Goal: Information Seeking & Learning: Compare options

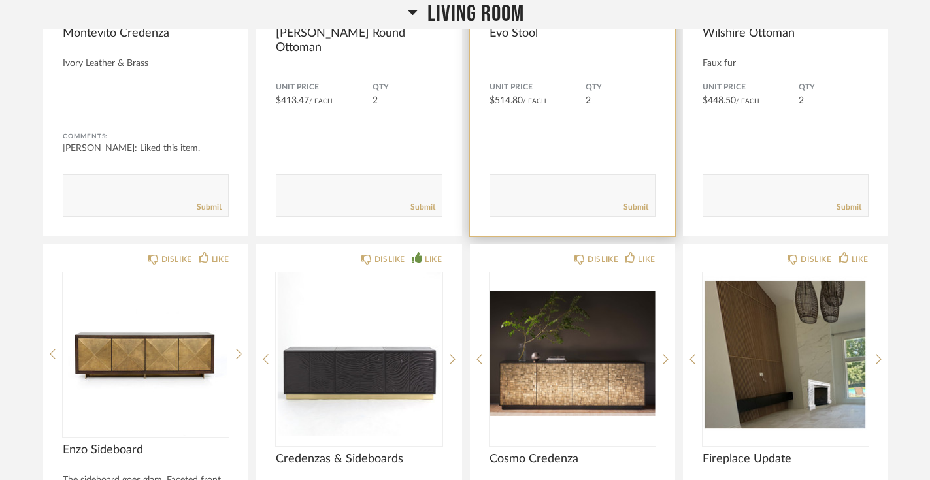
scroll to position [1142, 0]
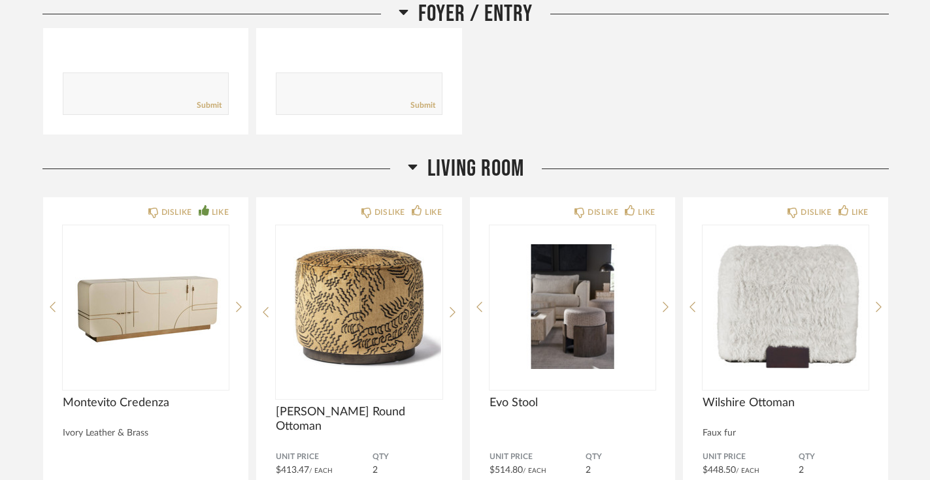
scroll to position [1016, 0]
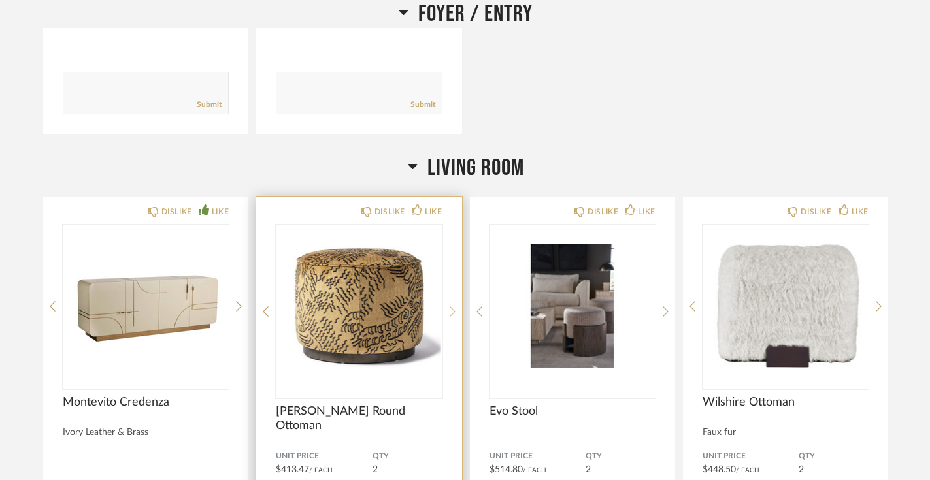
click at [450, 307] on icon at bounding box center [453, 312] width 6 height 10
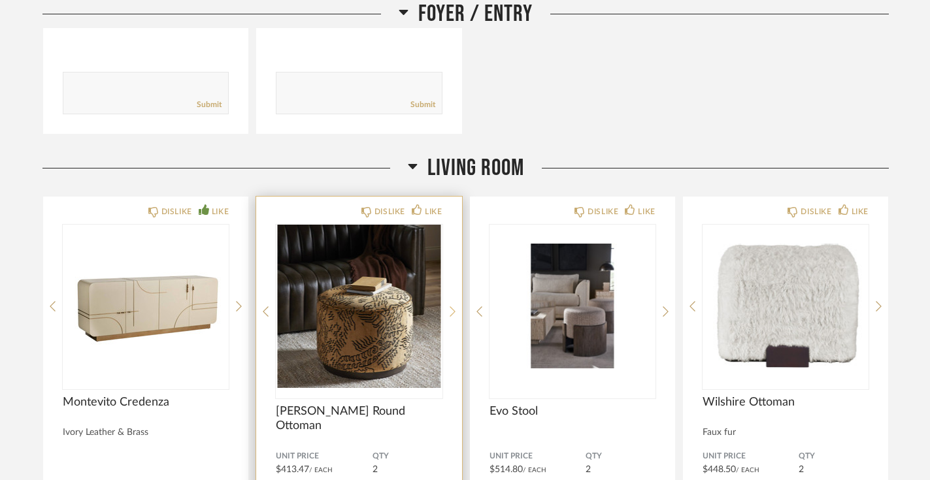
click at [450, 307] on icon at bounding box center [453, 312] width 6 height 10
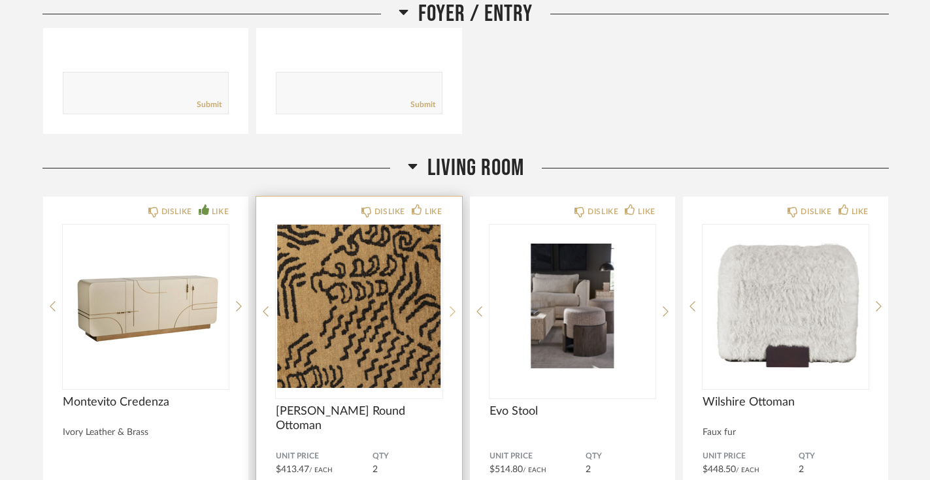
click at [450, 307] on icon at bounding box center [453, 312] width 6 height 10
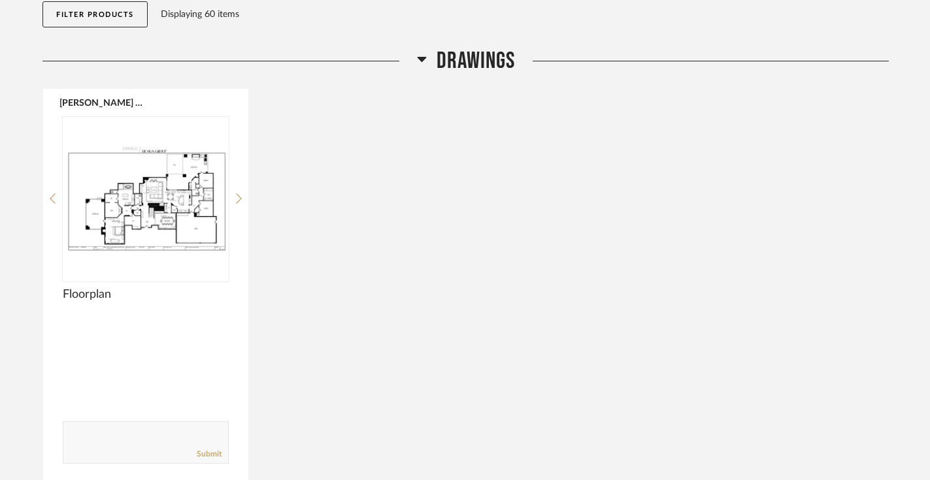
scroll to position [115, 0]
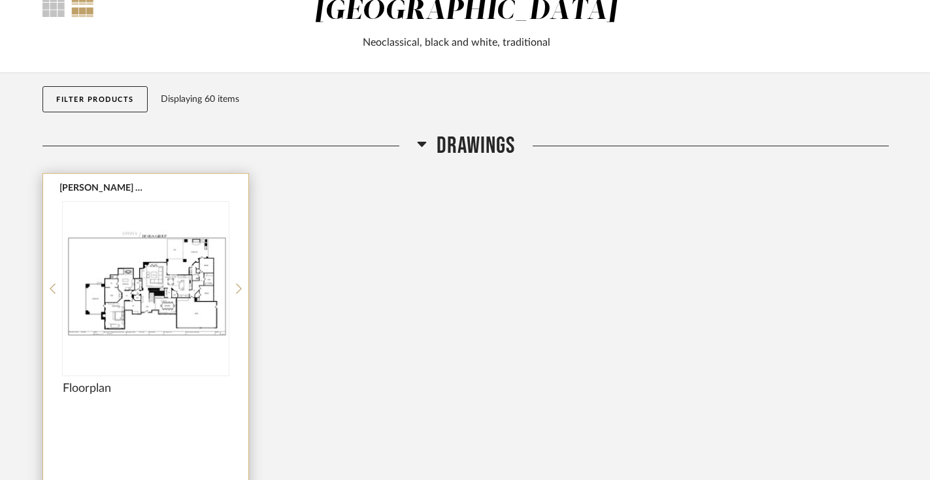
click at [0, 0] on img at bounding box center [0, 0] width 0 height 0
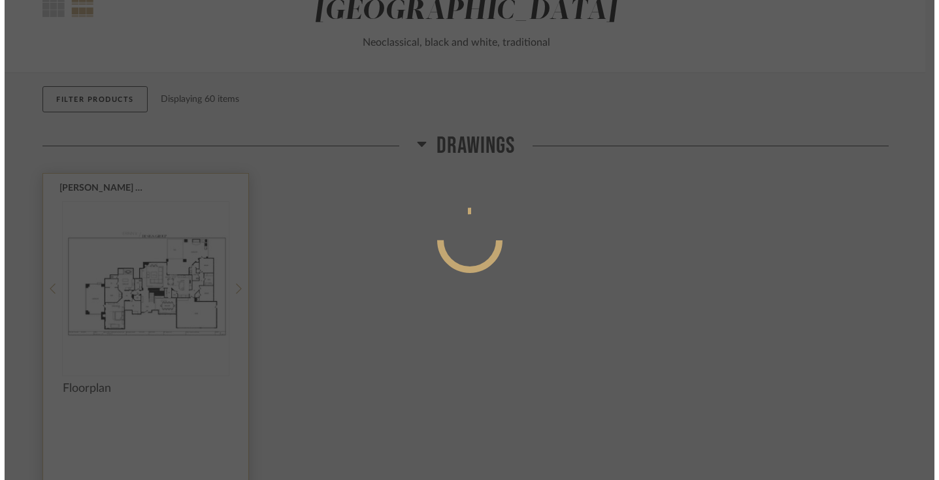
scroll to position [0, 0]
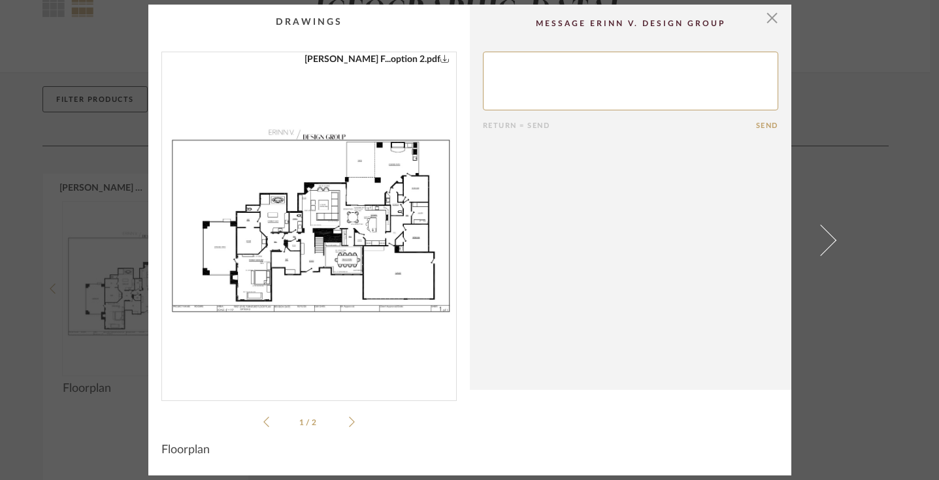
click at [248, 236] on img "0" at bounding box center [309, 221] width 294 height 338
click at [772, 20] on span "button" at bounding box center [773, 18] width 26 height 26
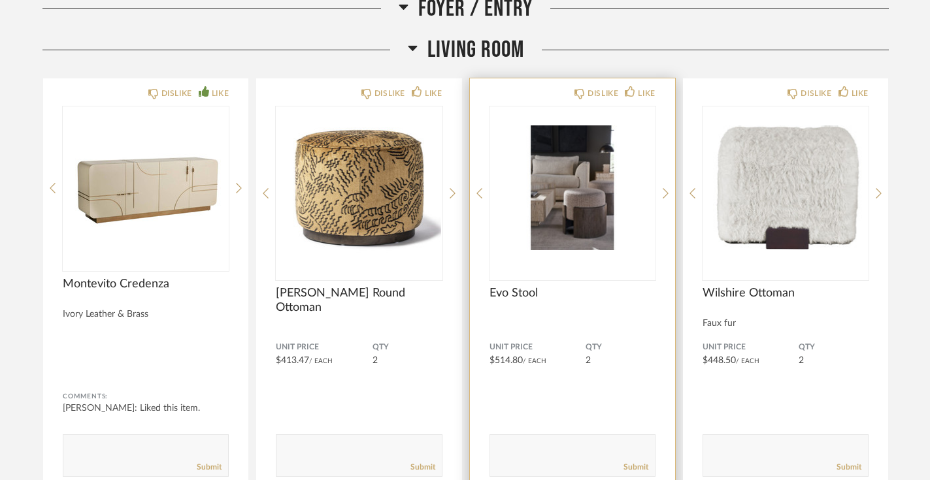
scroll to position [1146, 0]
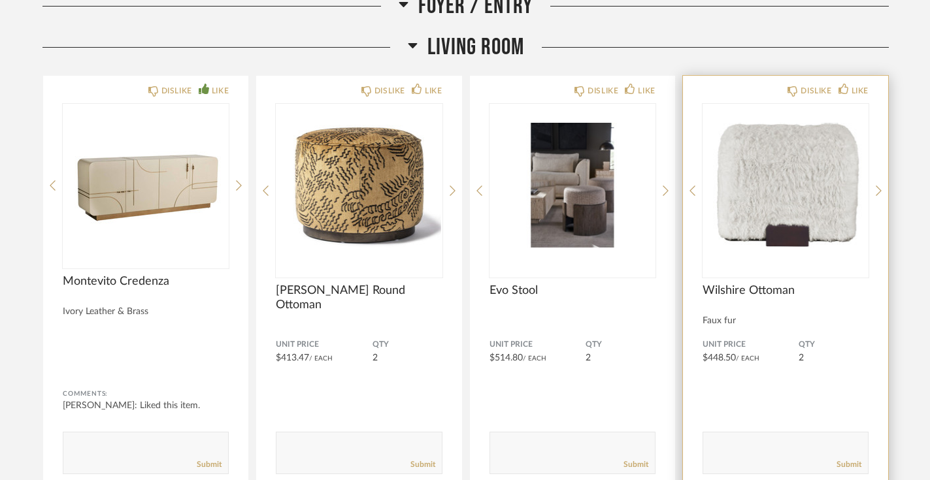
click at [822, 153] on img "0" at bounding box center [786, 185] width 166 height 163
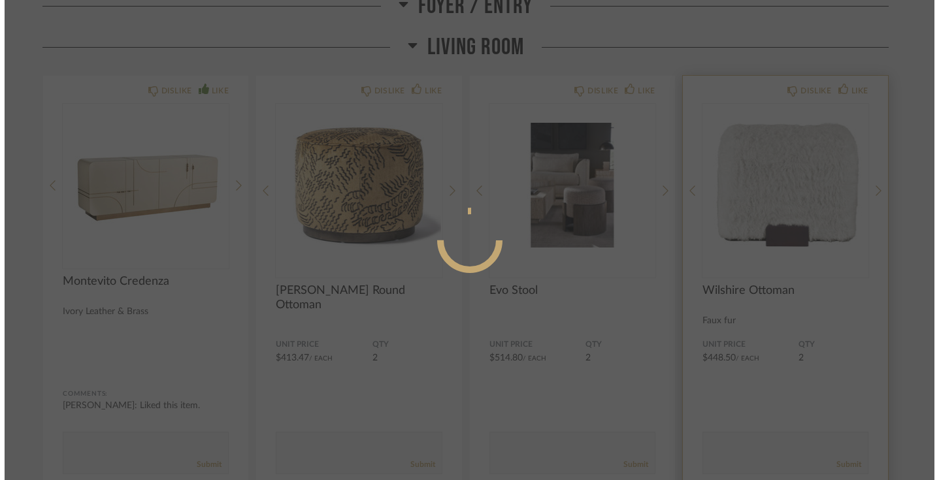
scroll to position [0, 0]
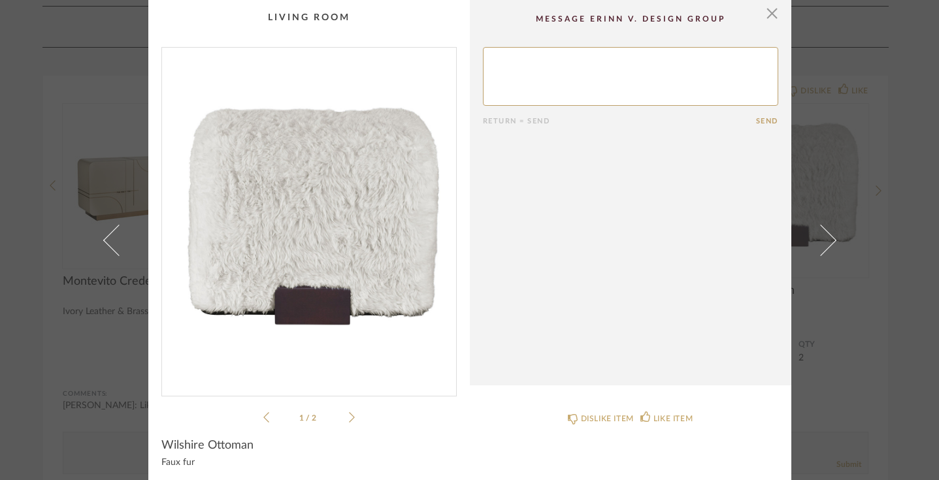
click at [341, 414] on li "1 / 2" at bounding box center [309, 418] width 80 height 16
click at [350, 416] on icon at bounding box center [352, 418] width 6 height 12
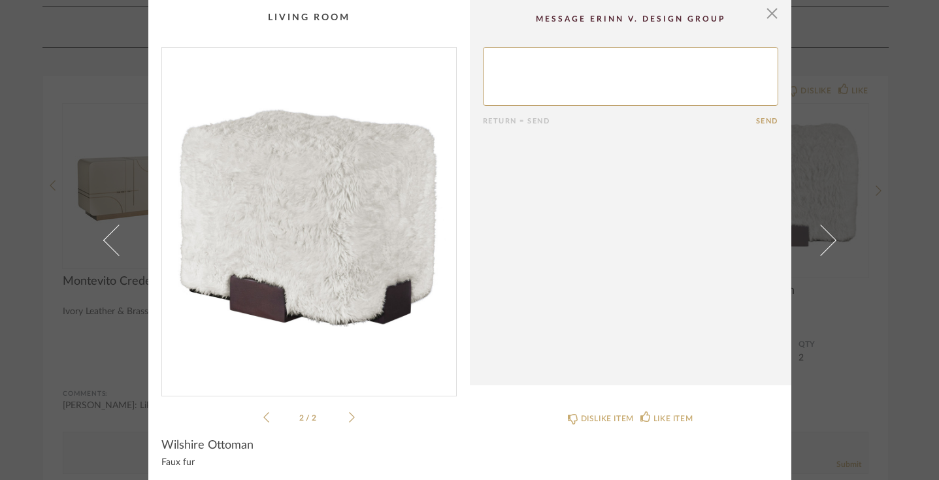
click at [350, 416] on icon at bounding box center [352, 418] width 6 height 12
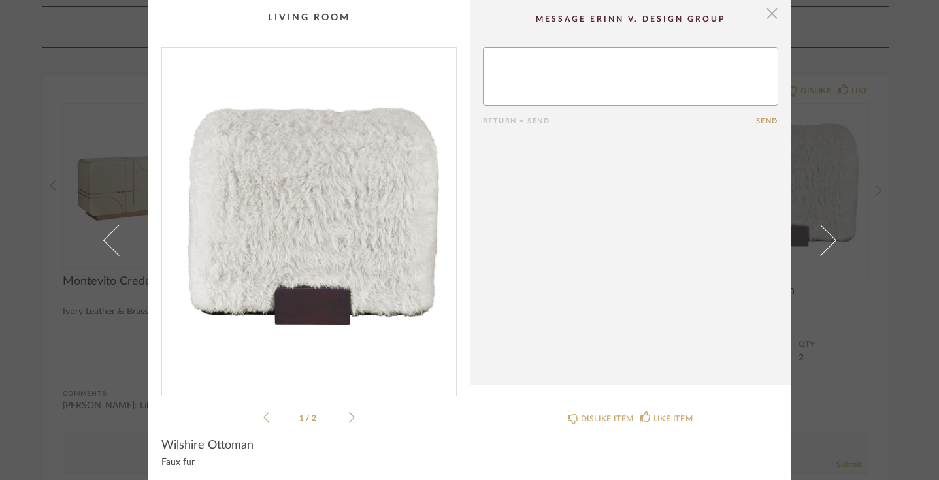
click at [770, 13] on span "button" at bounding box center [773, 13] width 26 height 26
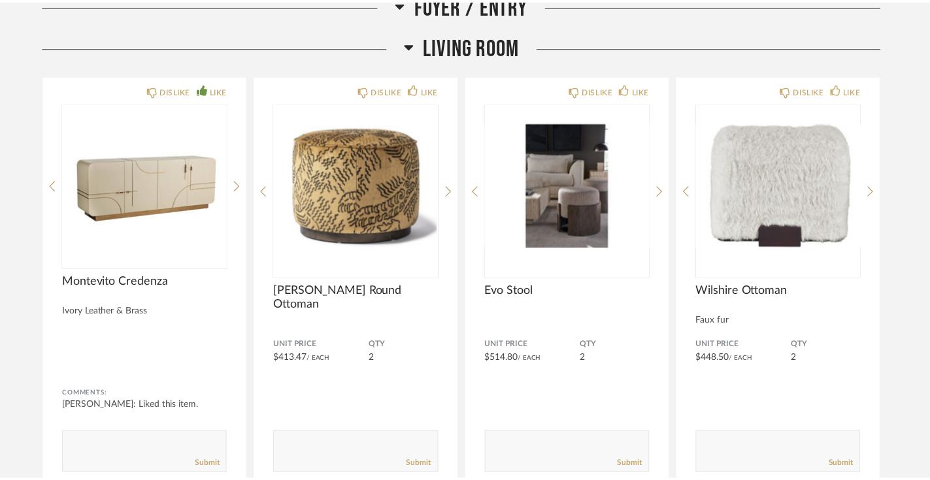
scroll to position [1146, 0]
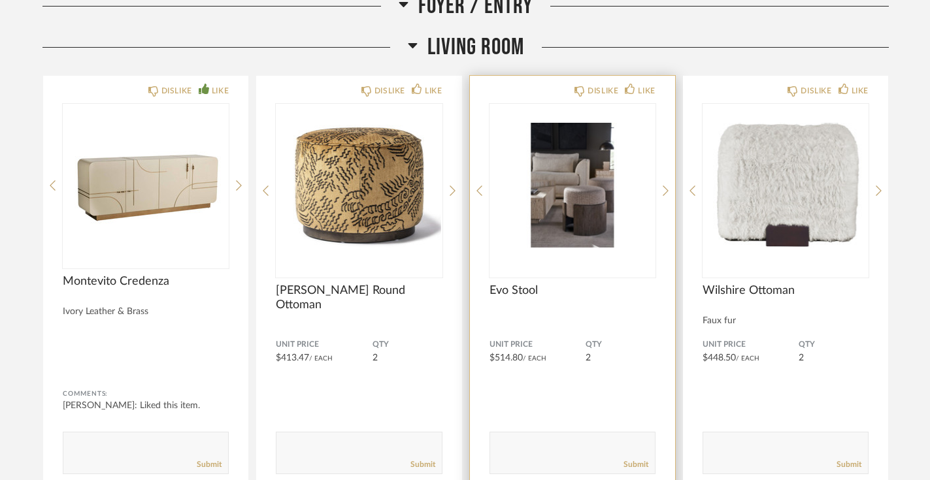
click at [567, 169] on img "0" at bounding box center [573, 185] width 166 height 163
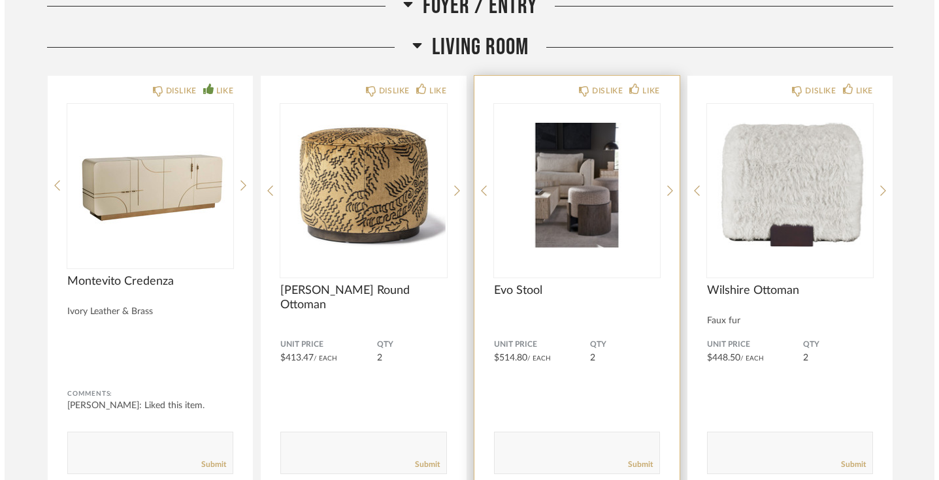
scroll to position [0, 0]
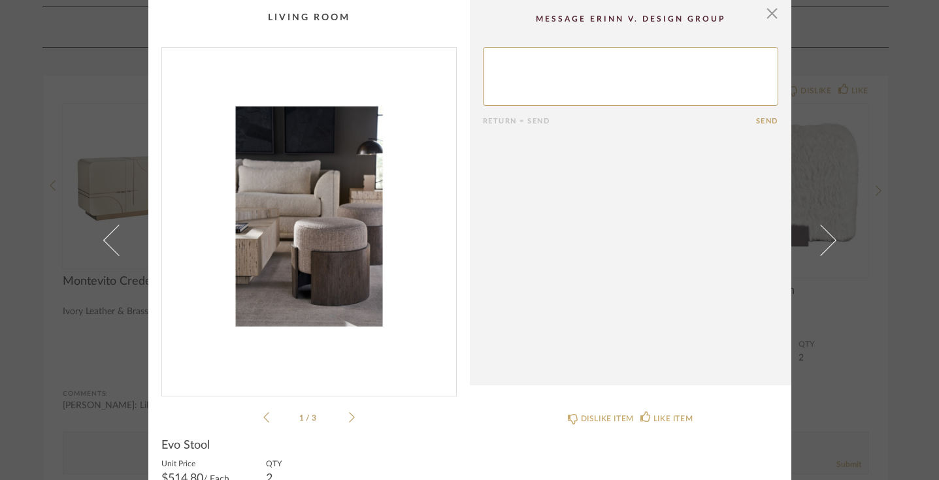
click at [349, 414] on icon at bounding box center [352, 417] width 6 height 10
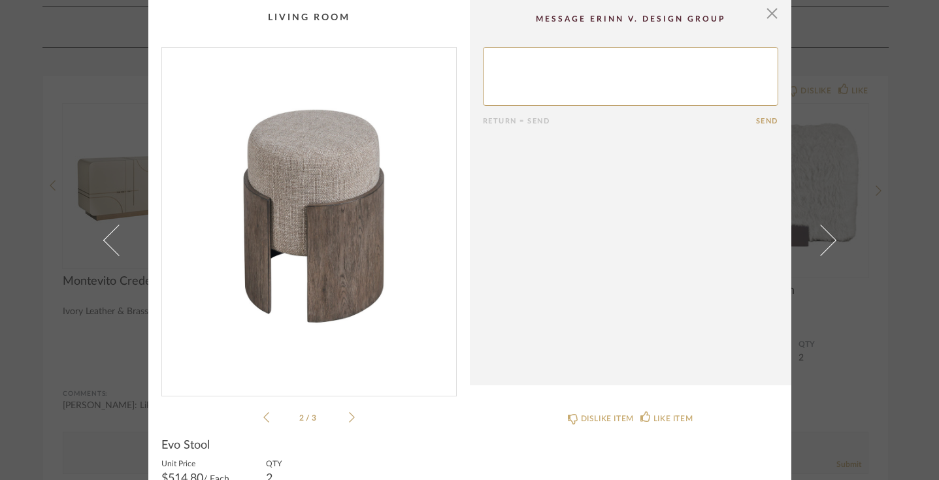
click at [349, 414] on icon at bounding box center [352, 417] width 6 height 10
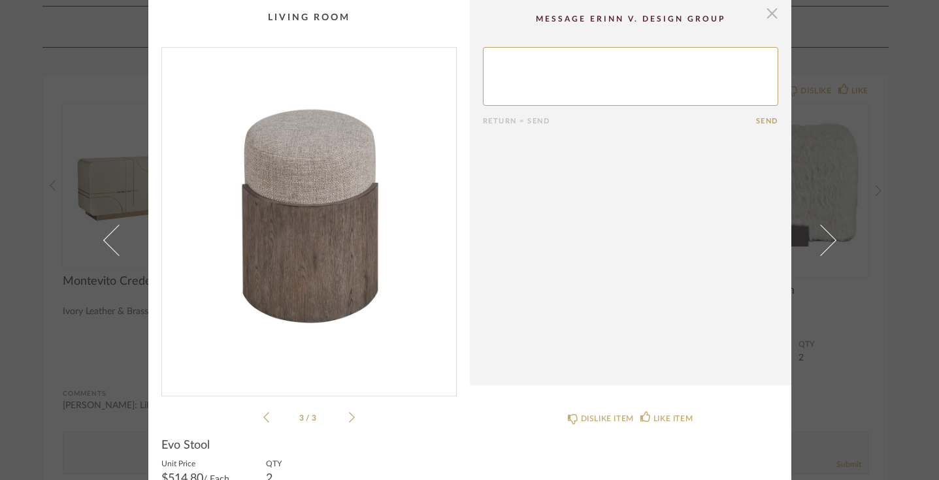
click at [769, 18] on span "button" at bounding box center [773, 13] width 26 height 26
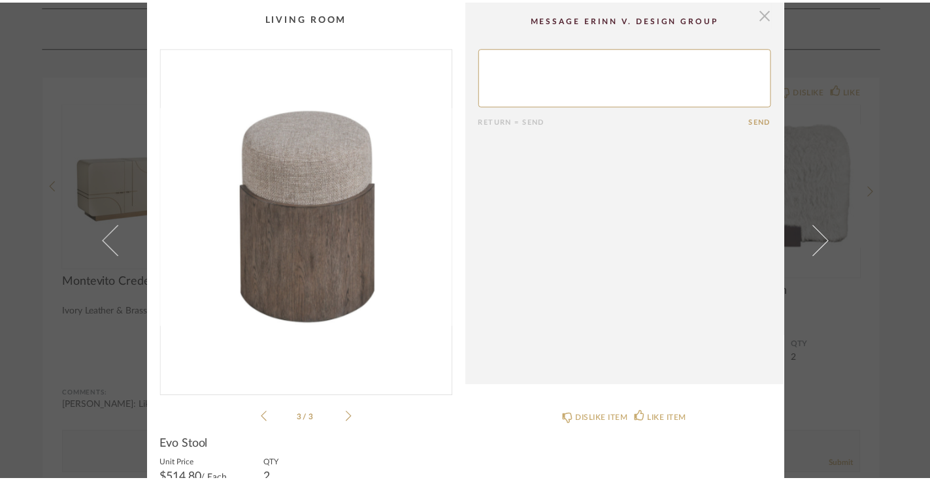
scroll to position [1146, 0]
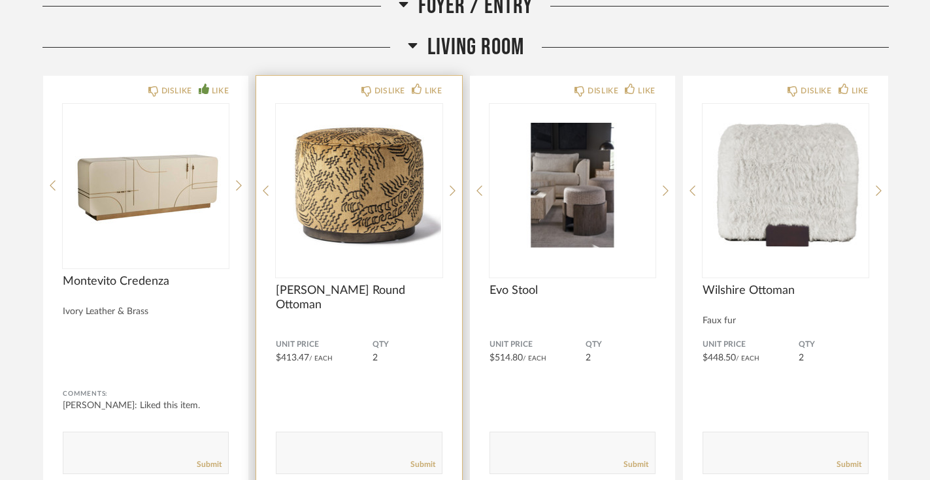
click at [386, 163] on img "0" at bounding box center [359, 185] width 166 height 163
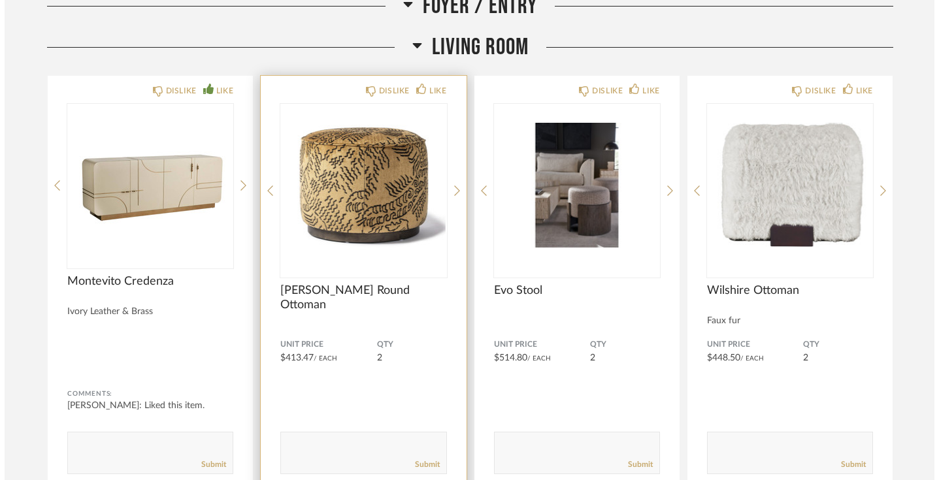
scroll to position [0, 0]
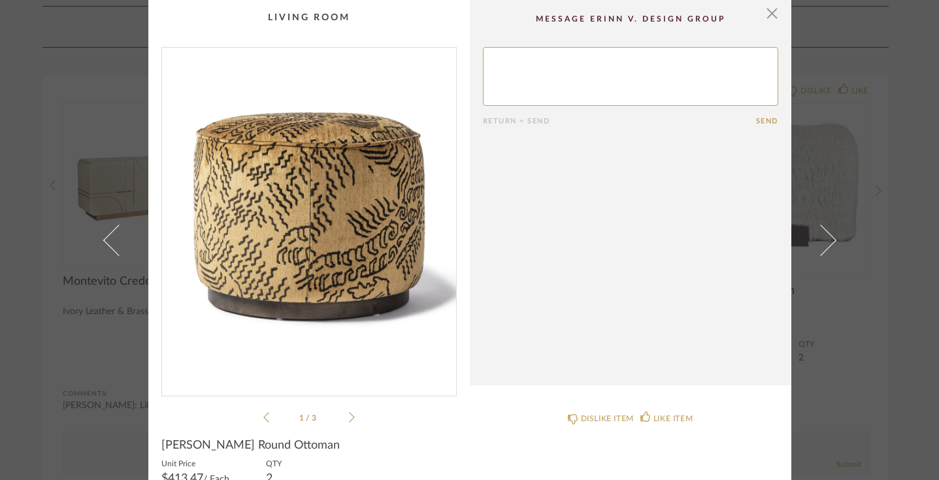
click at [349, 415] on icon at bounding box center [352, 418] width 6 height 12
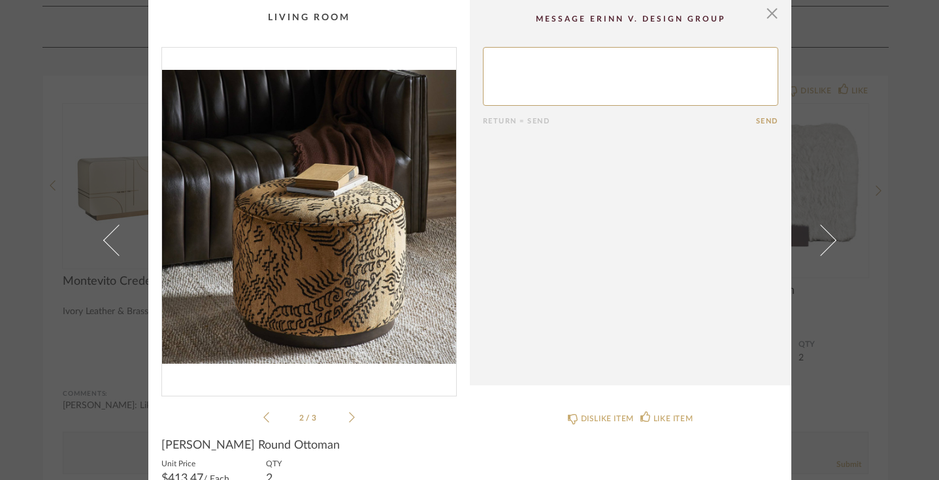
click at [349, 415] on icon at bounding box center [352, 418] width 6 height 12
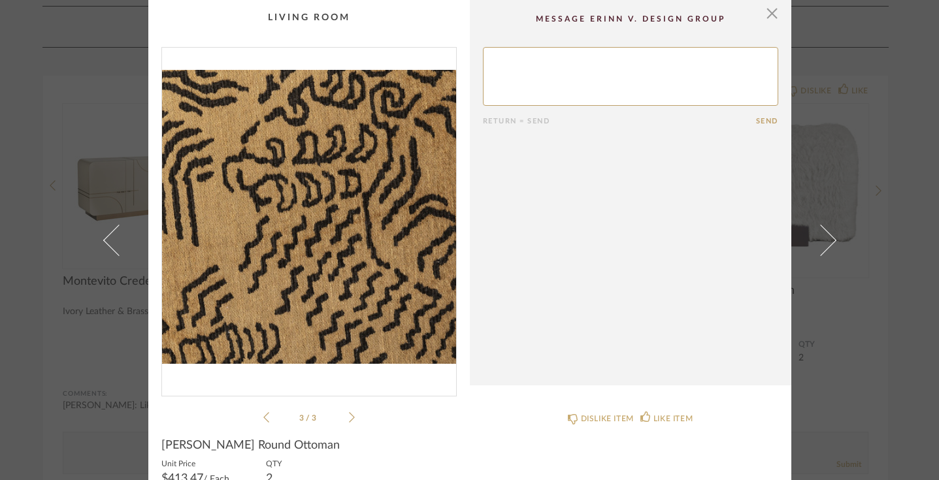
click at [349, 415] on icon at bounding box center [352, 418] width 6 height 12
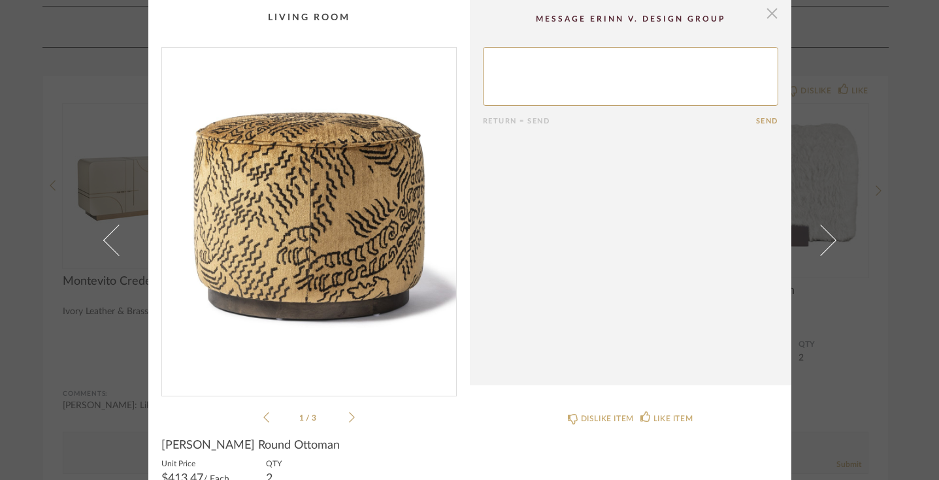
click at [770, 16] on span "button" at bounding box center [773, 13] width 26 height 26
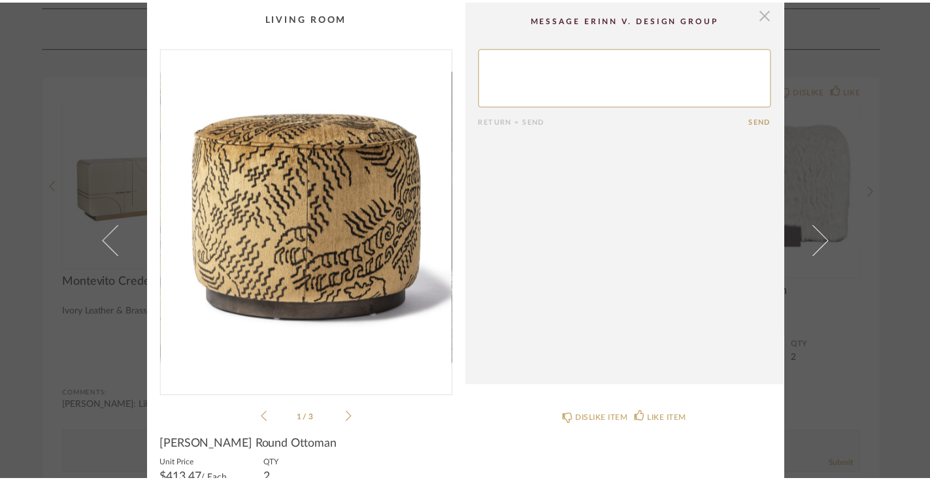
scroll to position [1146, 0]
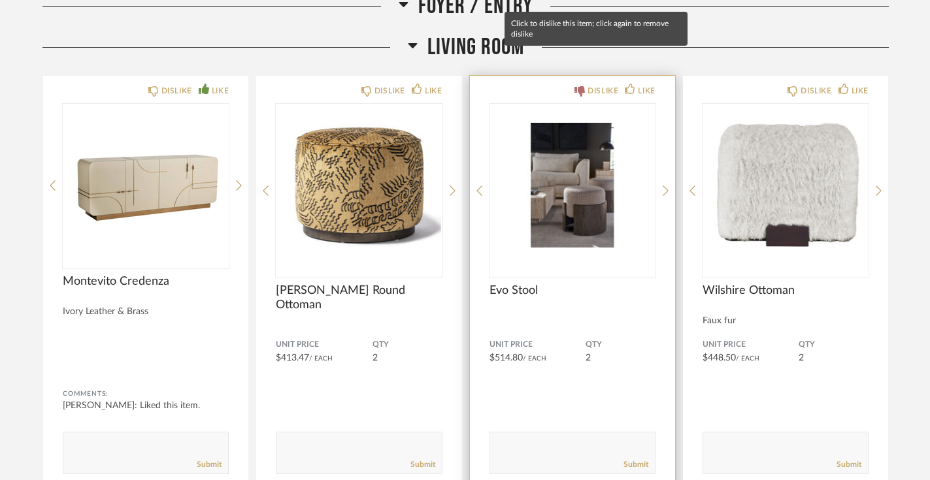
click at [589, 84] on div "DISLIKE" at bounding box center [603, 90] width 31 height 13
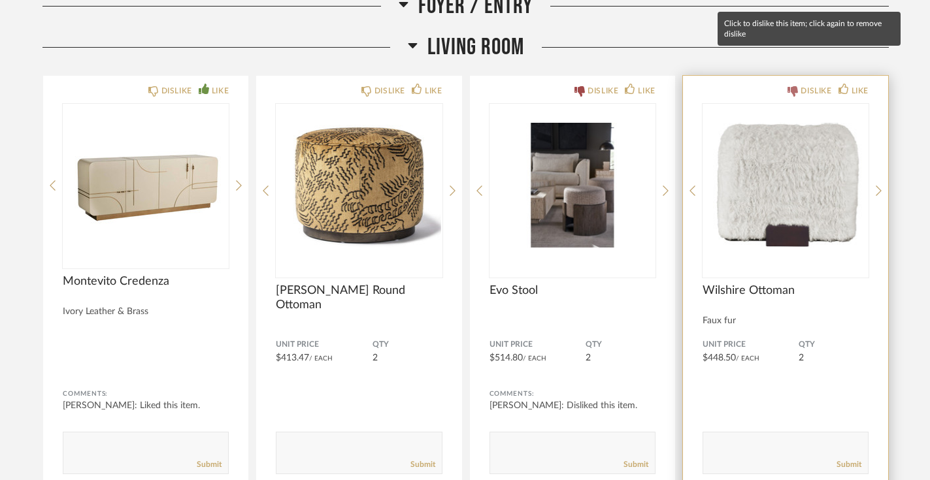
click at [803, 84] on div "DISLIKE" at bounding box center [816, 90] width 31 height 13
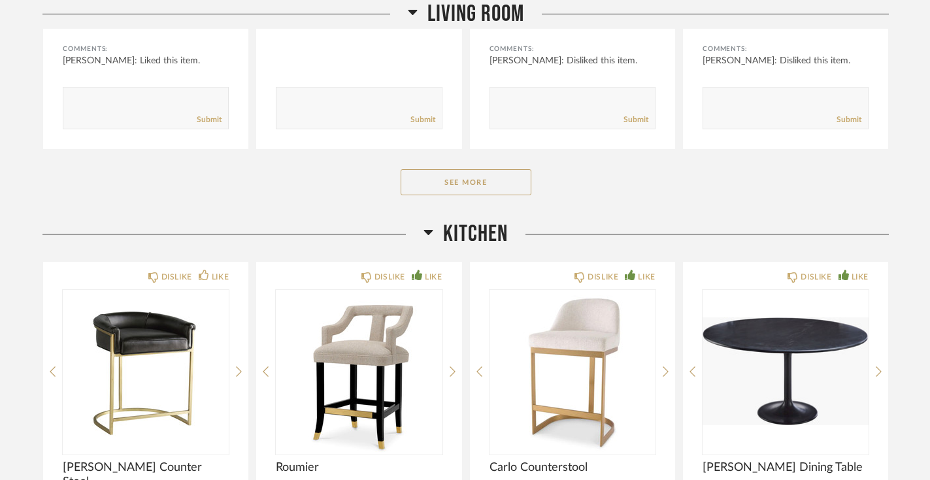
scroll to position [1495, 0]
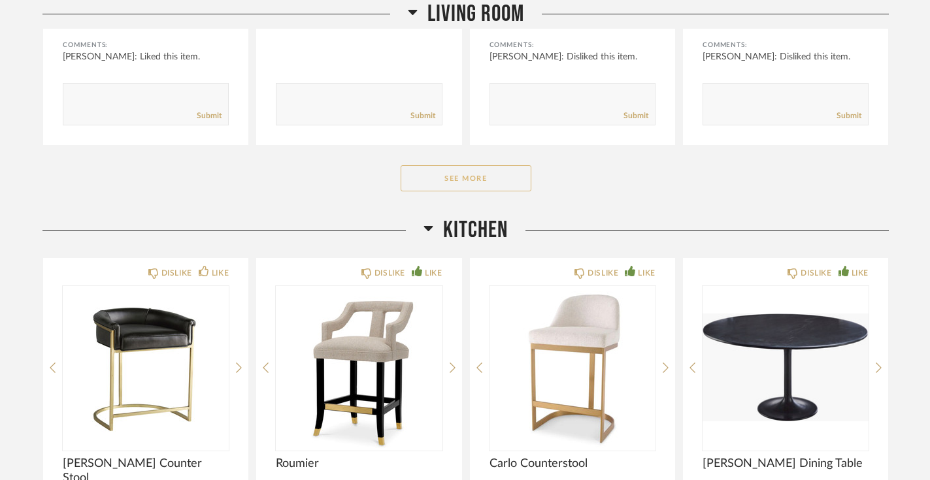
click at [480, 165] on button "See More" at bounding box center [466, 178] width 131 height 26
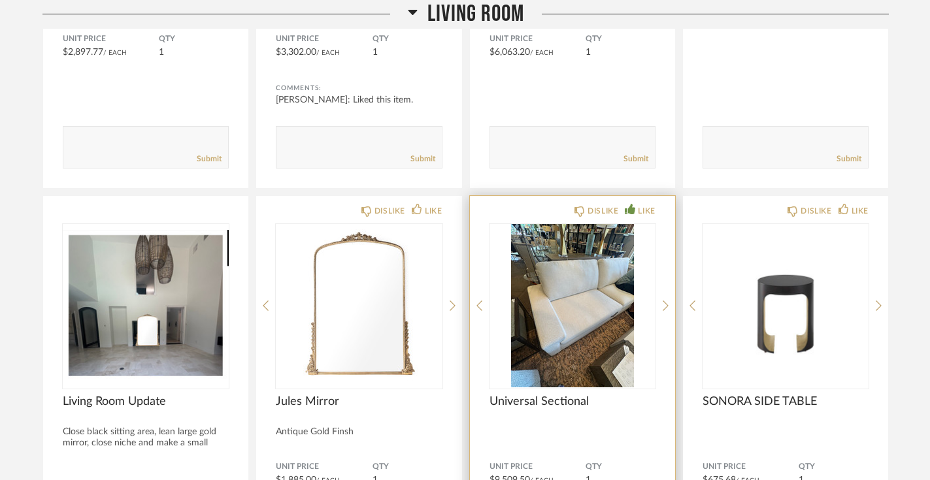
scroll to position [1904, 0]
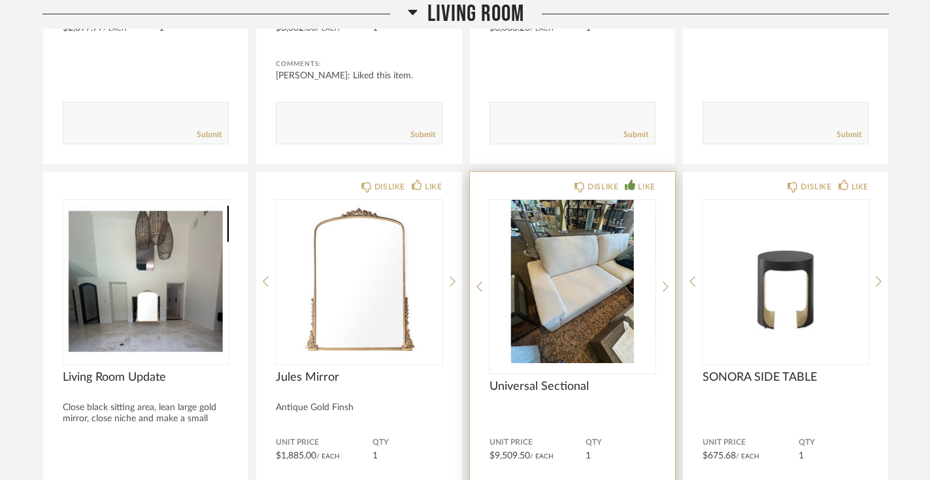
click at [536, 327] on img "0" at bounding box center [573, 281] width 166 height 163
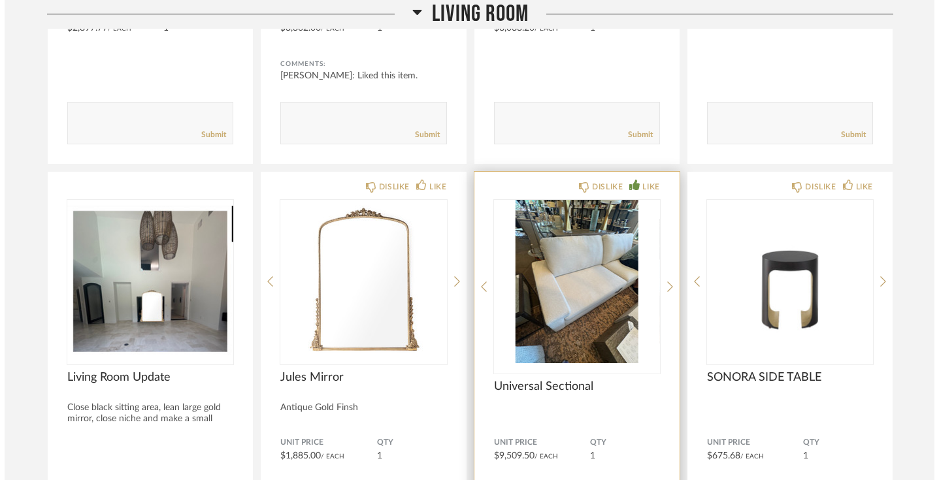
scroll to position [0, 0]
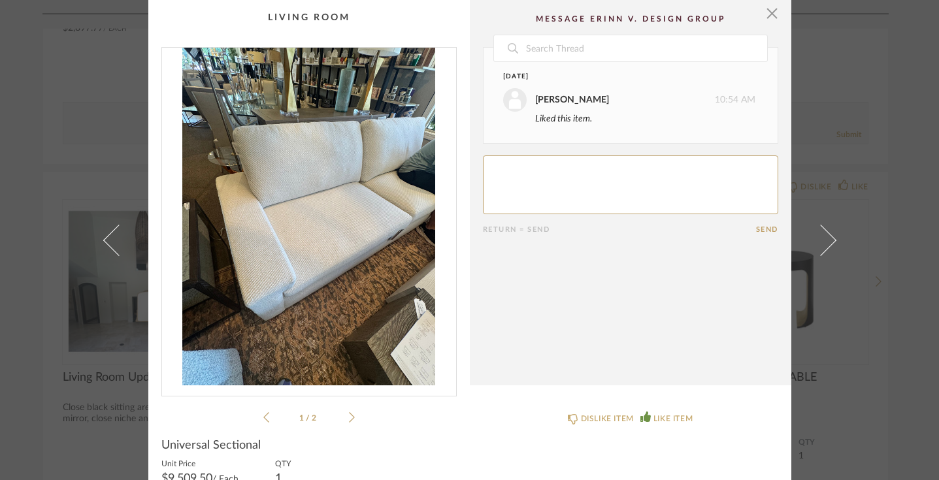
click at [349, 418] on icon at bounding box center [352, 418] width 6 height 12
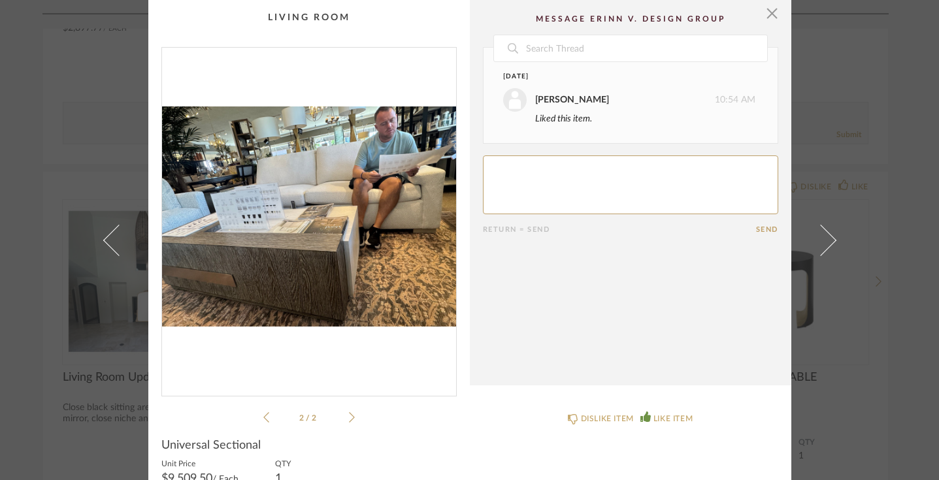
click at [258, 419] on div "2 / 2" at bounding box center [308, 236] width 295 height 379
click at [263, 412] on icon at bounding box center [266, 418] width 6 height 12
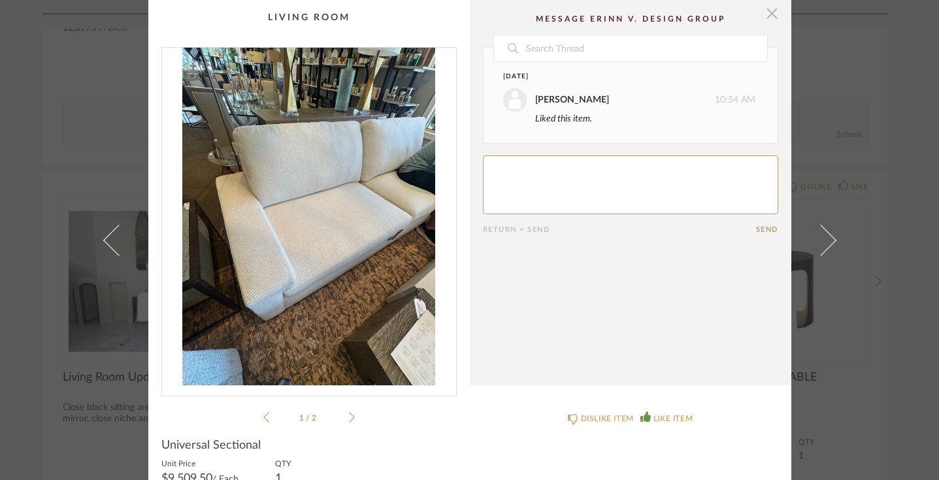
click at [773, 7] on span "button" at bounding box center [773, 13] width 26 height 26
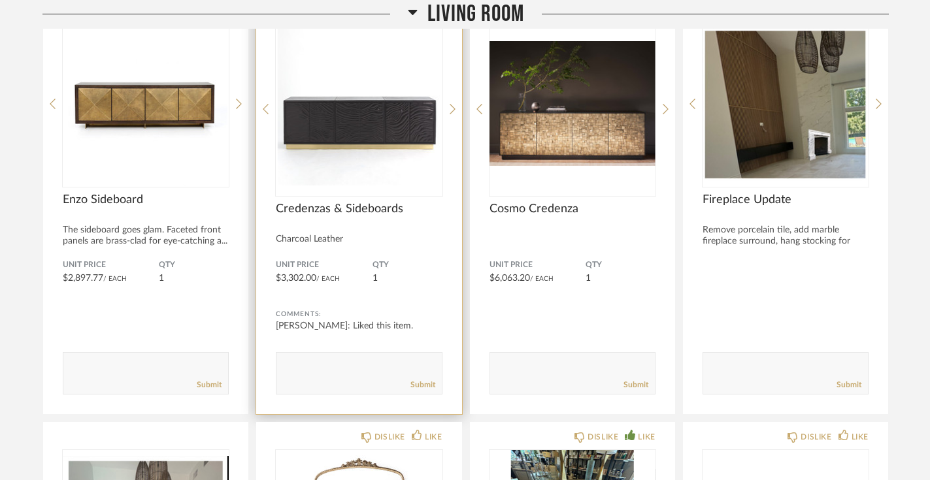
scroll to position [1655, 0]
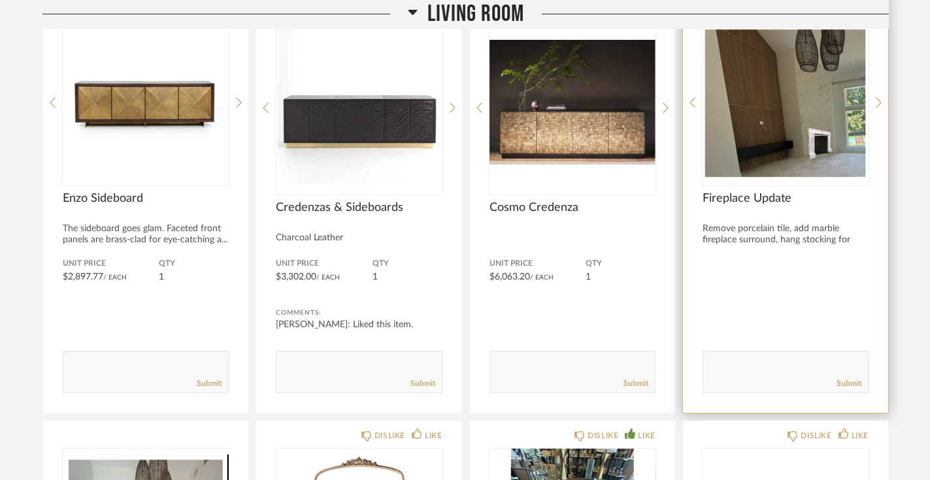
click at [750, 358] on textarea at bounding box center [785, 367] width 165 height 18
type textarea "How much will the work cost?"
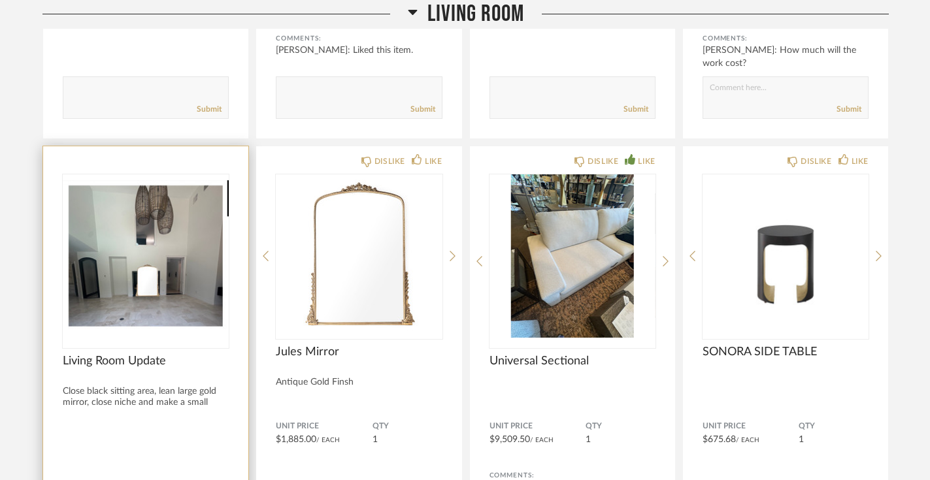
scroll to position [1940, 0]
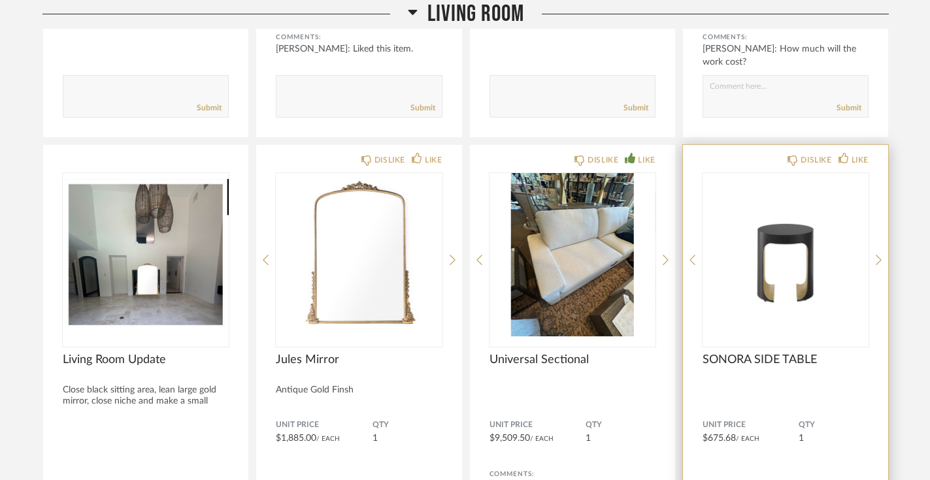
click at [806, 224] on img "0" at bounding box center [786, 254] width 166 height 163
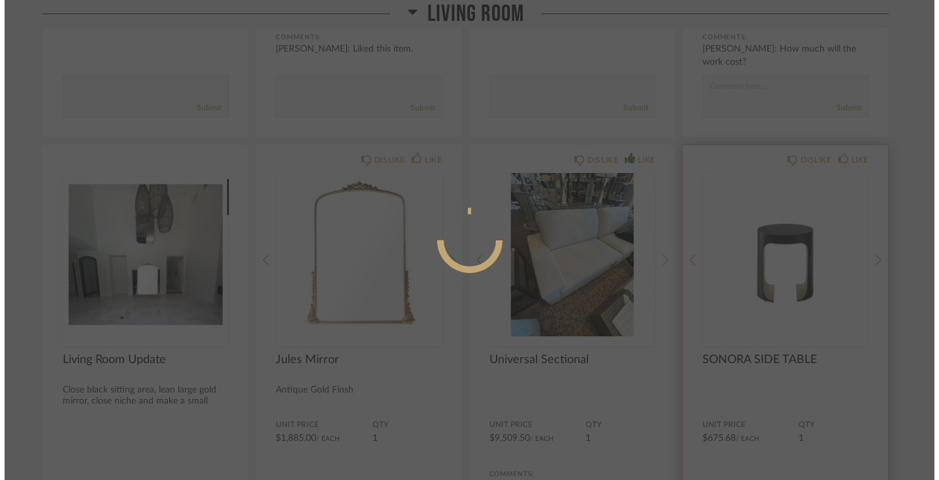
scroll to position [0, 0]
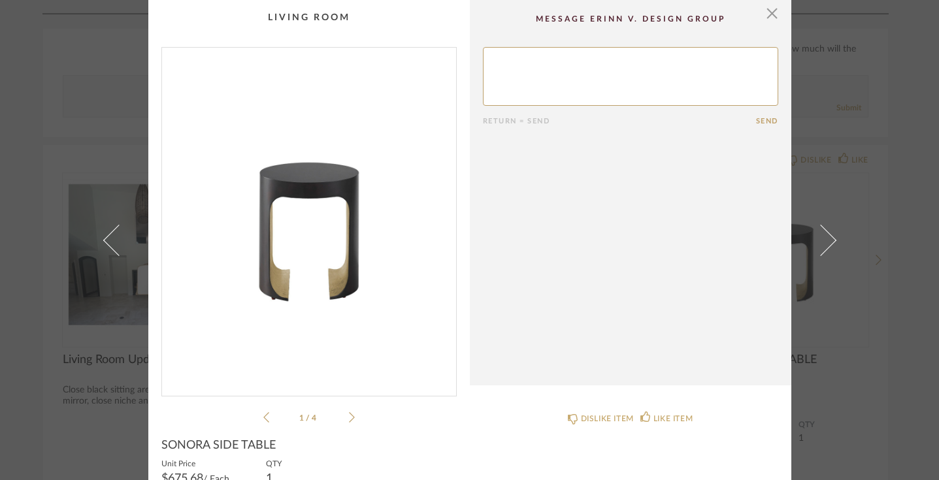
click at [349, 416] on icon at bounding box center [352, 418] width 6 height 12
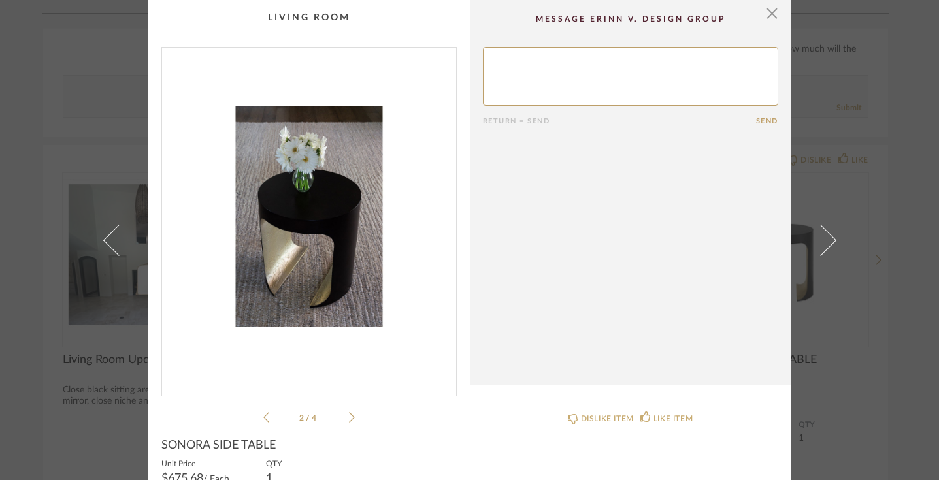
click at [349, 416] on icon at bounding box center [352, 418] width 6 height 12
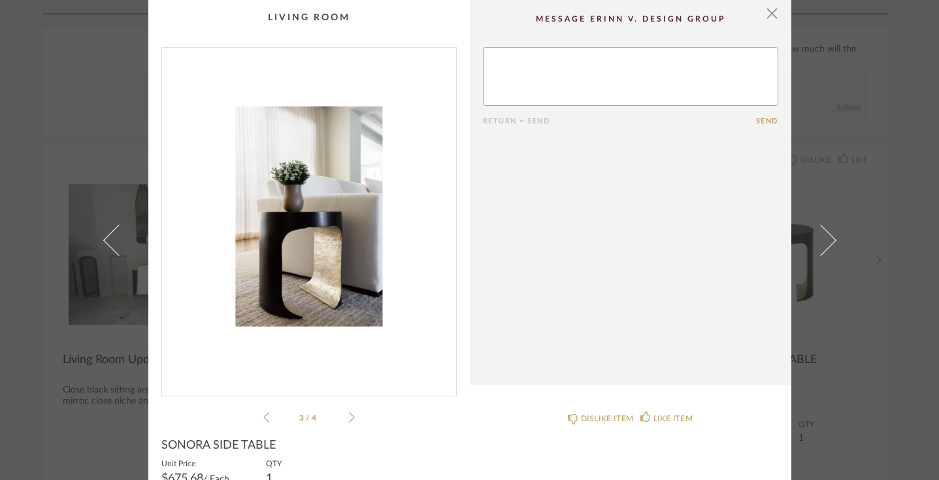
click at [263, 412] on icon at bounding box center [266, 418] width 6 height 12
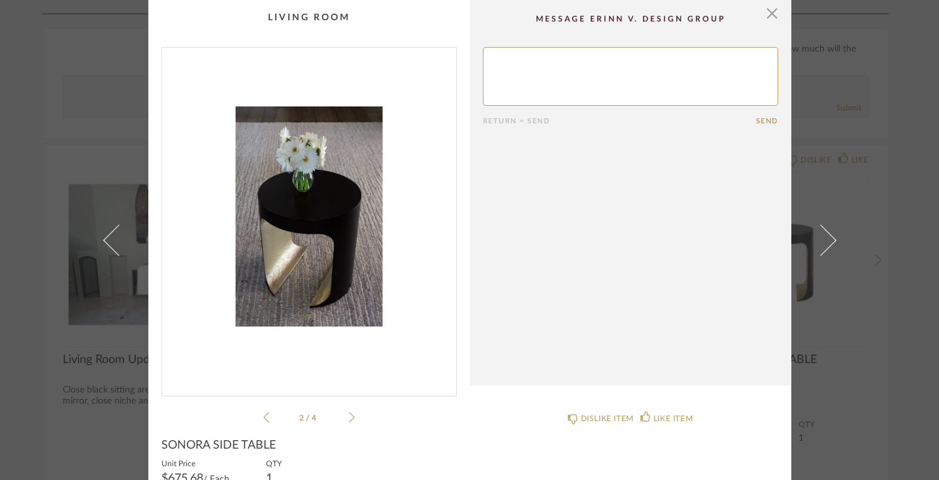
click at [263, 413] on icon at bounding box center [266, 418] width 6 height 12
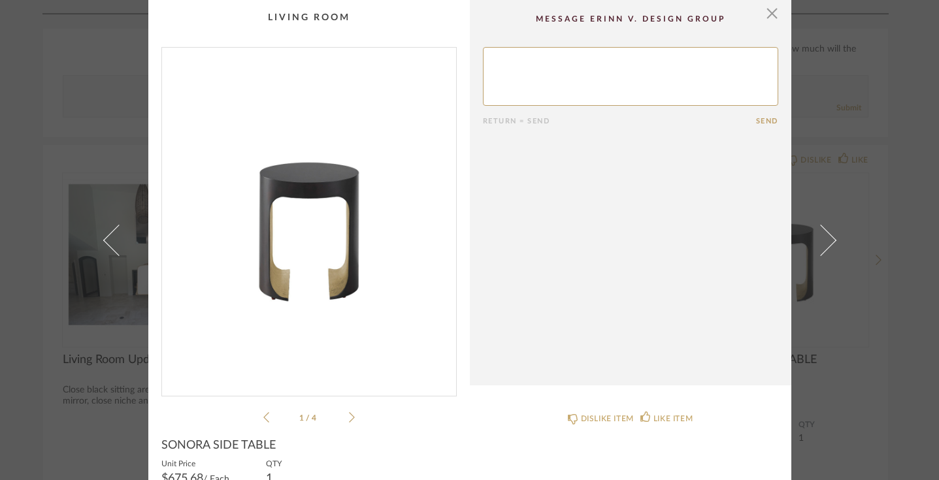
click at [349, 415] on icon at bounding box center [352, 417] width 6 height 10
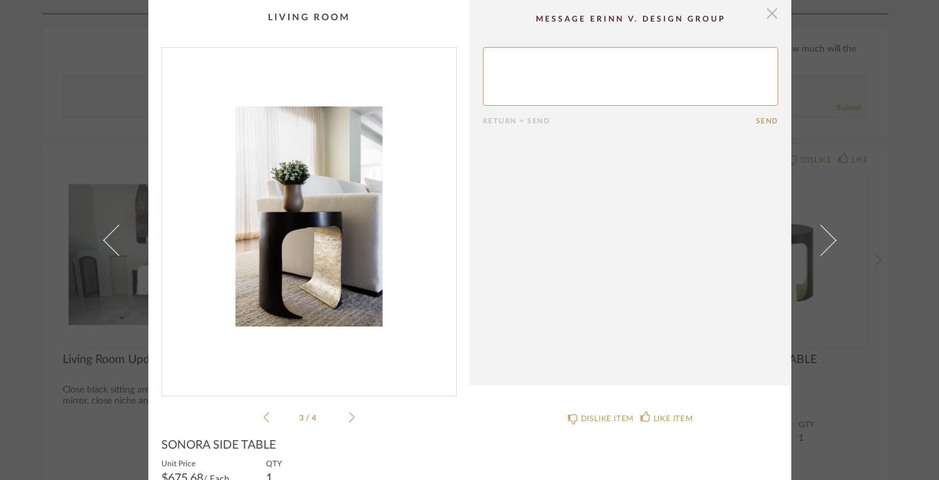
click at [768, 14] on span "button" at bounding box center [773, 13] width 26 height 26
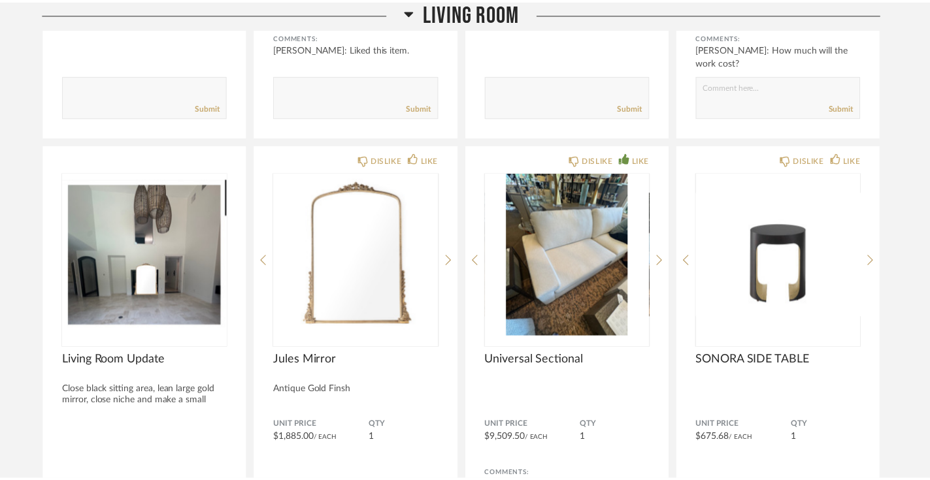
scroll to position [1940, 0]
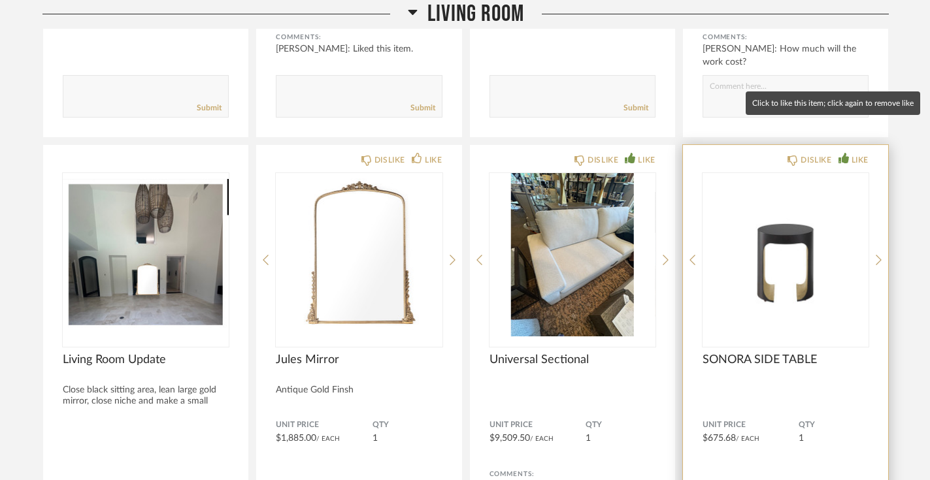
click at [858, 154] on div "LIKE" at bounding box center [860, 160] width 17 height 13
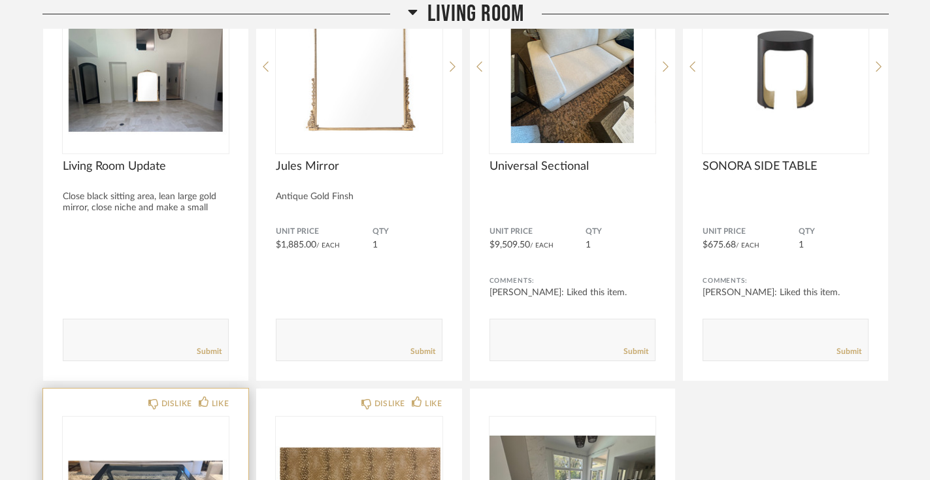
scroll to position [2138, 0]
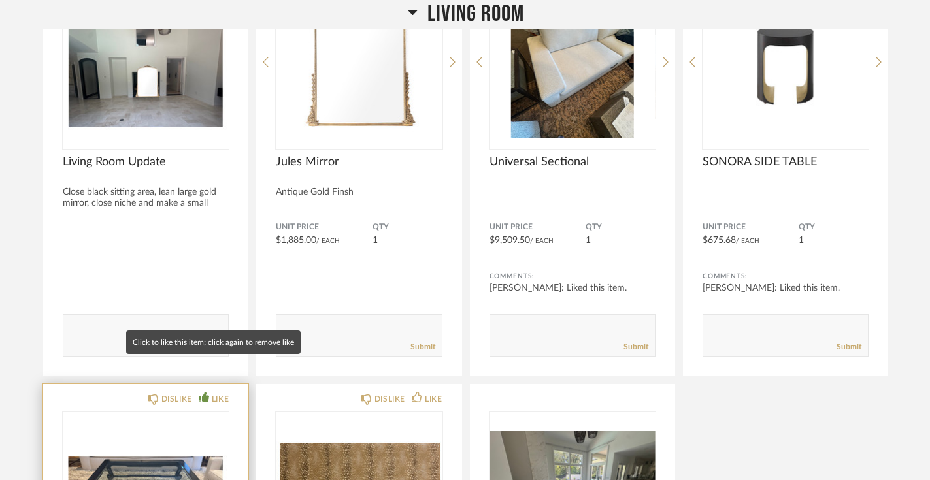
click at [214, 393] on div "LIKE" at bounding box center [220, 399] width 17 height 13
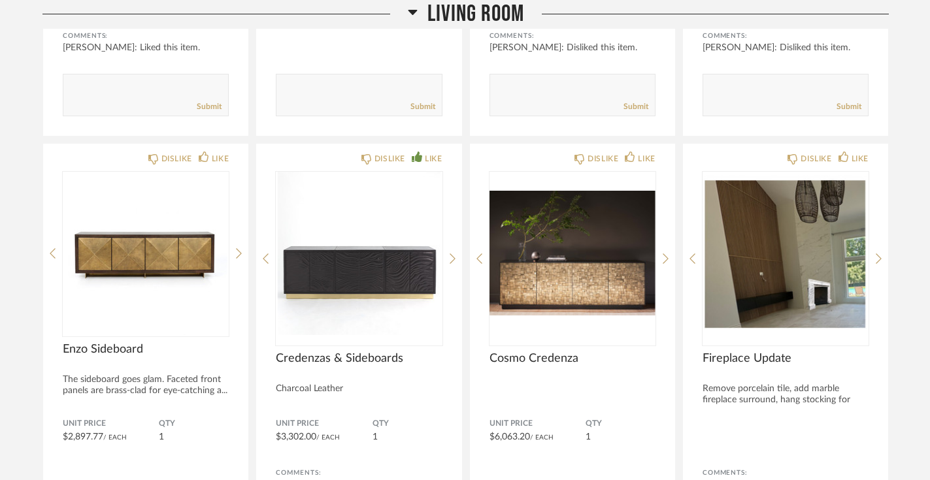
scroll to position [1504, 0]
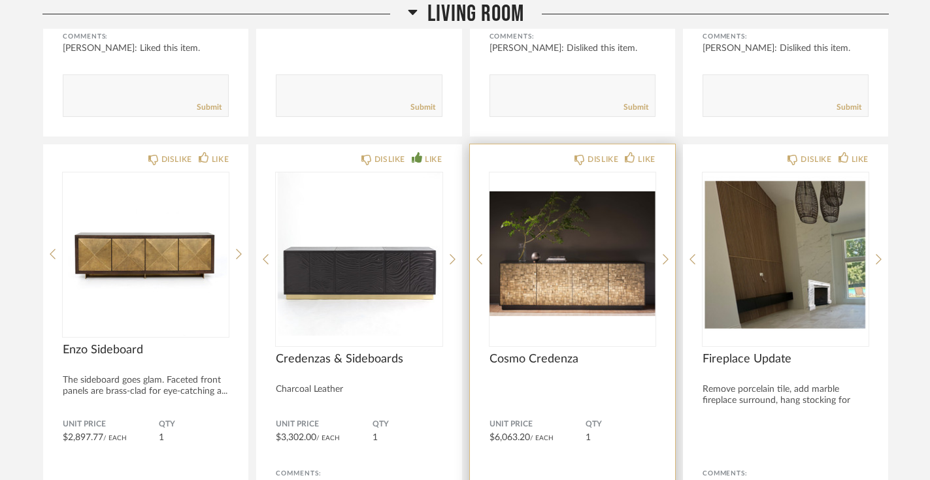
click at [537, 230] on img "0" at bounding box center [573, 254] width 166 height 163
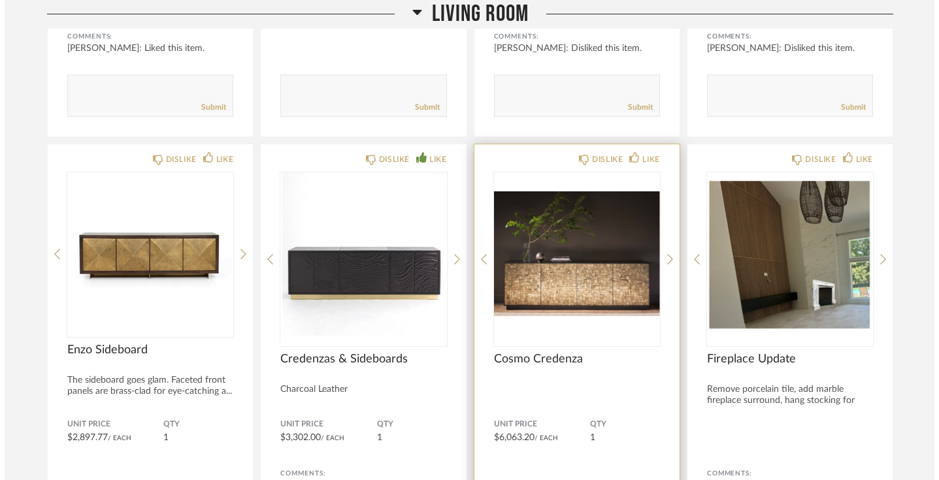
scroll to position [0, 0]
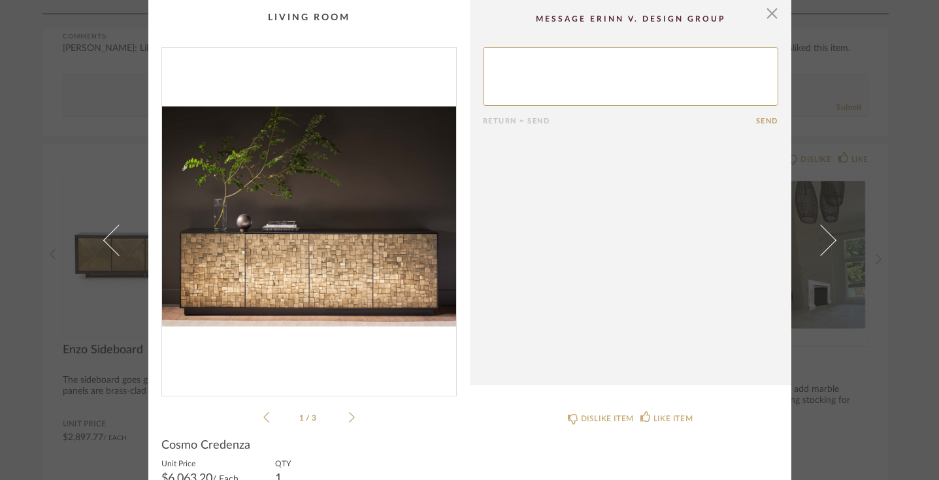
click at [349, 416] on icon at bounding box center [352, 418] width 6 height 12
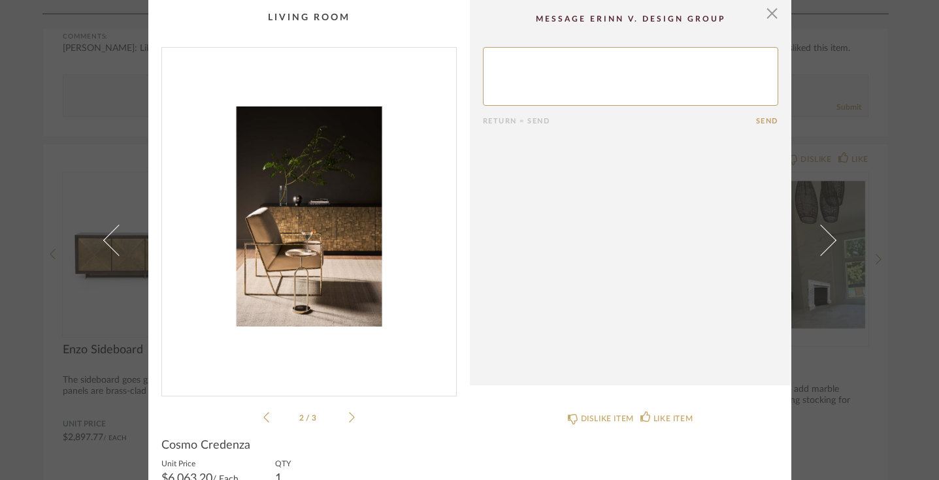
click at [349, 416] on icon at bounding box center [352, 418] width 6 height 12
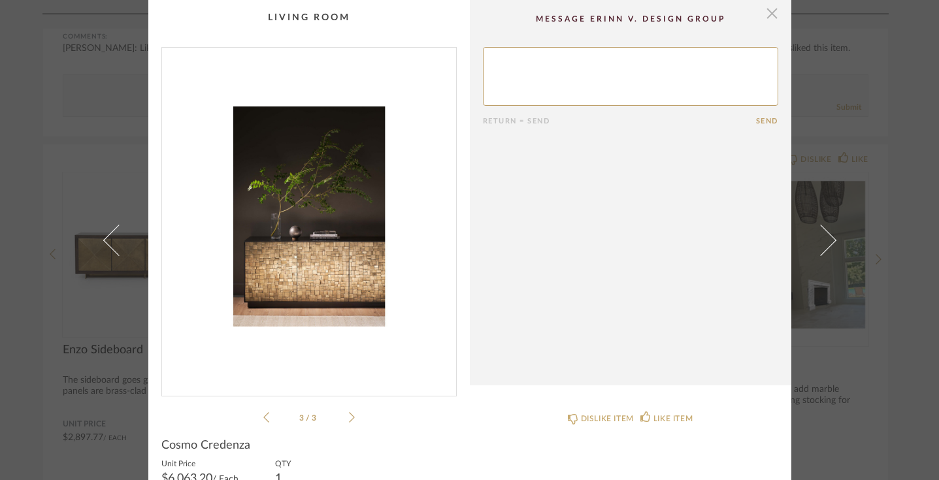
click at [767, 16] on span "button" at bounding box center [773, 13] width 26 height 26
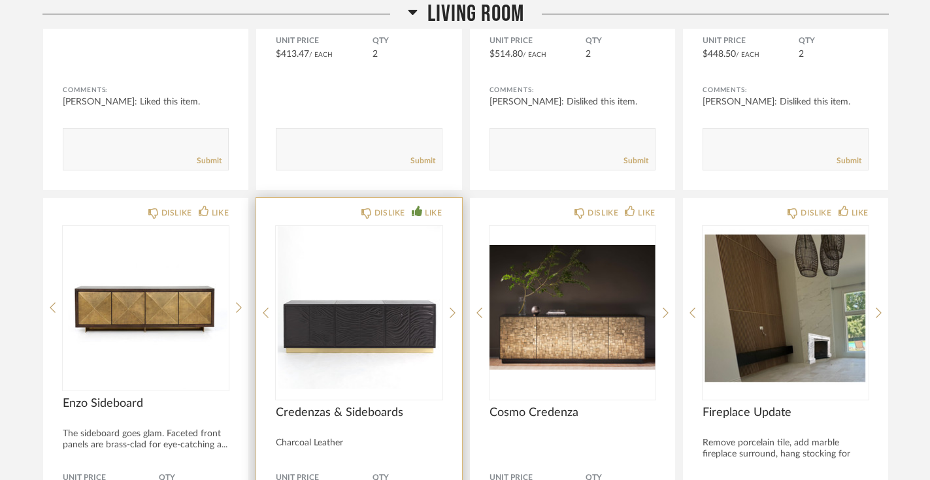
scroll to position [1458, 0]
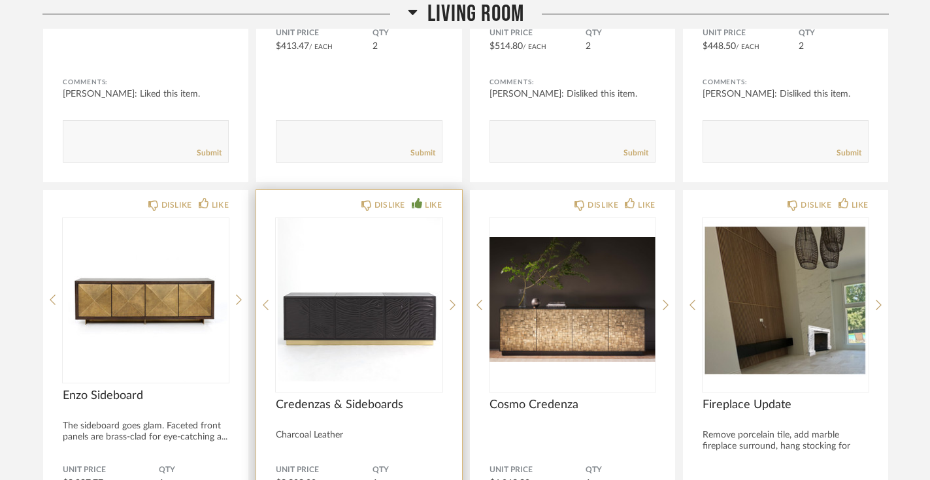
click at [362, 273] on img "0" at bounding box center [359, 299] width 166 height 163
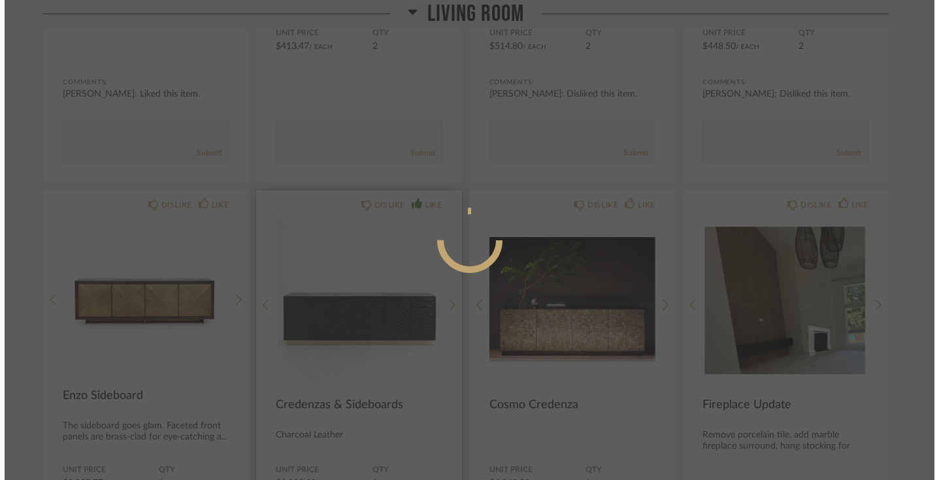
scroll to position [0, 0]
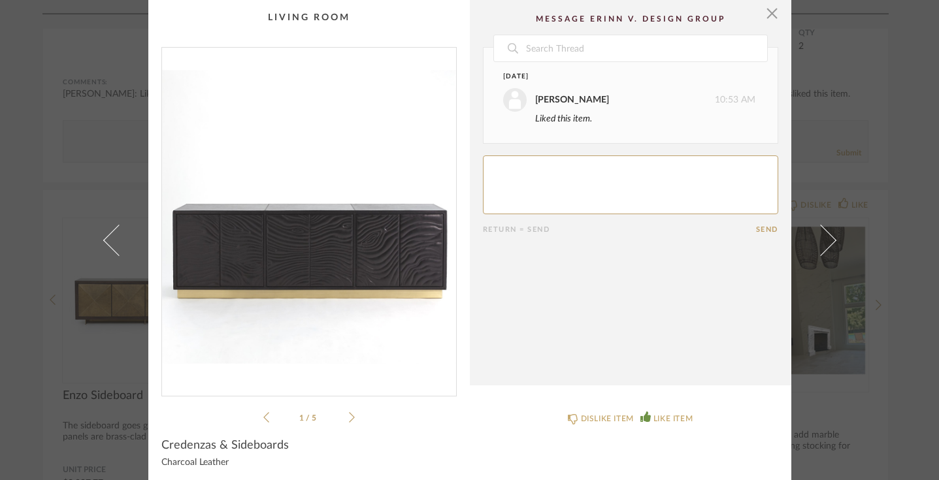
click at [349, 414] on icon at bounding box center [352, 418] width 6 height 12
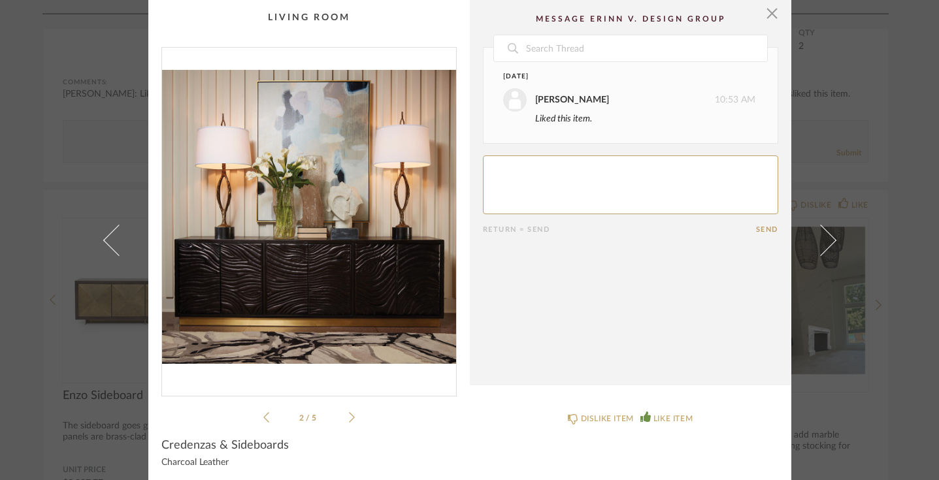
click at [349, 414] on icon at bounding box center [352, 418] width 6 height 12
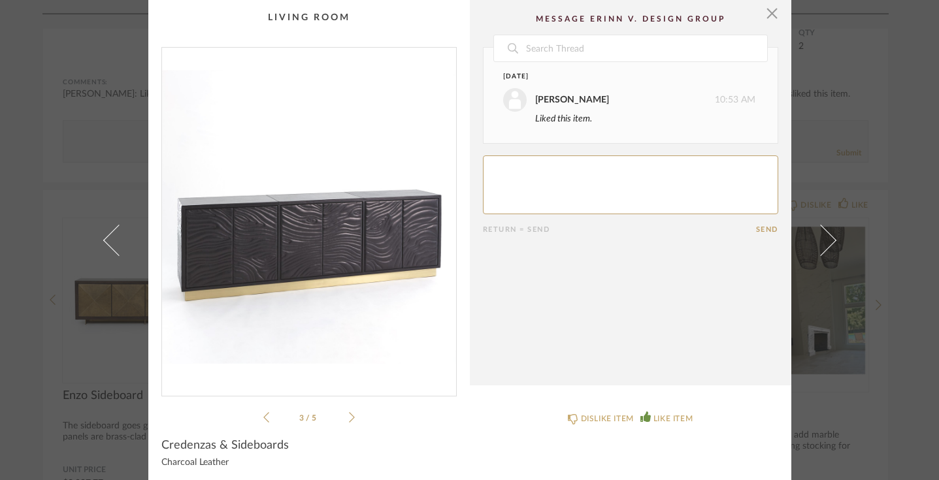
click at [349, 414] on icon at bounding box center [352, 418] width 6 height 12
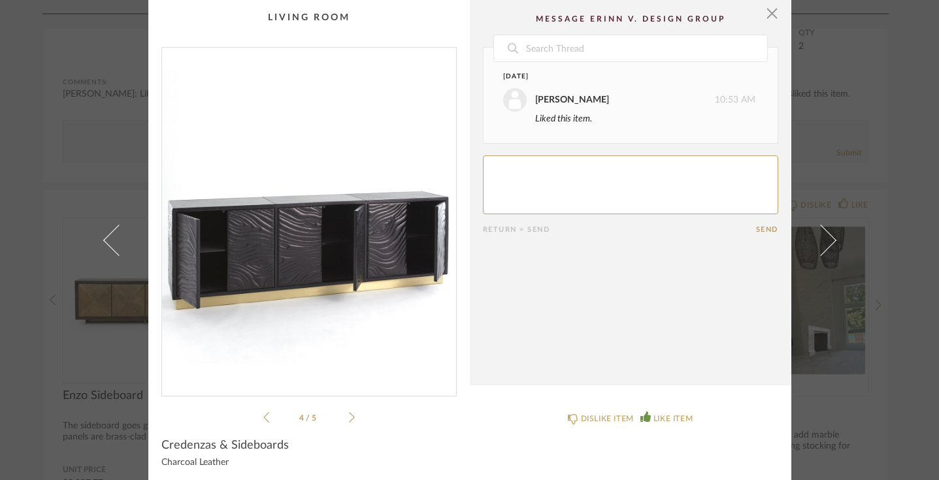
click at [349, 414] on icon at bounding box center [352, 418] width 6 height 12
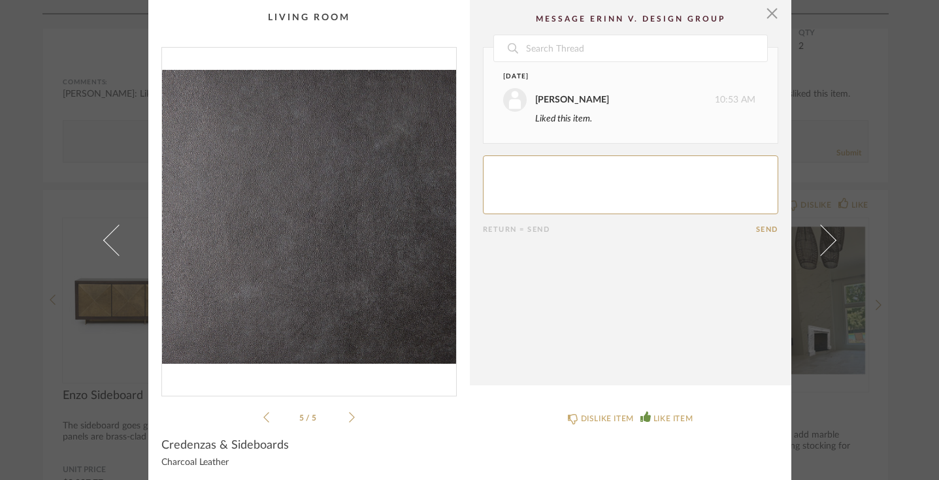
click at [349, 414] on icon at bounding box center [352, 418] width 6 height 12
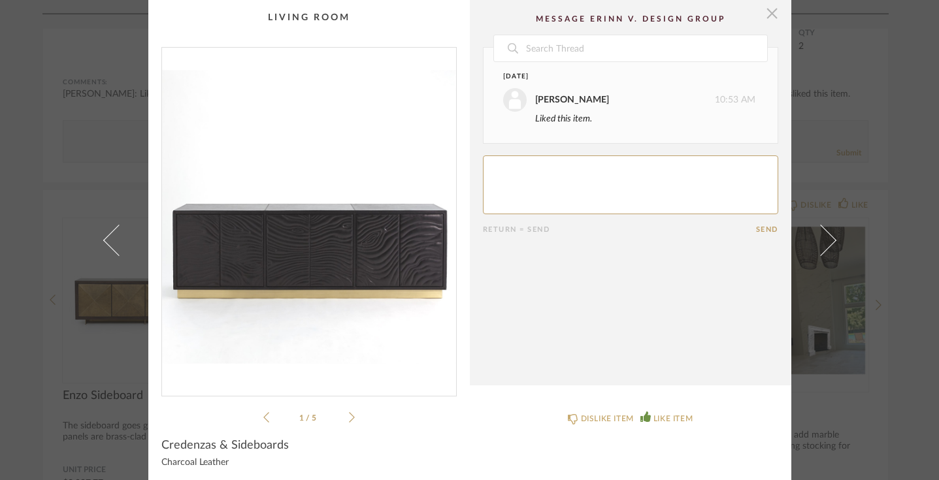
click at [765, 18] on span "button" at bounding box center [773, 13] width 26 height 26
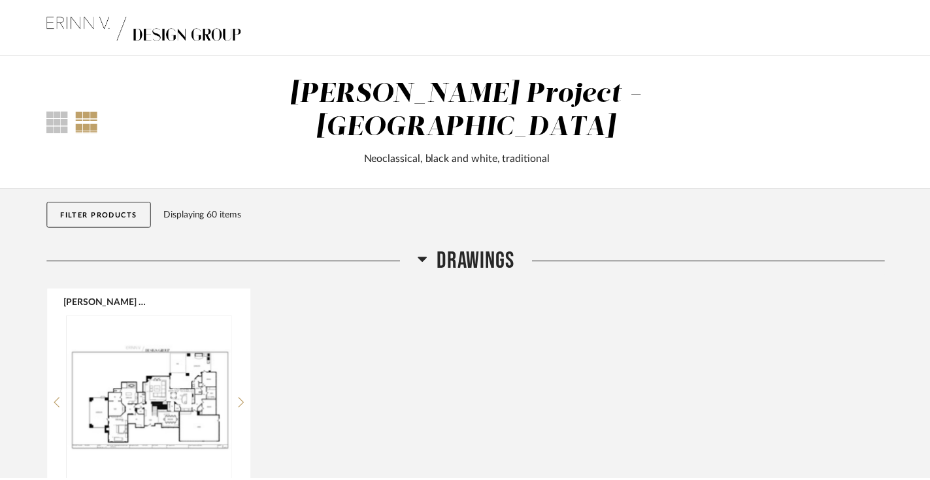
scroll to position [1458, 0]
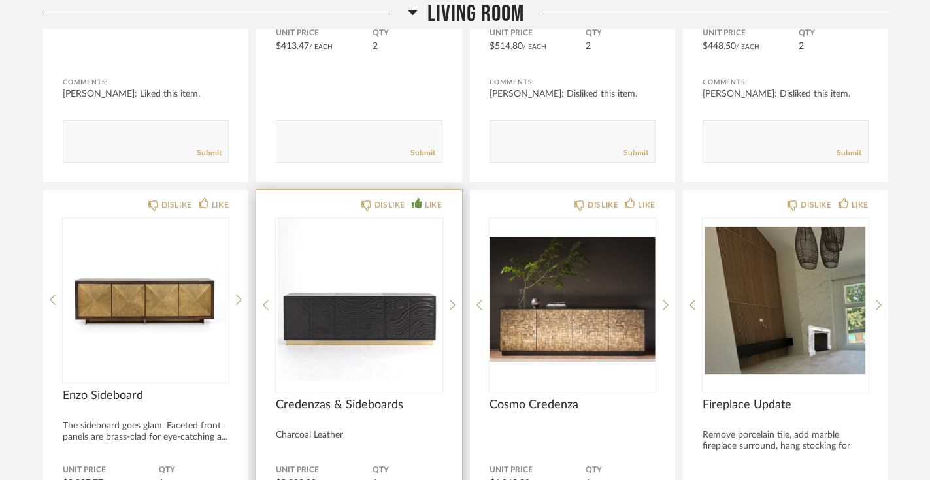
click at [355, 287] on img "0" at bounding box center [359, 299] width 166 height 163
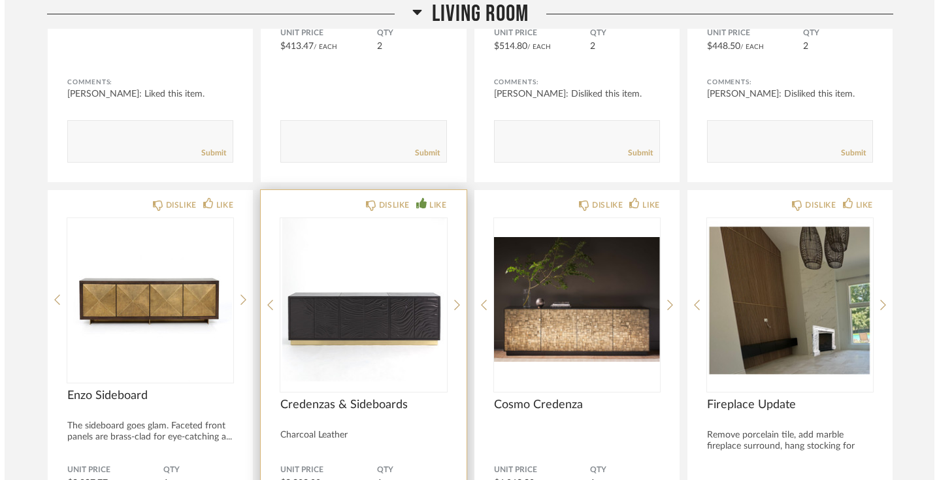
scroll to position [0, 0]
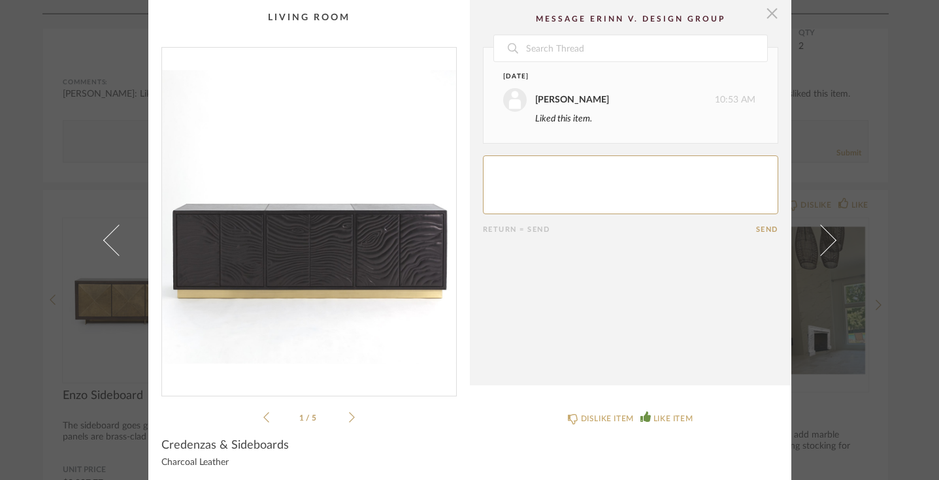
click at [766, 15] on span "button" at bounding box center [773, 13] width 26 height 26
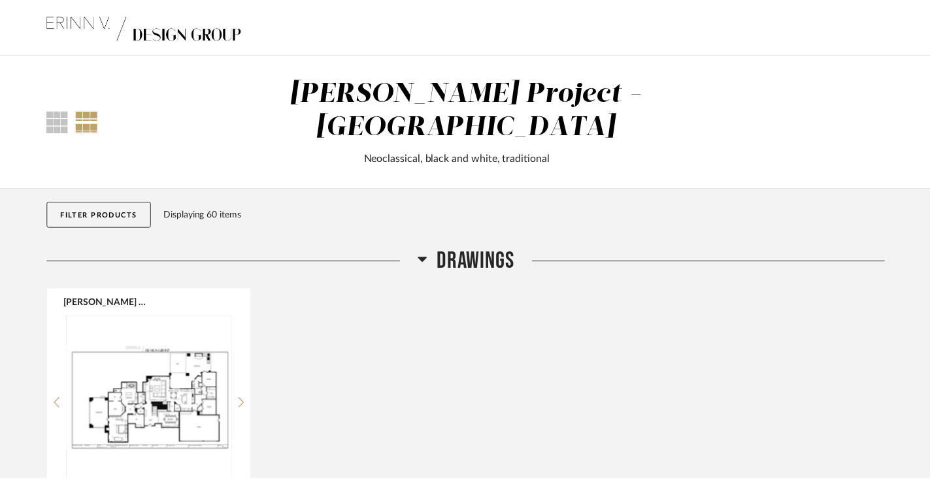
scroll to position [1458, 0]
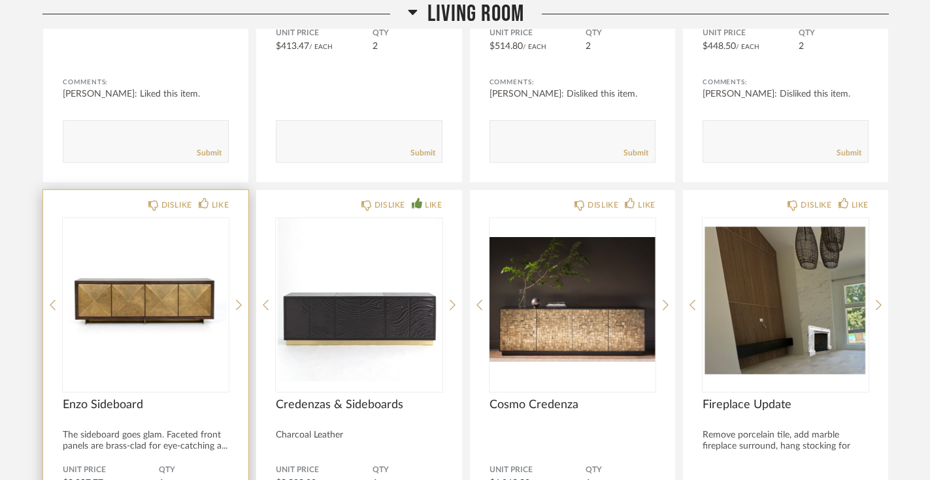
click at [137, 269] on img "0" at bounding box center [146, 299] width 166 height 163
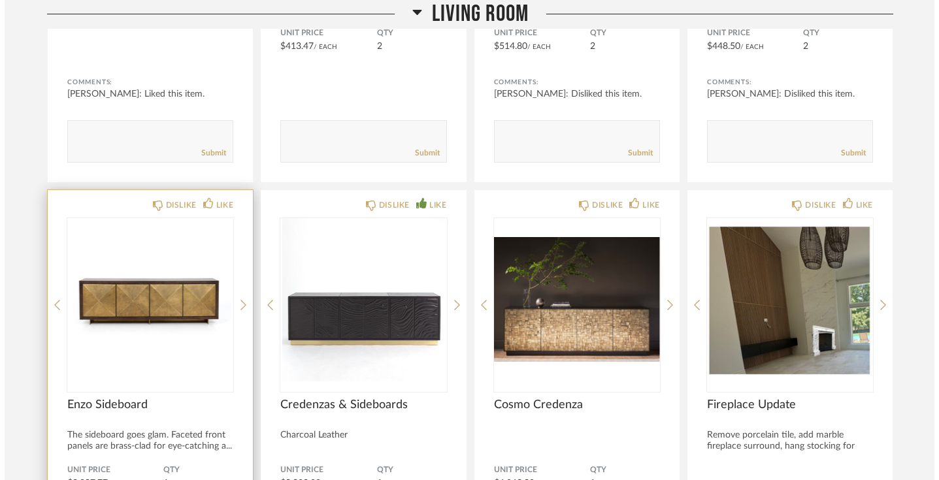
scroll to position [0, 0]
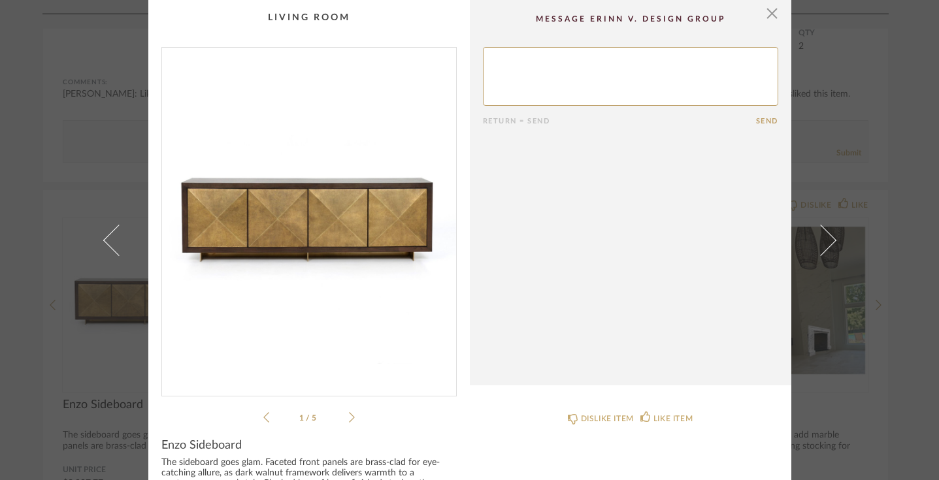
click at [343, 414] on li "1 / 5" at bounding box center [309, 418] width 80 height 16
click at [349, 414] on icon at bounding box center [352, 418] width 6 height 12
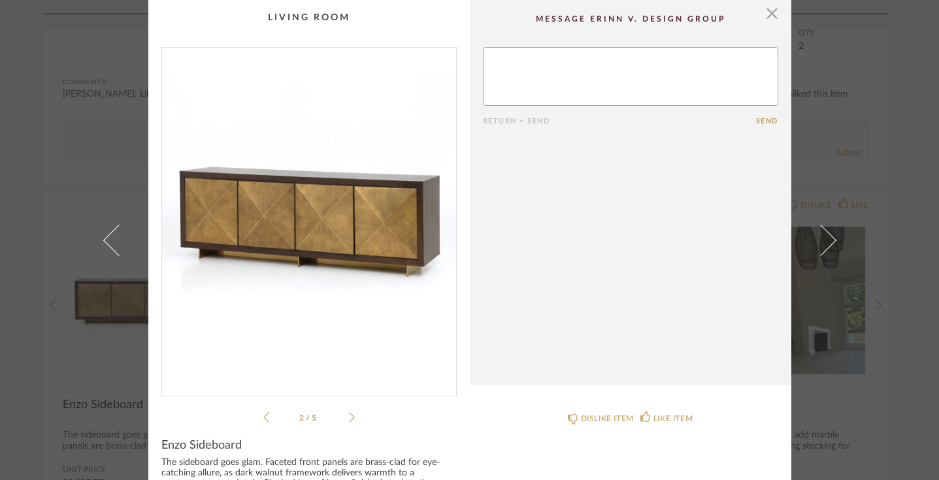
click at [349, 414] on icon at bounding box center [352, 418] width 6 height 12
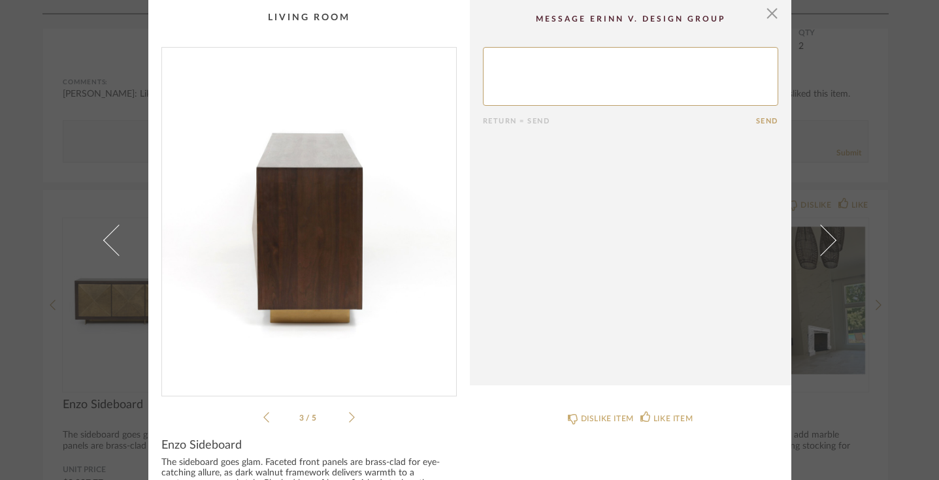
click at [349, 414] on icon at bounding box center [352, 418] width 6 height 12
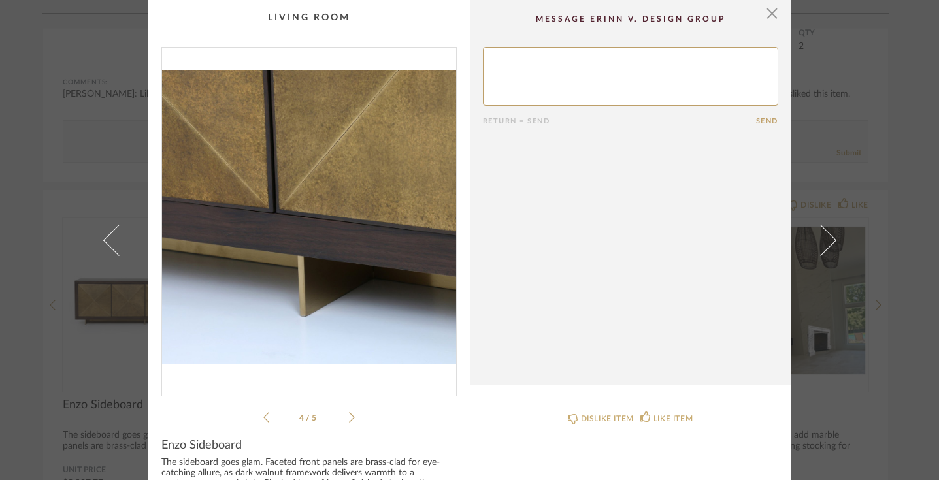
click at [349, 414] on icon at bounding box center [352, 418] width 6 height 12
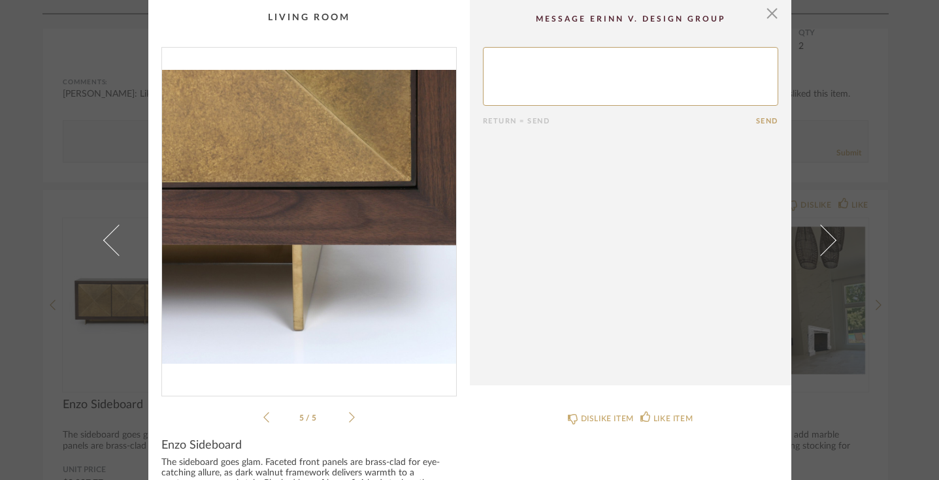
click at [349, 414] on icon at bounding box center [352, 418] width 6 height 12
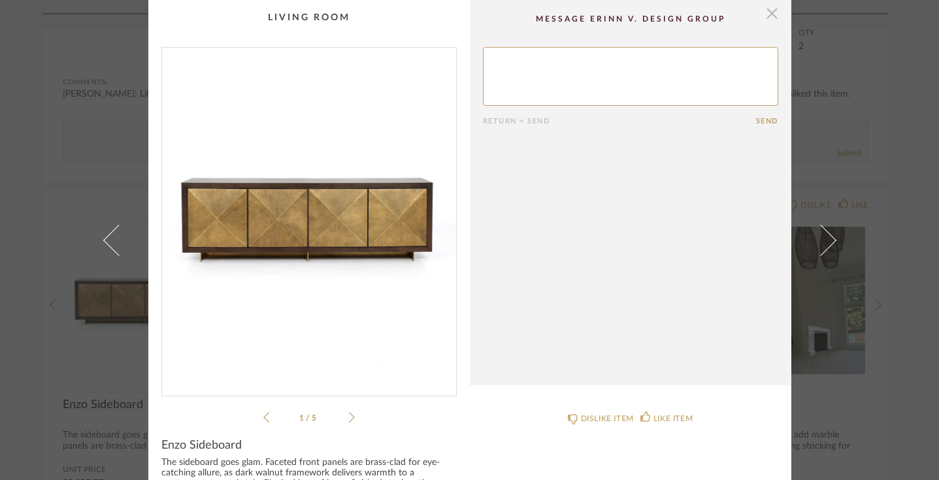
click at [770, 16] on span "button" at bounding box center [773, 13] width 26 height 26
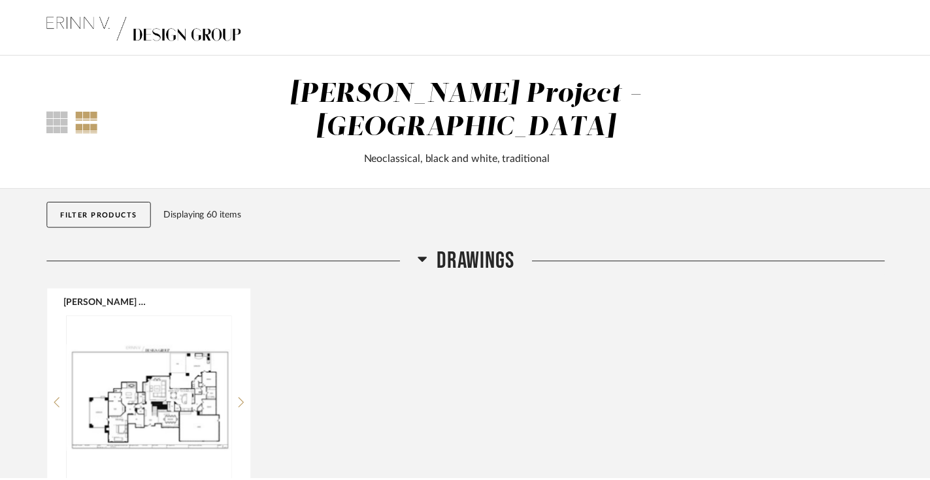
scroll to position [1458, 0]
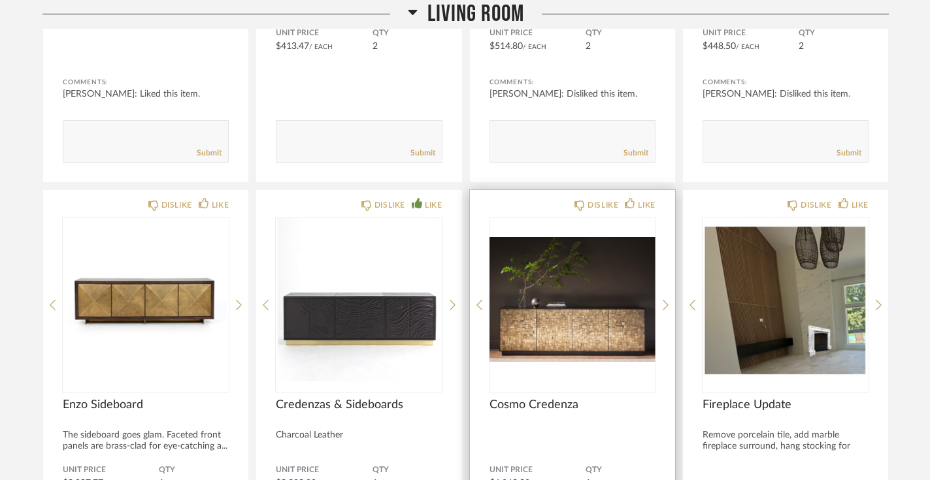
click at [579, 284] on img "0" at bounding box center [573, 299] width 166 height 163
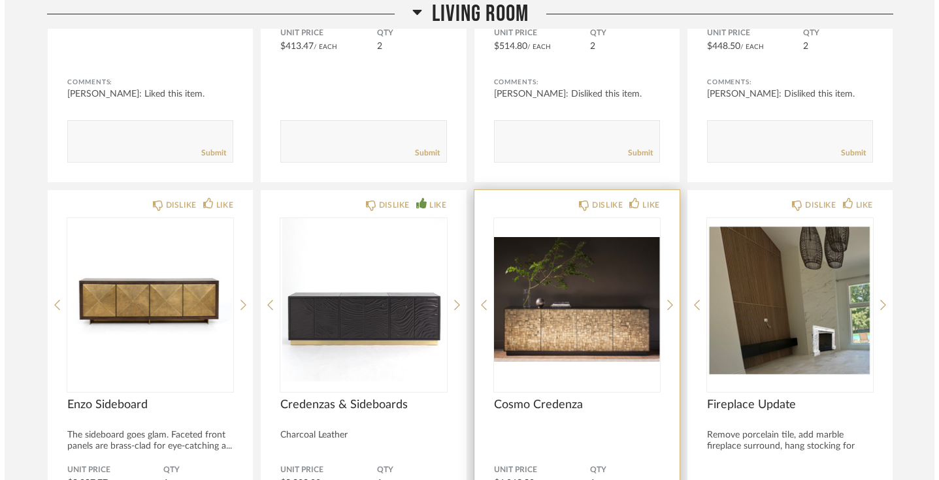
scroll to position [0, 0]
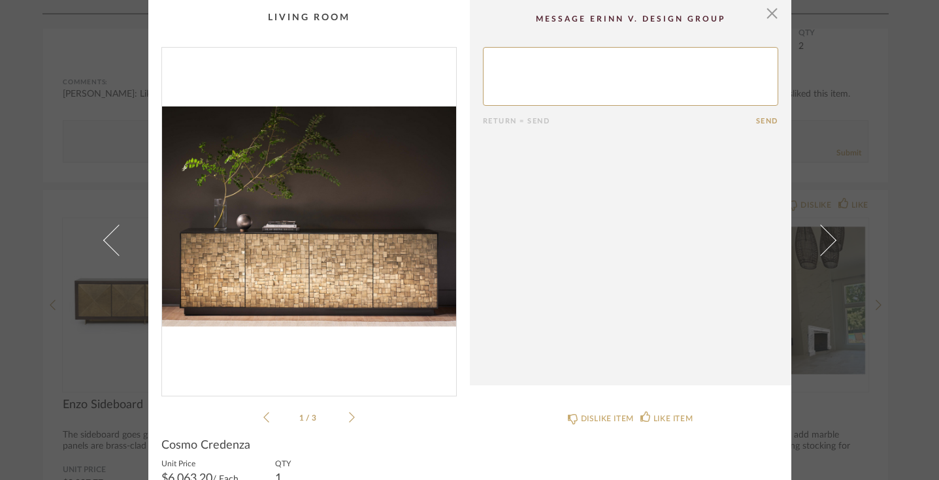
click at [349, 418] on icon at bounding box center [352, 418] width 6 height 12
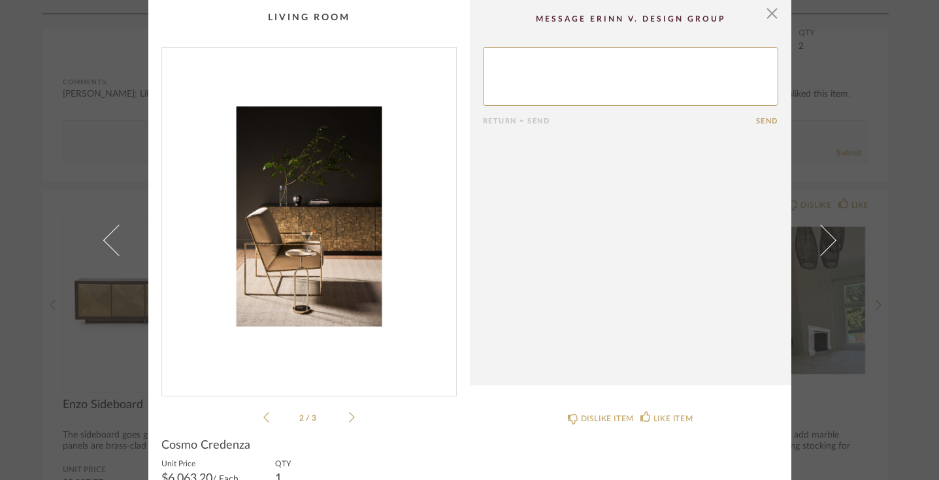
click at [349, 415] on icon at bounding box center [352, 418] width 6 height 12
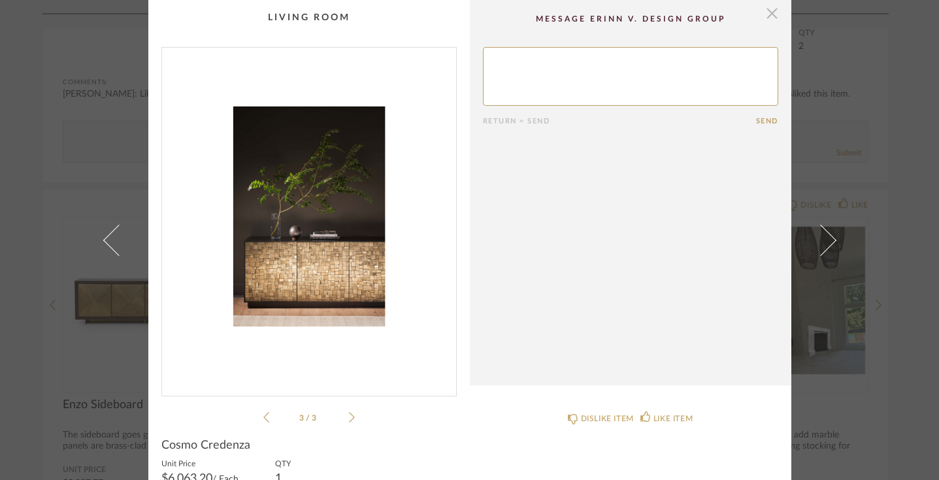
click at [767, 18] on span "button" at bounding box center [773, 13] width 26 height 26
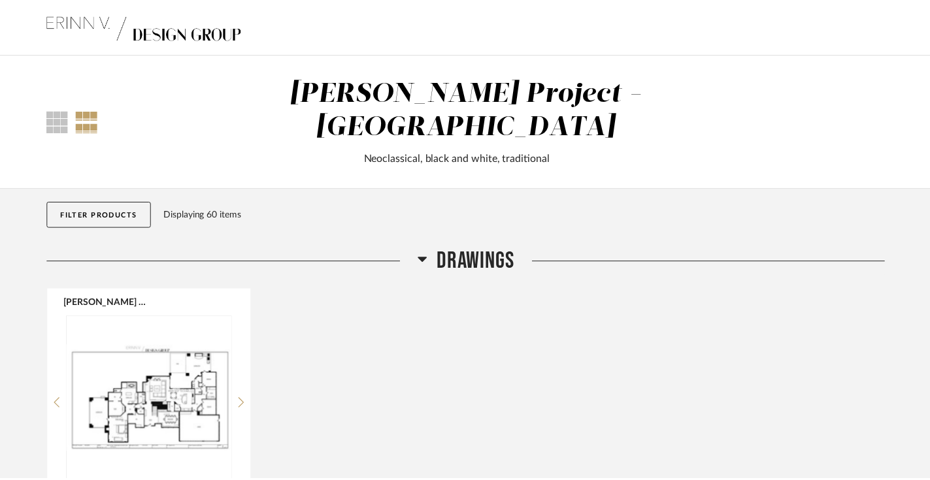
scroll to position [1458, 0]
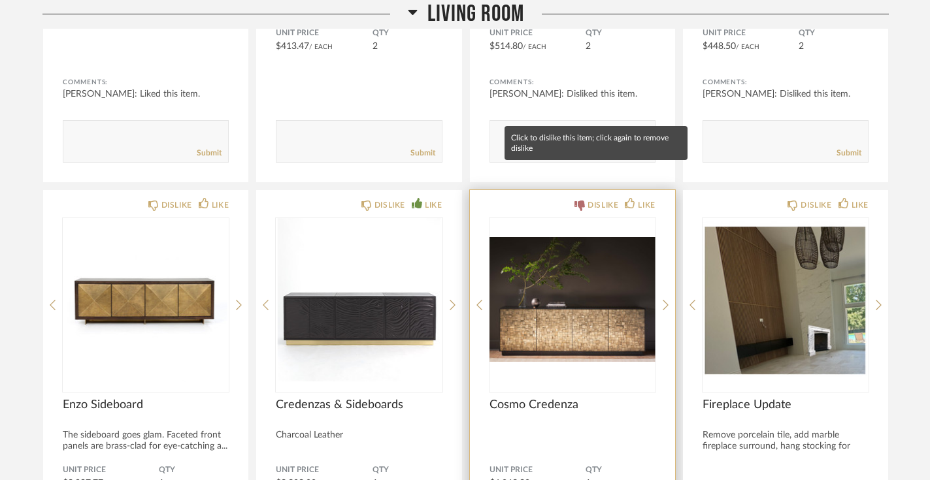
click at [593, 199] on div "DISLIKE" at bounding box center [603, 205] width 31 height 13
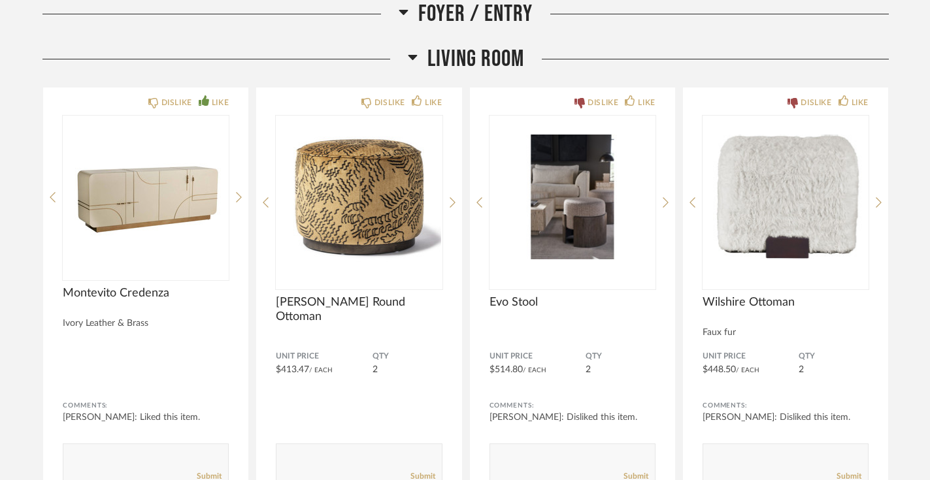
scroll to position [1133, 0]
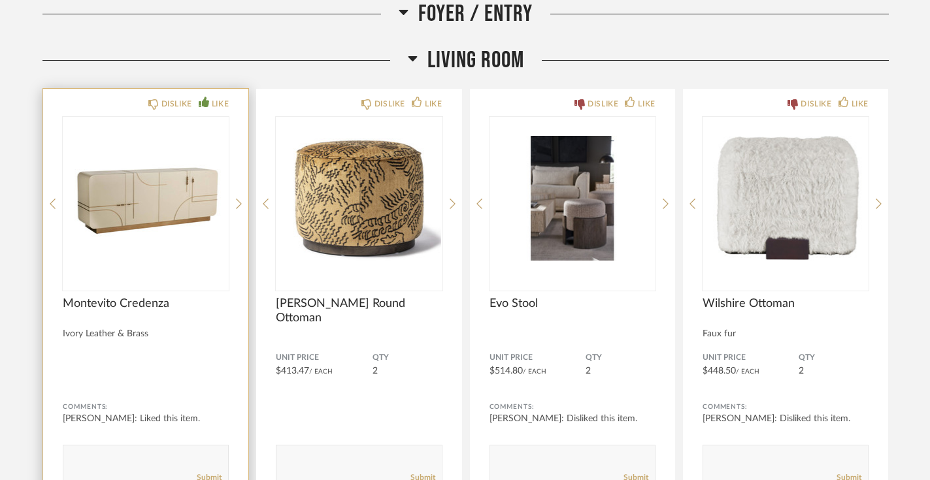
click at [137, 167] on img "0" at bounding box center [146, 198] width 166 height 163
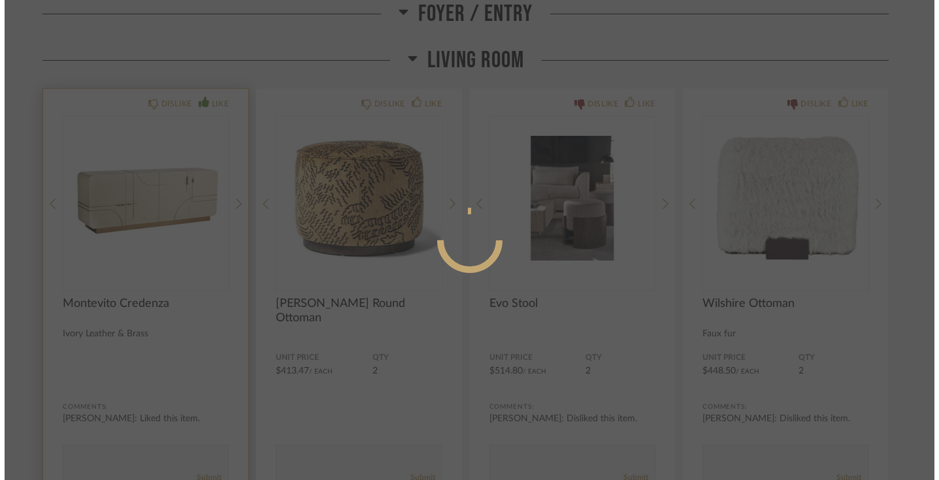
scroll to position [0, 0]
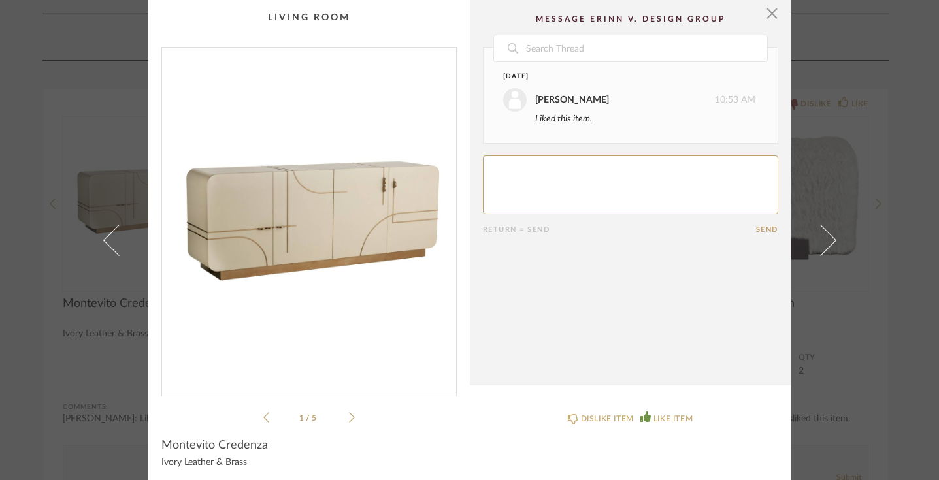
click at [349, 408] on div "1 / 5" at bounding box center [308, 236] width 295 height 379
click at [349, 421] on icon at bounding box center [352, 418] width 6 height 12
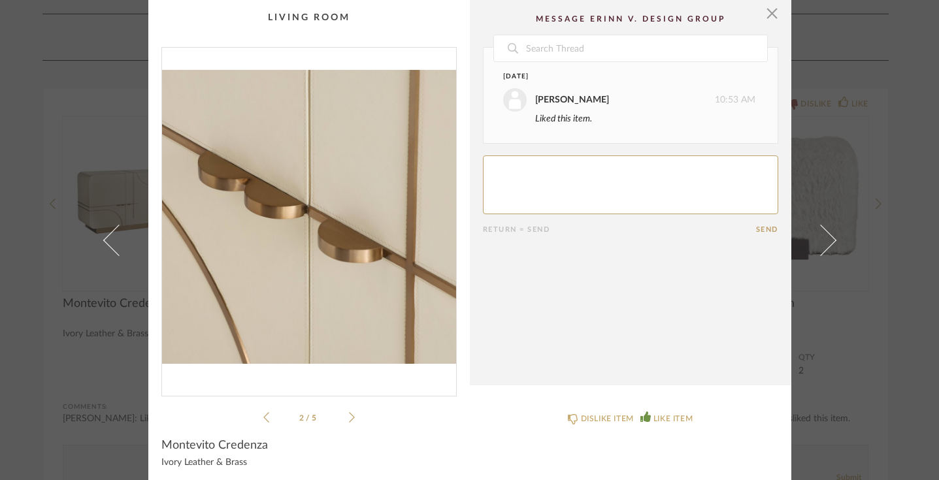
click at [349, 421] on icon at bounding box center [352, 418] width 6 height 12
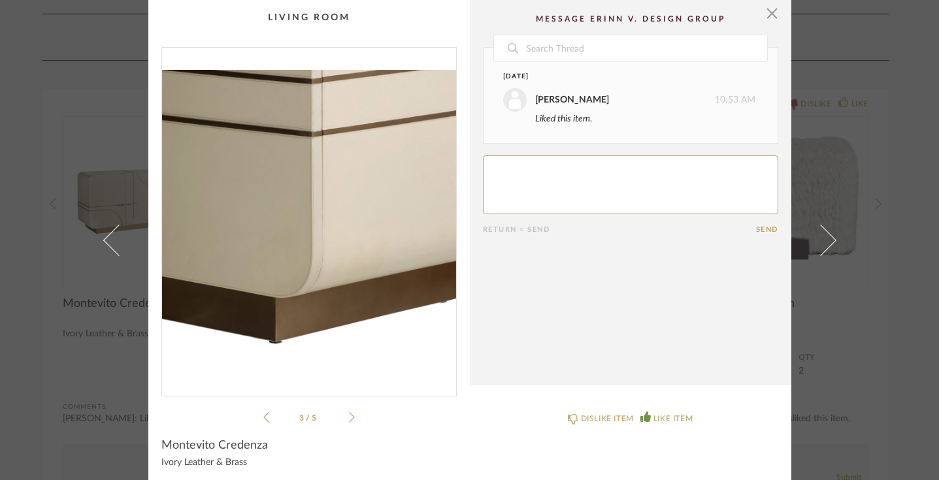
click at [349, 421] on icon at bounding box center [352, 418] width 6 height 12
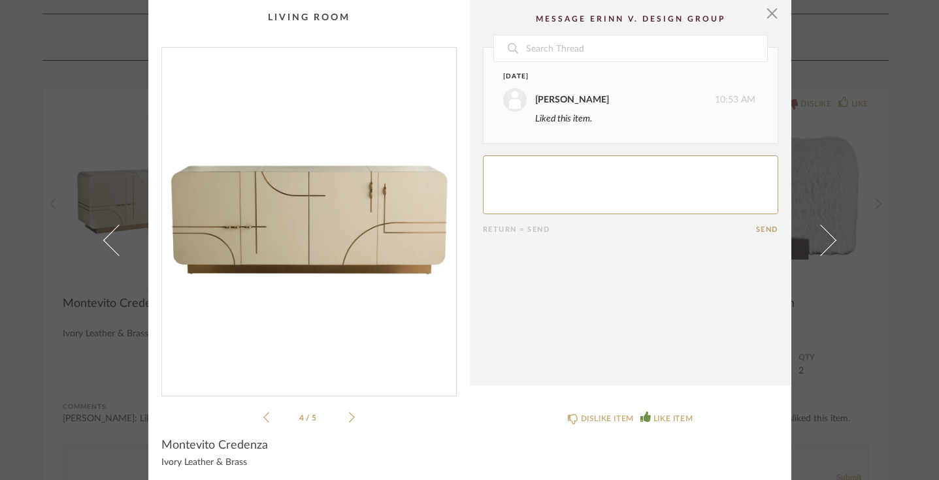
click at [349, 421] on icon at bounding box center [352, 418] width 6 height 12
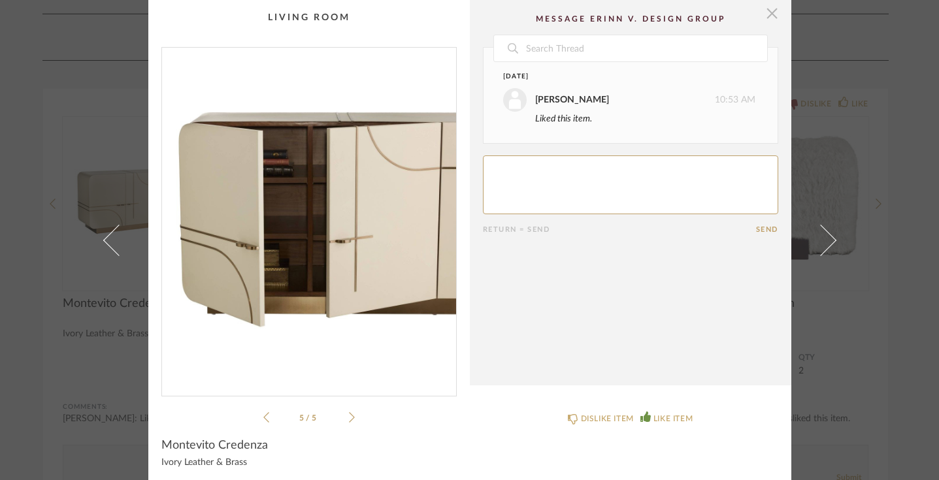
click at [766, 18] on span "button" at bounding box center [773, 13] width 26 height 26
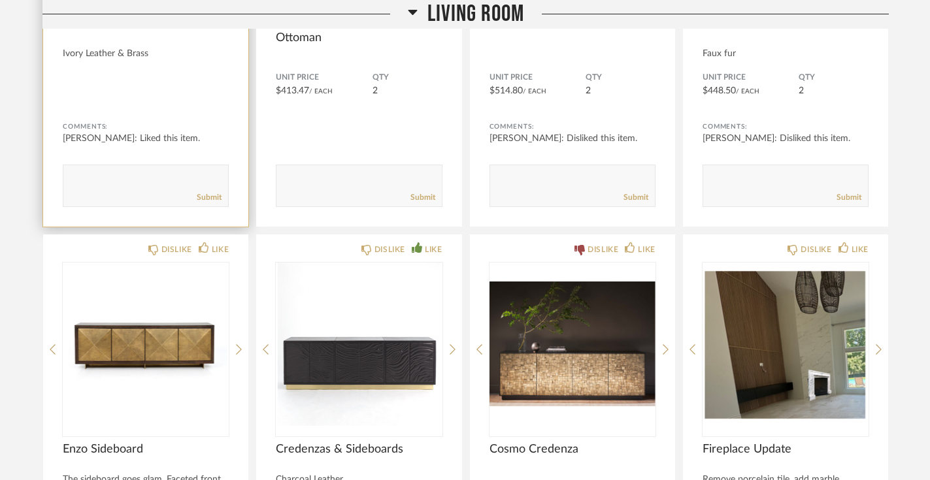
scroll to position [1418, 0]
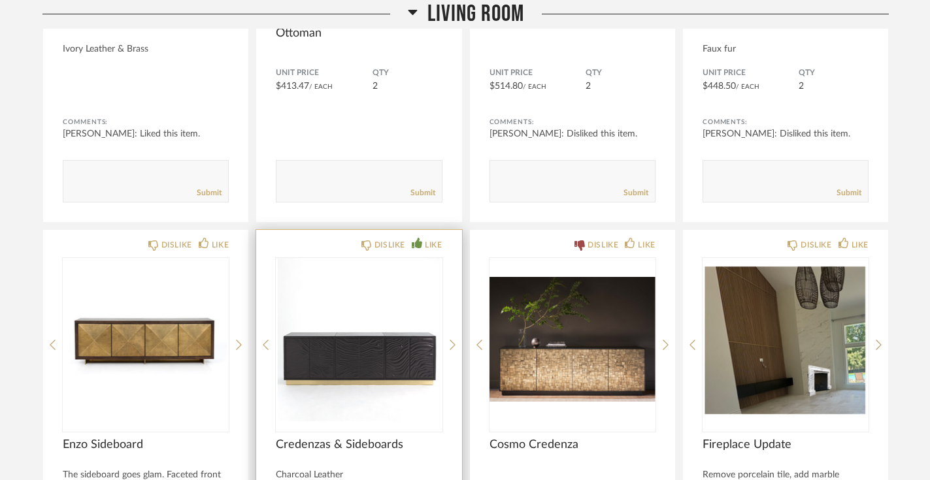
click at [361, 353] on img "0" at bounding box center [359, 339] width 166 height 163
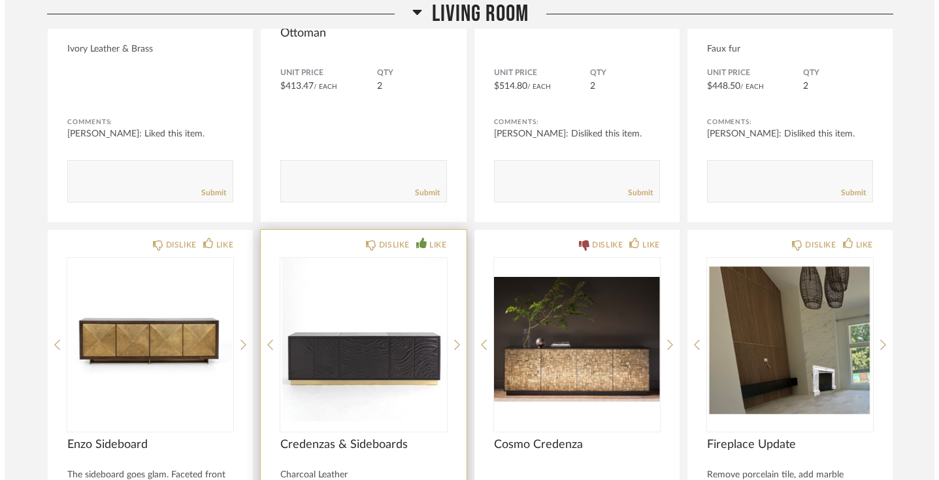
scroll to position [0, 0]
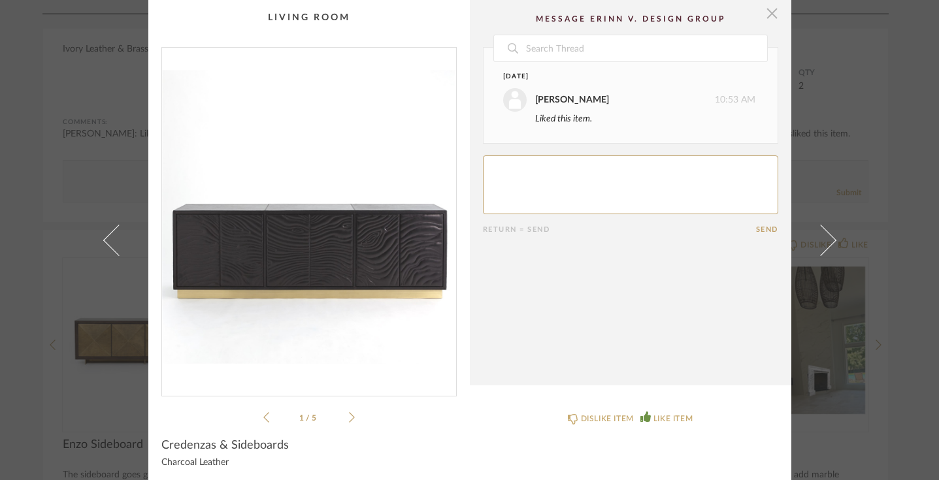
click at [766, 18] on span "button" at bounding box center [773, 13] width 26 height 26
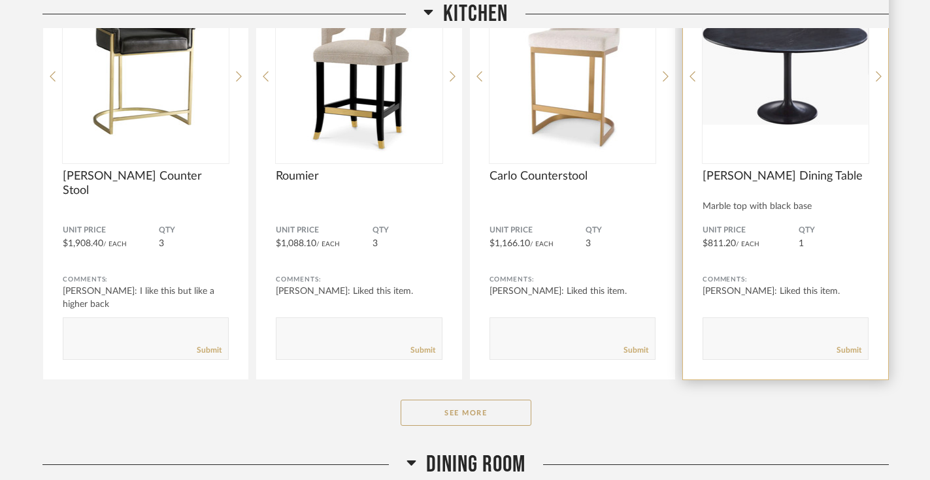
scroll to position [3092, 0]
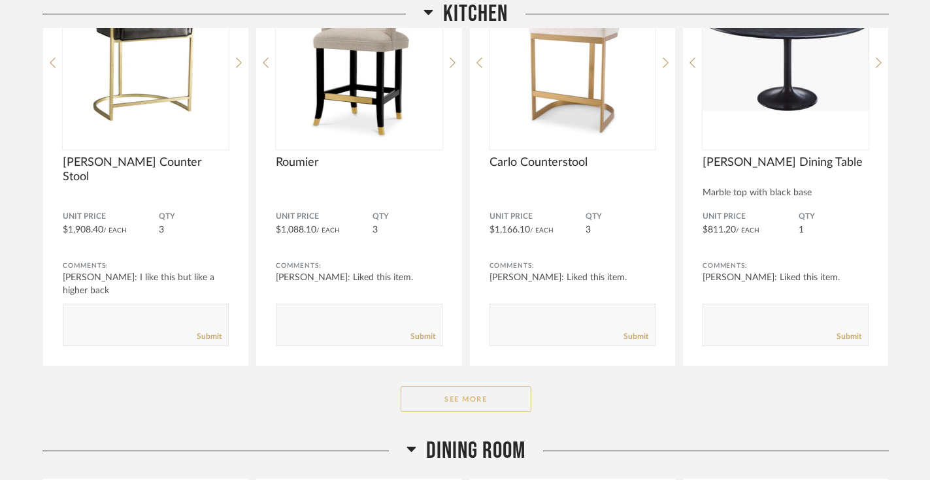
click at [469, 386] on button "See More" at bounding box center [466, 399] width 131 height 26
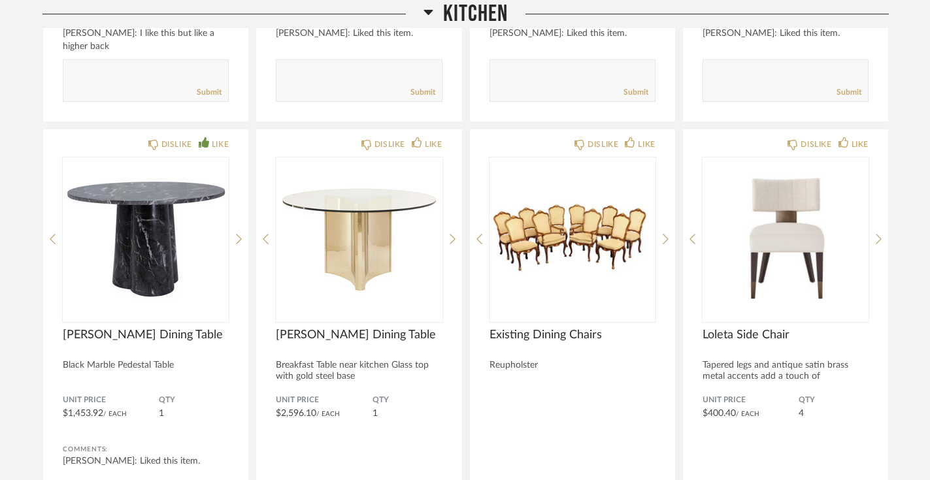
scroll to position [3334, 0]
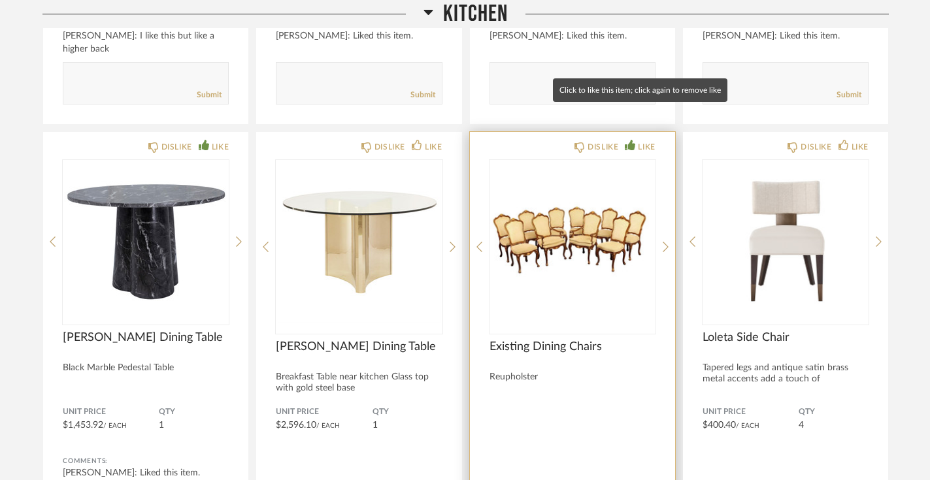
click at [642, 141] on div "LIKE" at bounding box center [646, 147] width 17 height 13
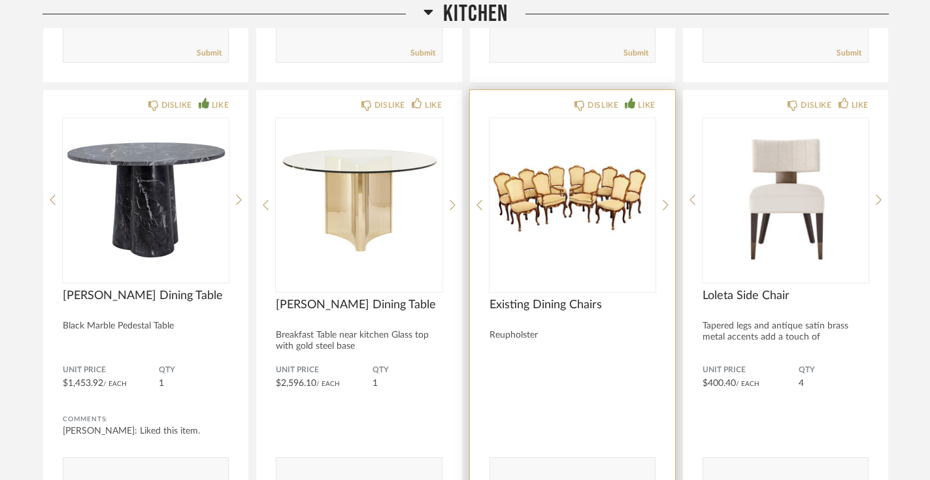
scroll to position [3382, 0]
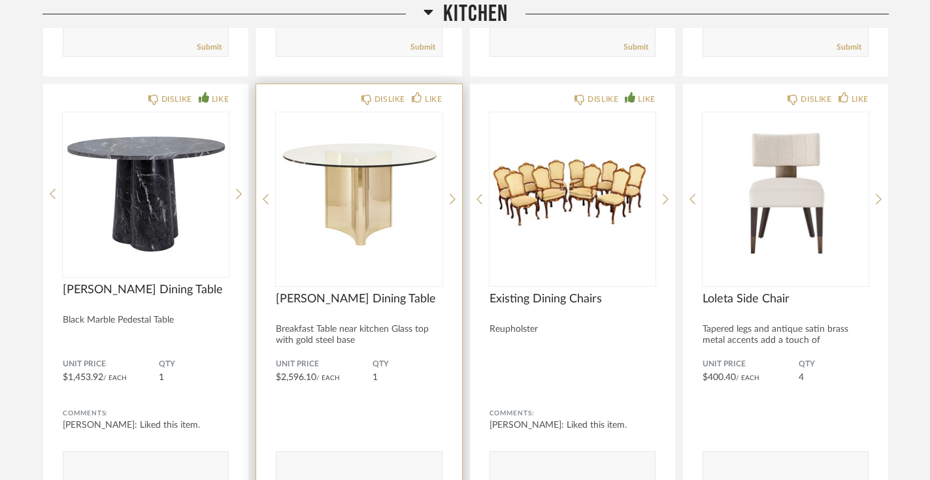
click at [328, 458] on textarea at bounding box center [359, 467] width 165 height 18
type textarea "love it if the top wasn't glass"
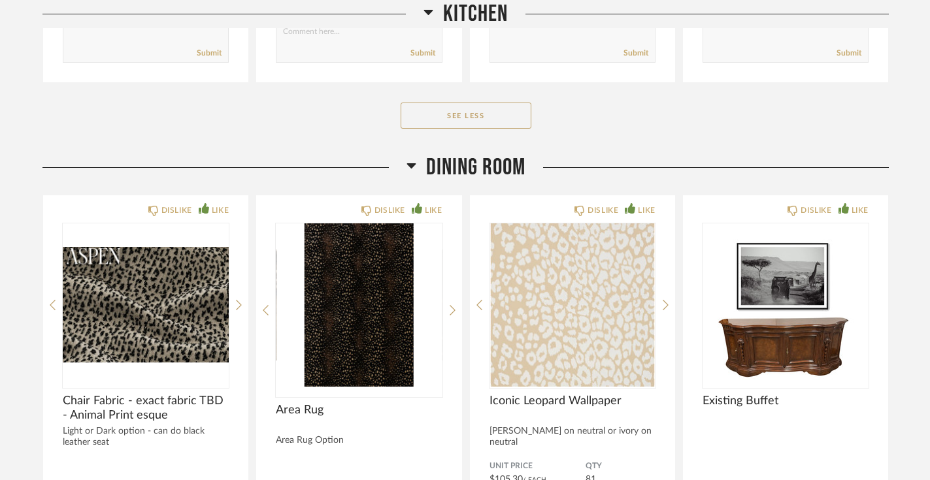
scroll to position [3902, 0]
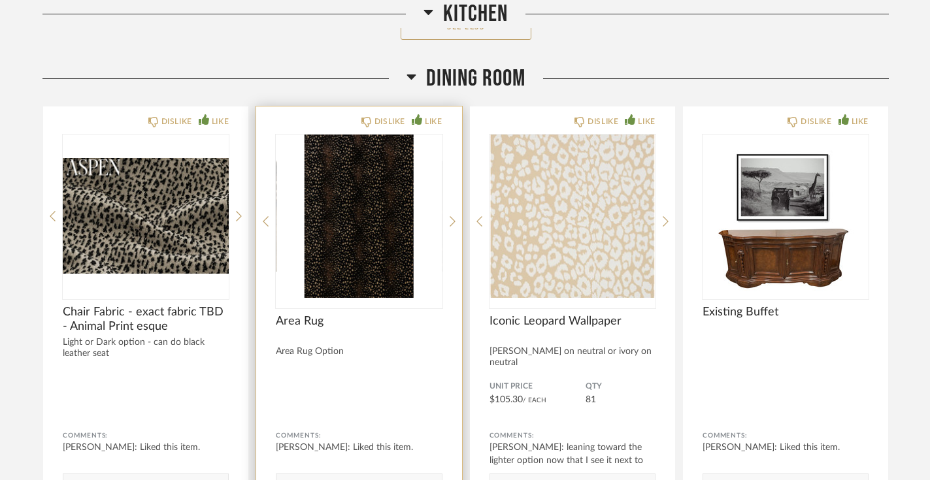
click at [358, 169] on img "0" at bounding box center [359, 216] width 166 height 163
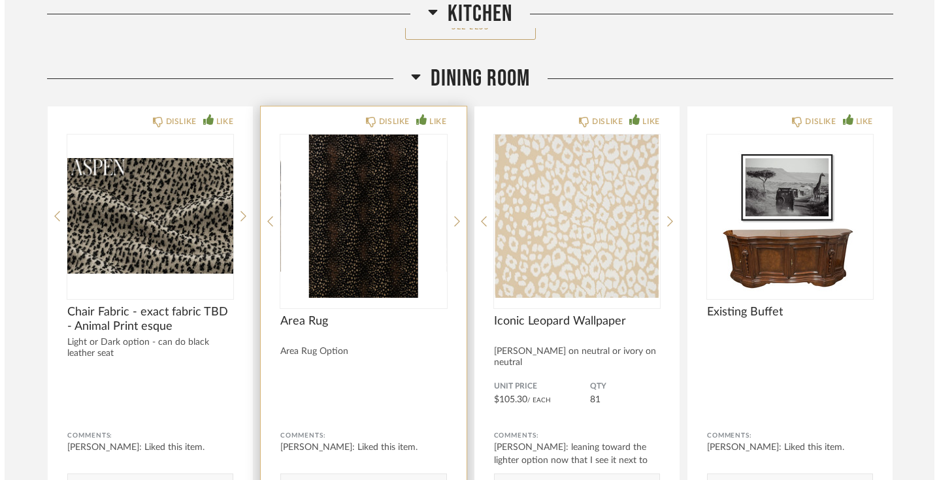
scroll to position [0, 0]
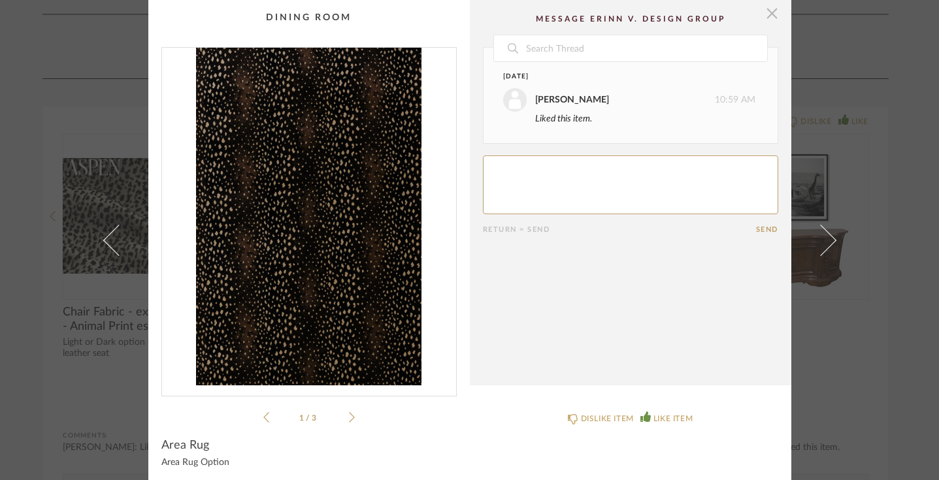
click at [771, 15] on span "button" at bounding box center [773, 13] width 26 height 26
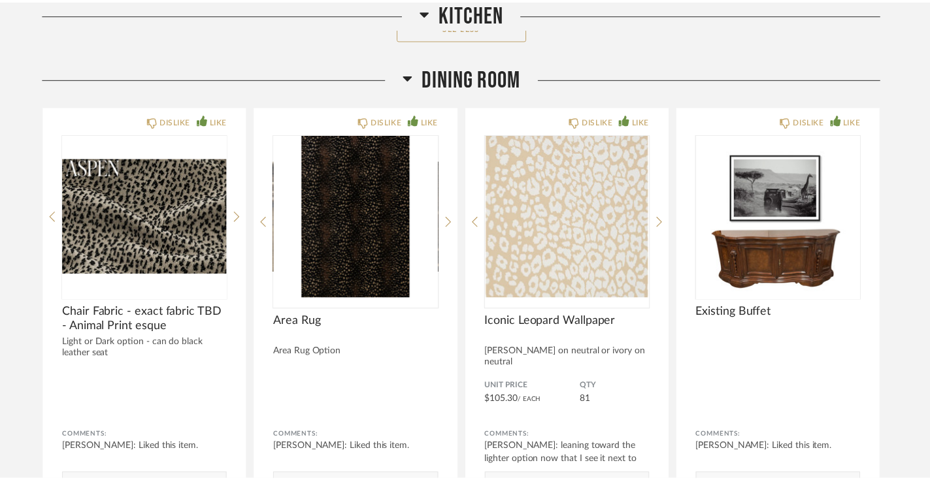
scroll to position [3902, 0]
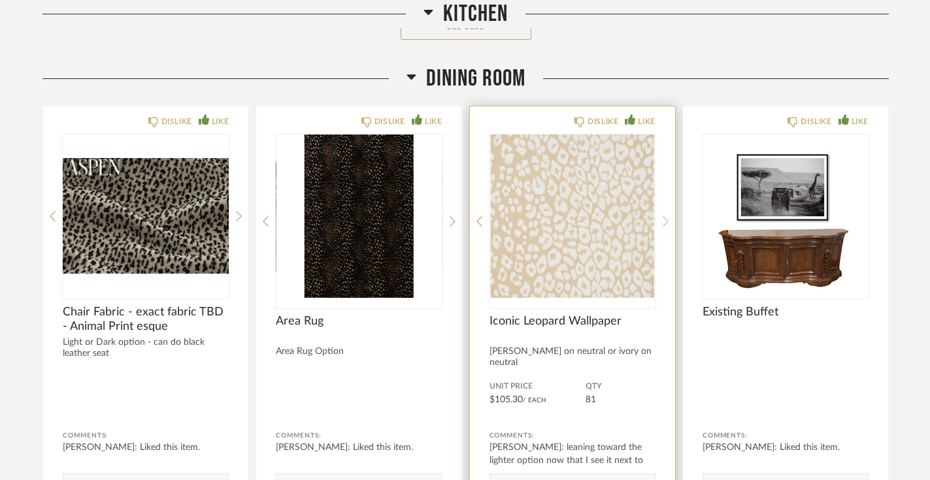
click at [664, 216] on icon at bounding box center [666, 222] width 6 height 12
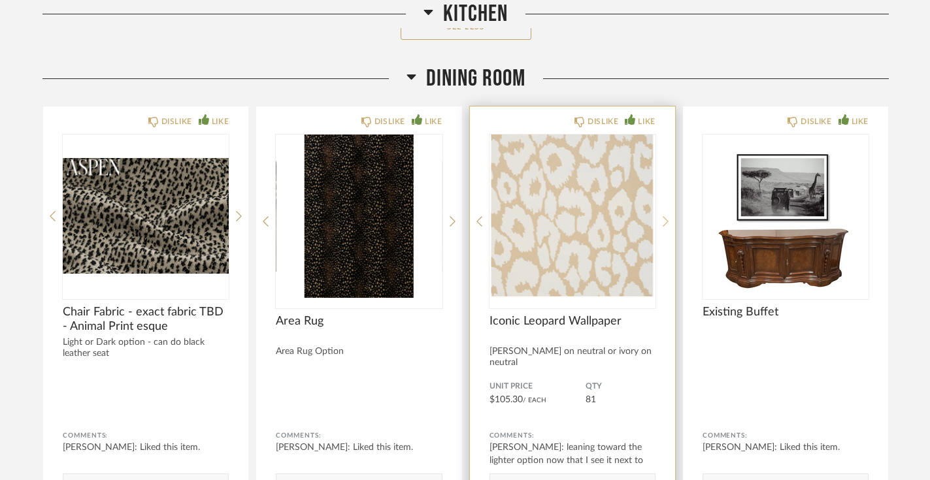
click at [664, 216] on icon at bounding box center [666, 222] width 6 height 12
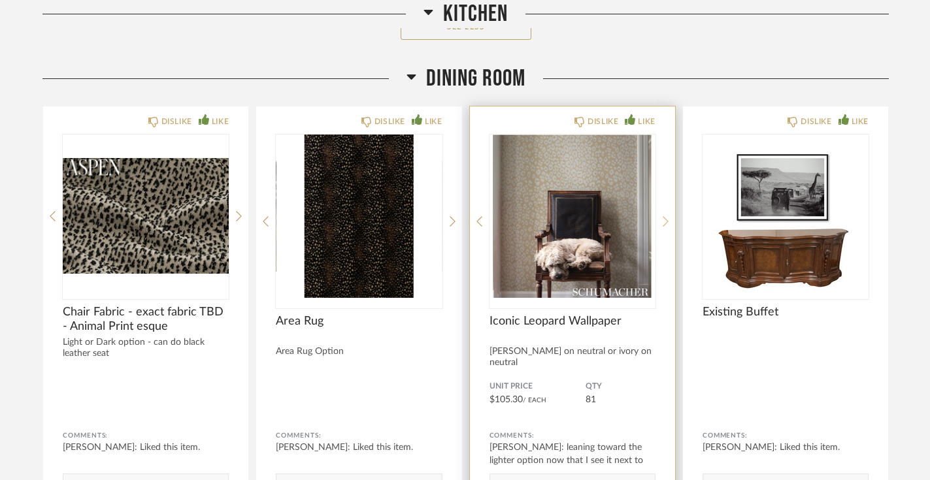
click at [664, 216] on icon at bounding box center [666, 222] width 6 height 12
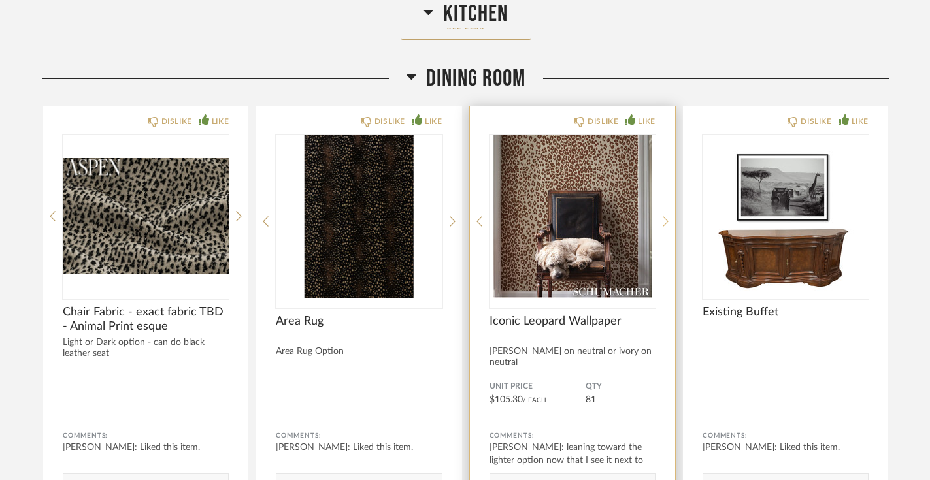
click at [664, 216] on icon at bounding box center [666, 222] width 6 height 12
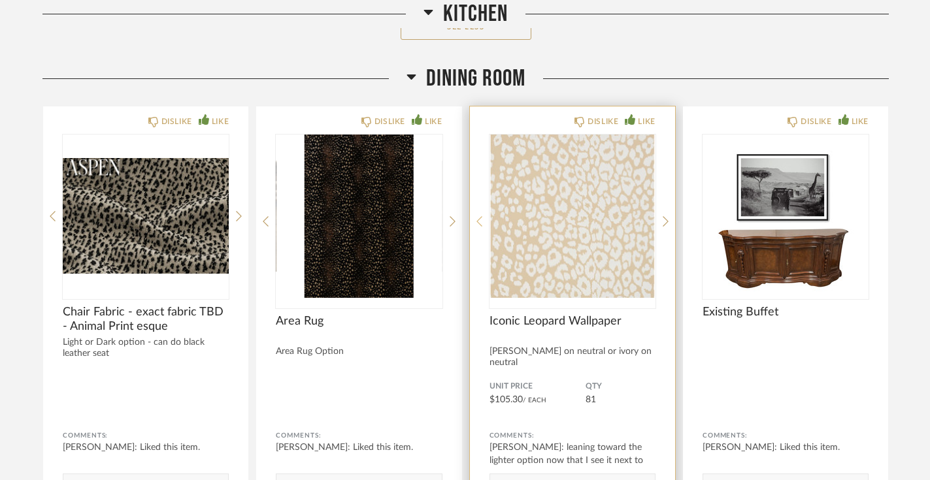
click at [479, 216] on icon at bounding box center [480, 221] width 6 height 10
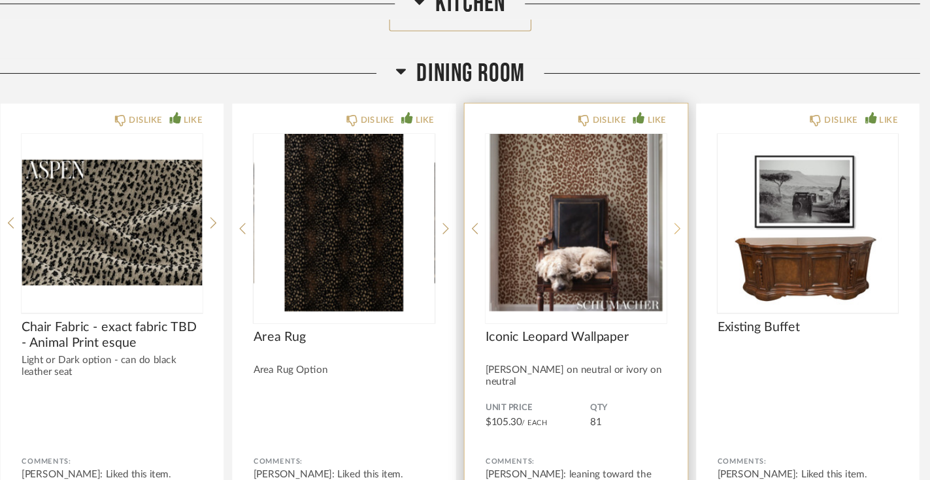
click at [665, 216] on icon at bounding box center [666, 222] width 6 height 12
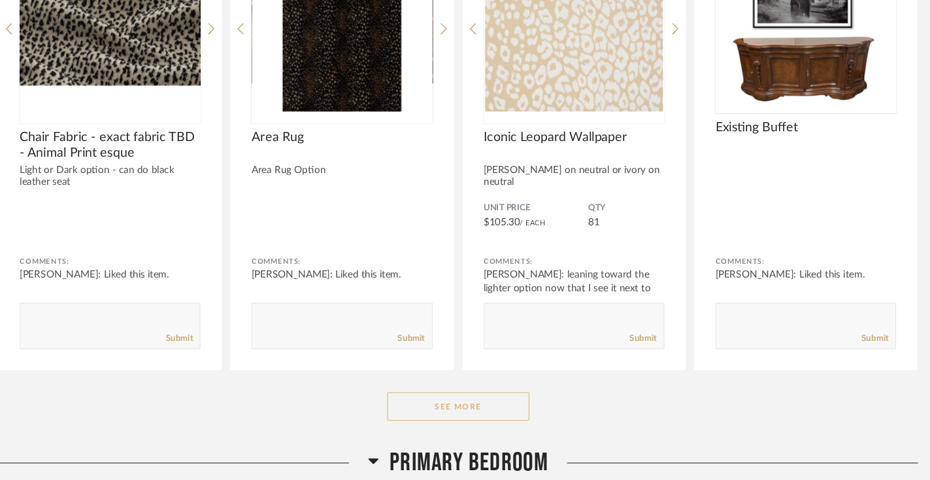
scroll to position [4060, 0]
click at [443, 399] on button "See More" at bounding box center [466, 412] width 131 height 26
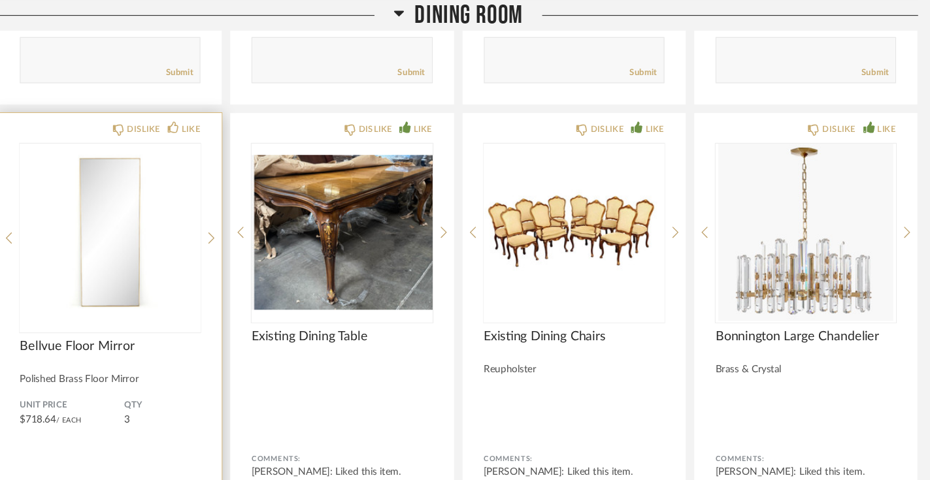
scroll to position [4341, 0]
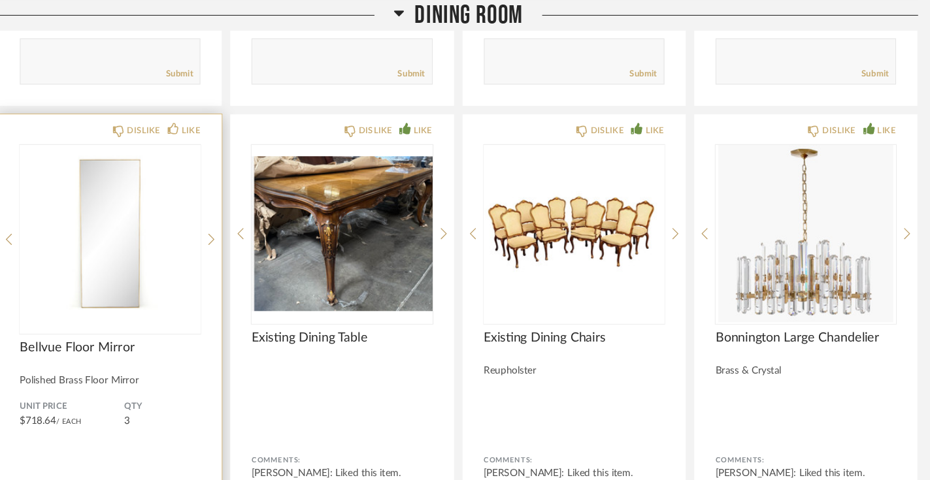
click at [165, 137] on img "0" at bounding box center [146, 214] width 166 height 163
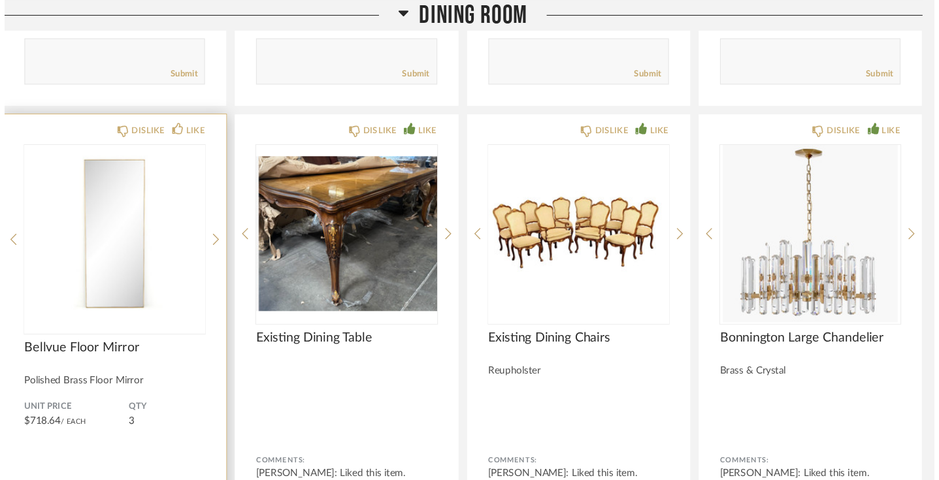
scroll to position [0, 0]
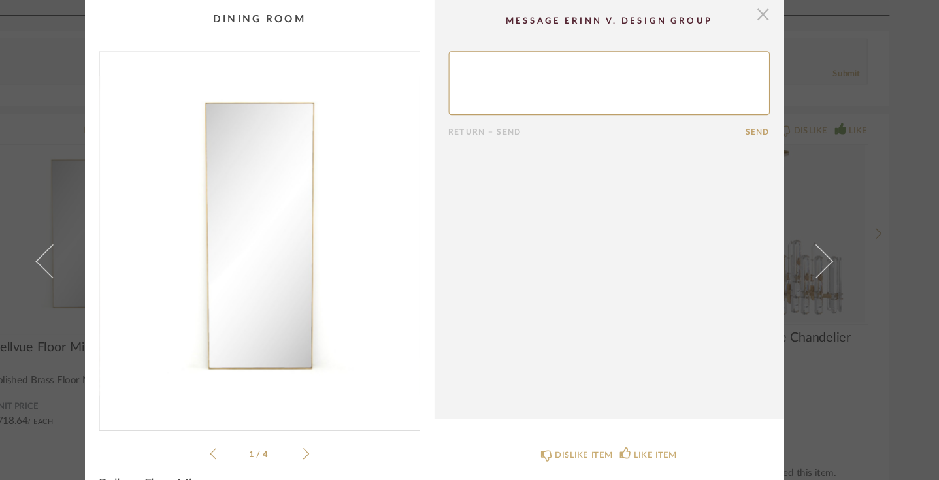
click at [768, 16] on span "button" at bounding box center [773, 13] width 26 height 26
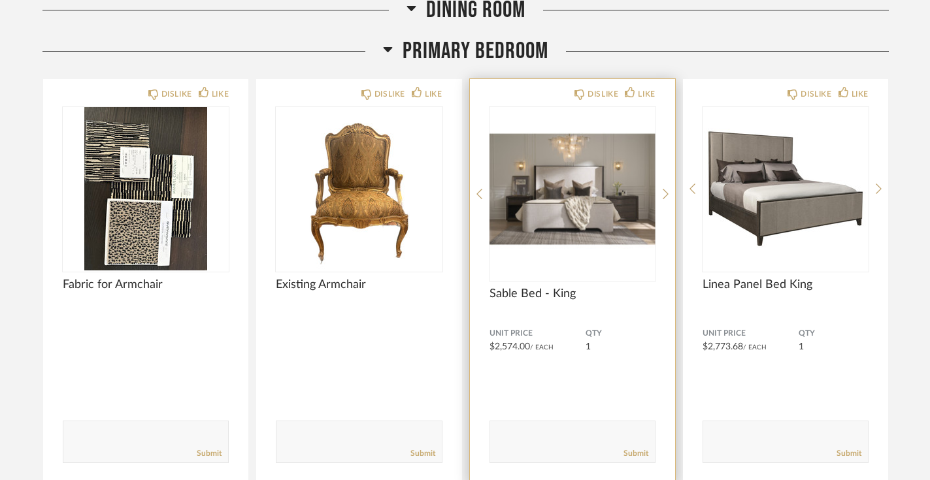
scroll to position [5312, 0]
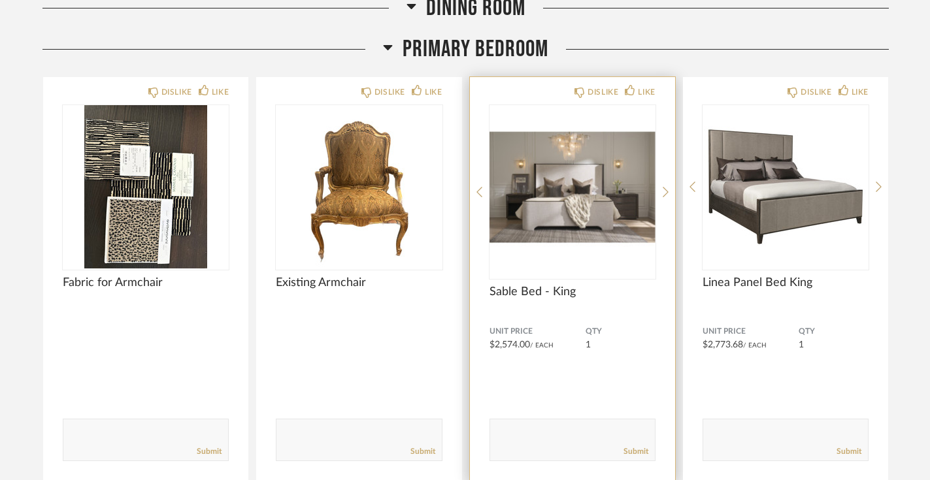
click at [571, 155] on img "0" at bounding box center [573, 186] width 166 height 163
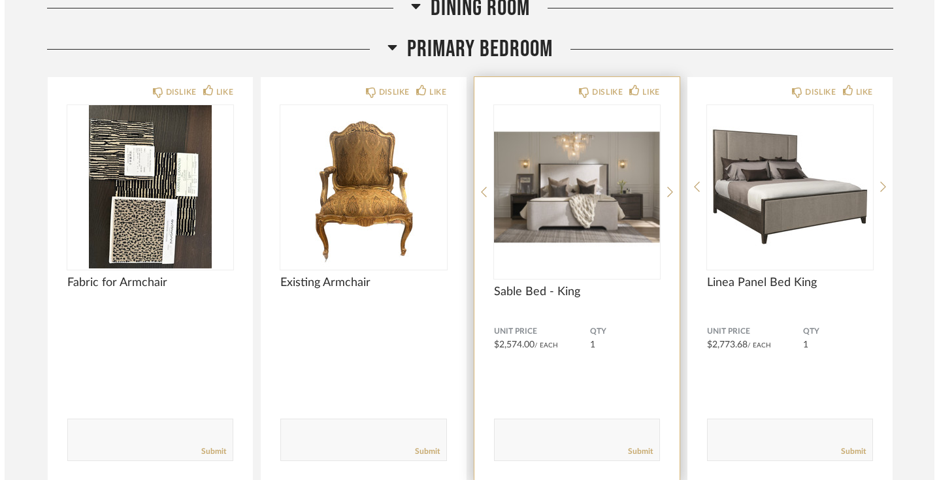
scroll to position [0, 0]
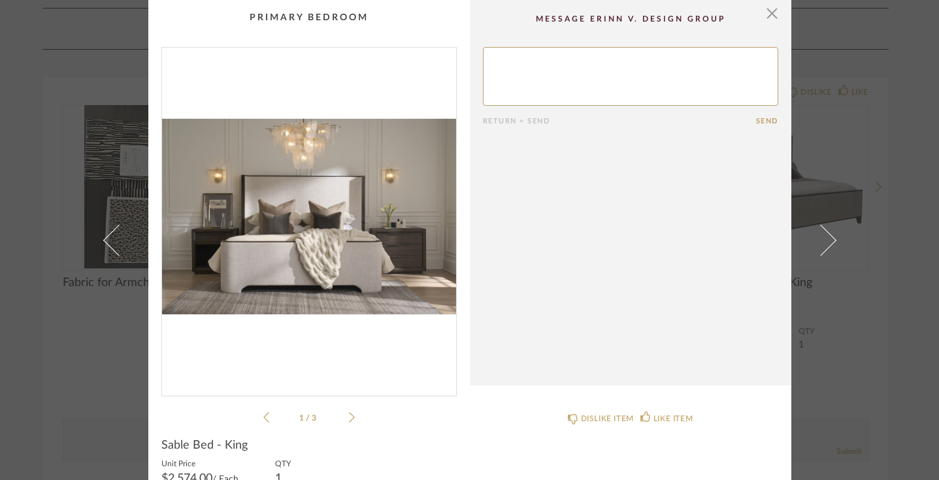
click at [349, 414] on icon at bounding box center [352, 417] width 6 height 10
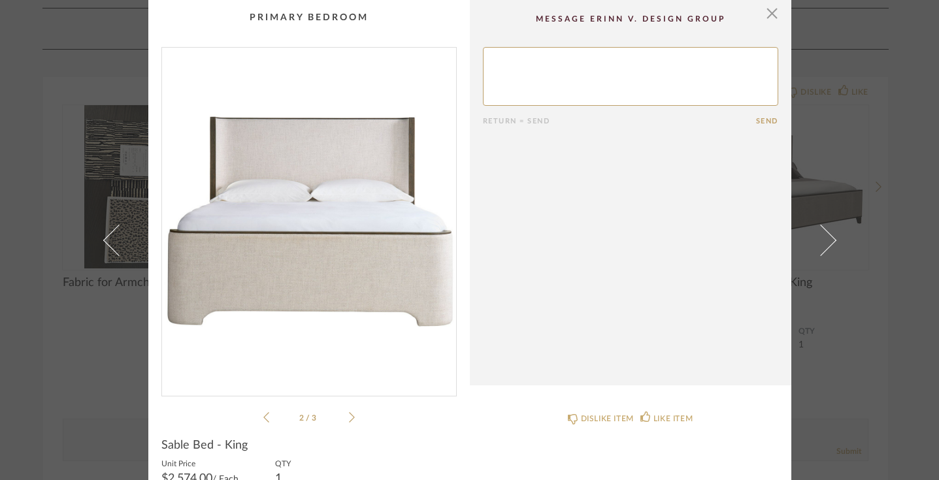
click at [349, 414] on icon at bounding box center [352, 417] width 6 height 10
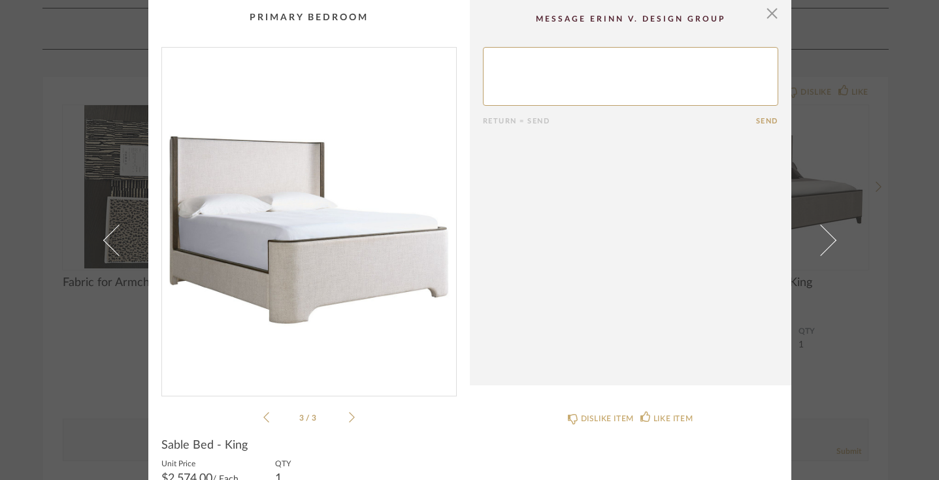
click at [349, 414] on icon at bounding box center [352, 417] width 6 height 10
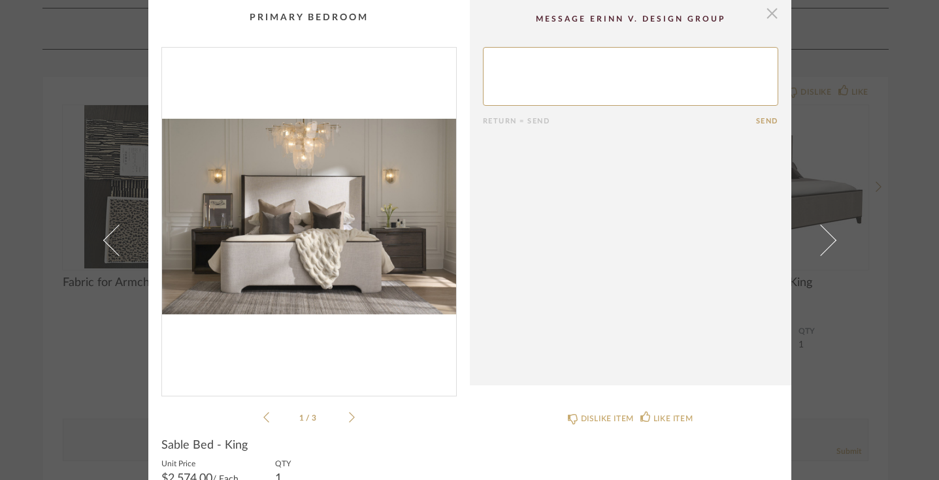
click at [766, 15] on span "button" at bounding box center [773, 13] width 26 height 26
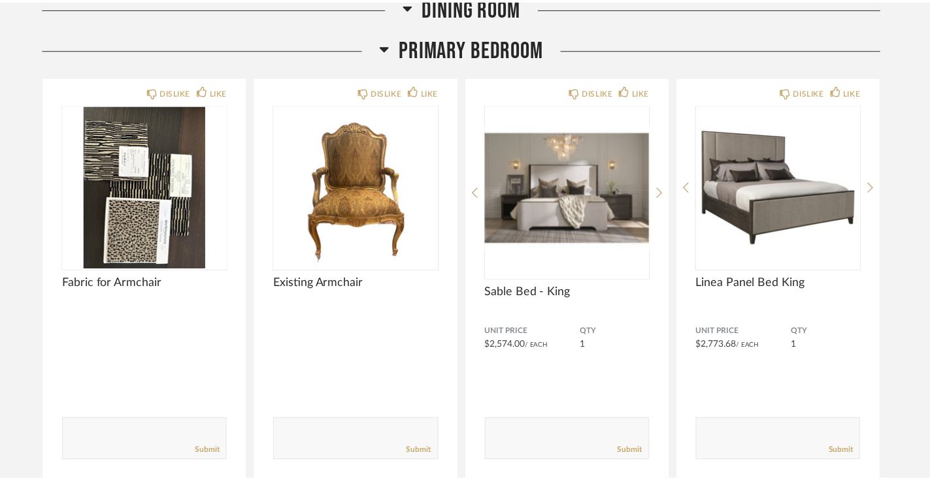
scroll to position [5312, 0]
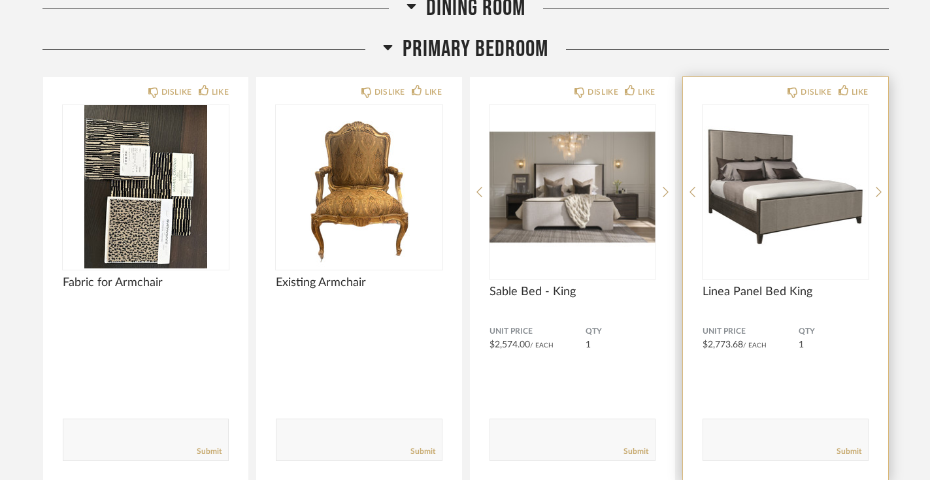
click at [815, 178] on img "0" at bounding box center [786, 186] width 166 height 163
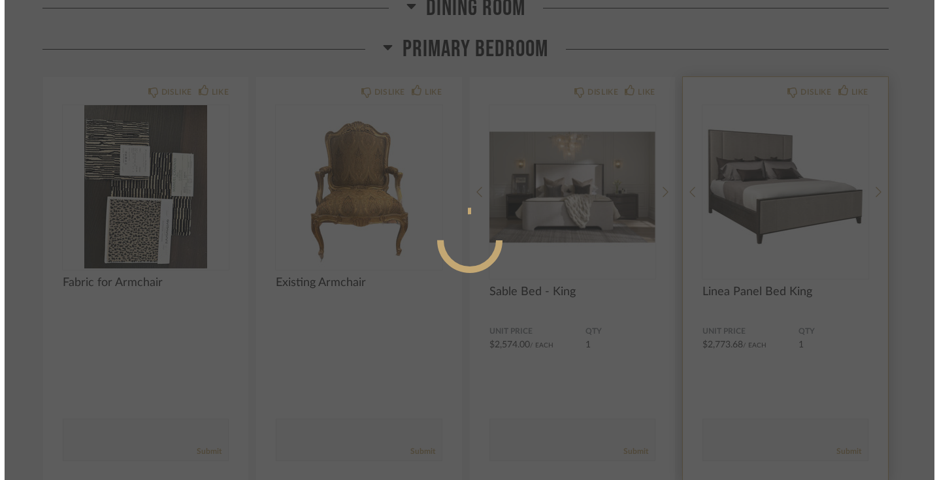
scroll to position [0, 0]
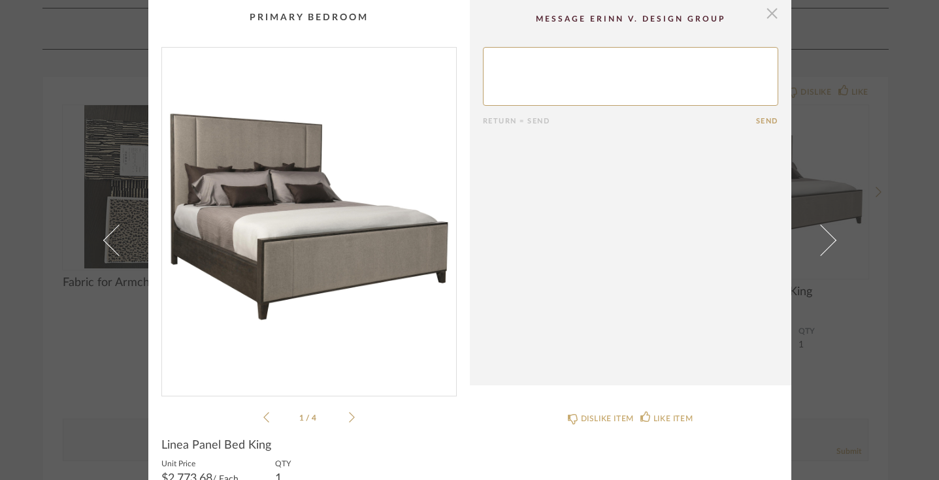
click at [772, 16] on span "button" at bounding box center [773, 13] width 26 height 26
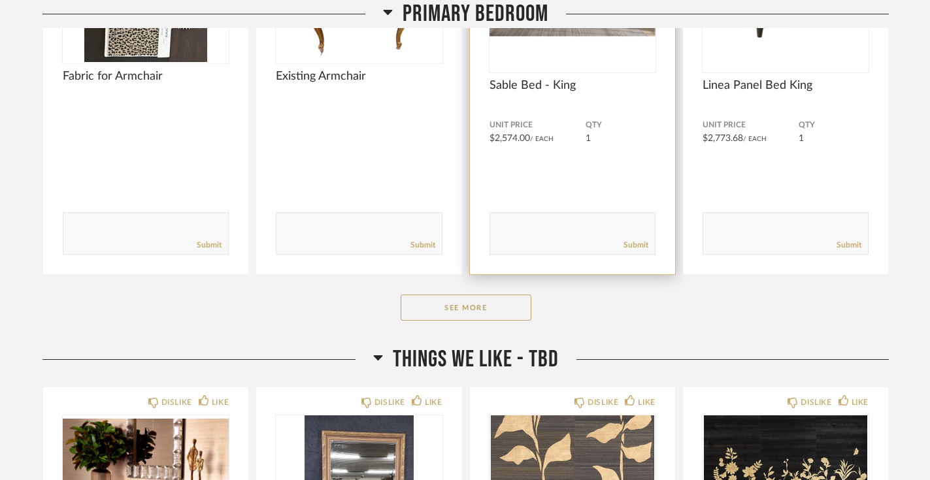
scroll to position [5525, 0]
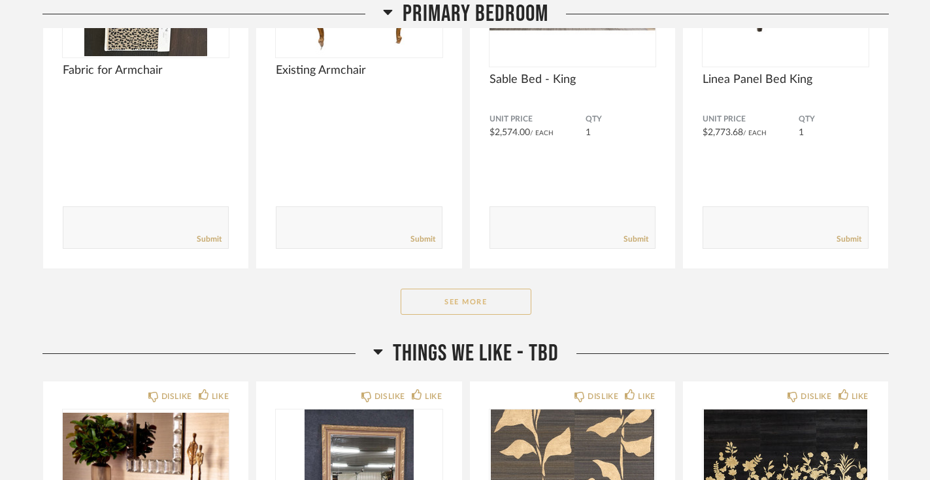
click at [471, 289] on button "See More" at bounding box center [466, 302] width 131 height 26
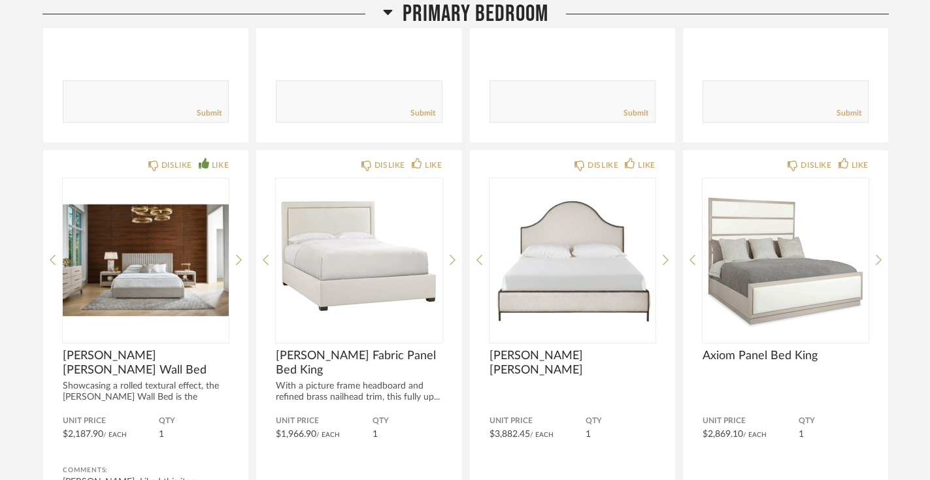
scroll to position [5651, 0]
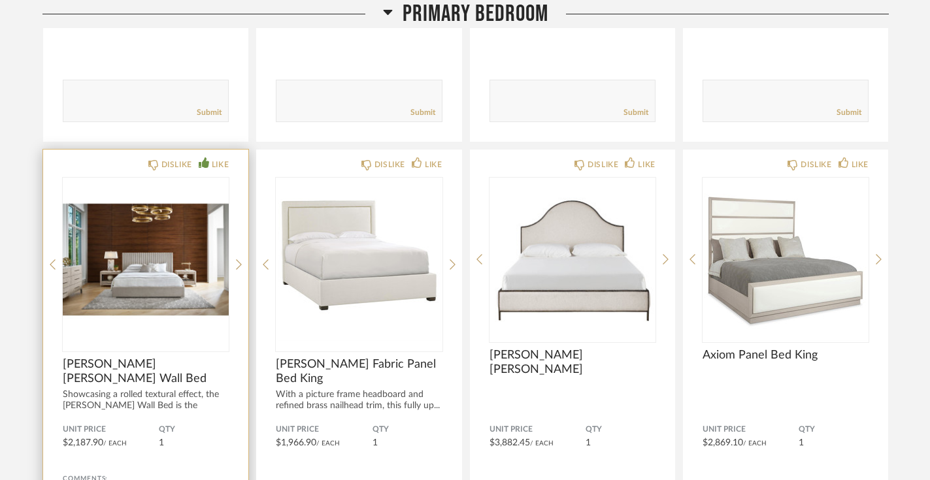
click at [170, 237] on img "0" at bounding box center [146, 259] width 166 height 163
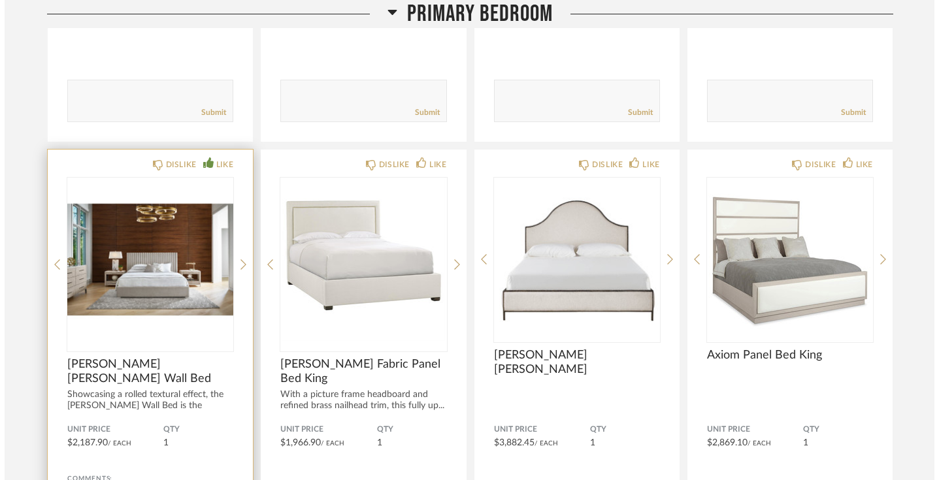
scroll to position [0, 0]
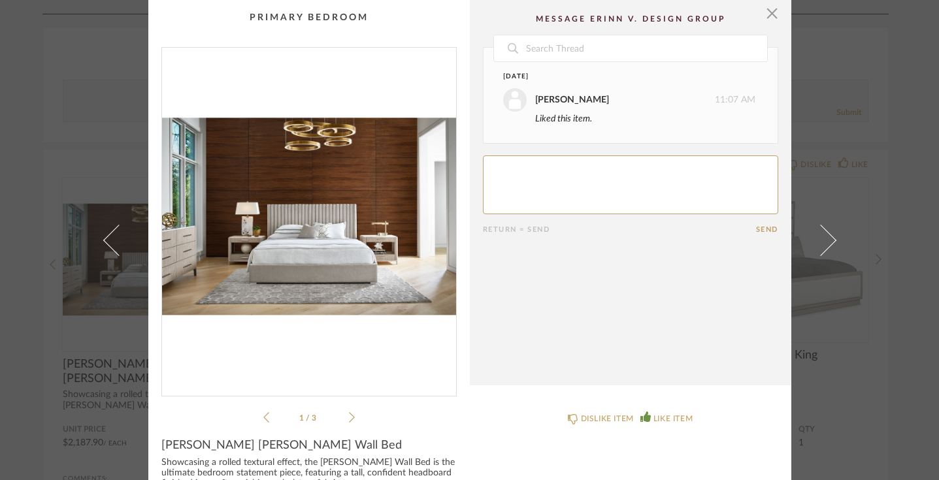
click at [349, 417] on icon at bounding box center [352, 418] width 6 height 12
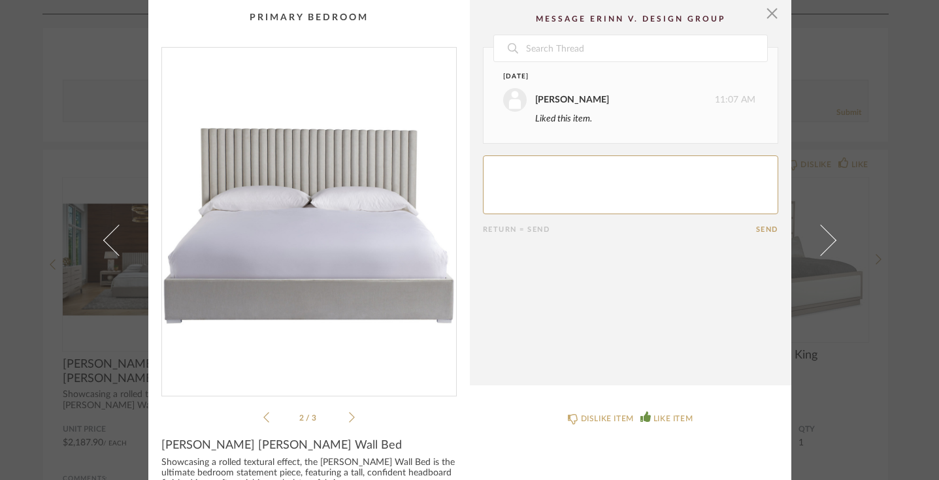
click at [349, 417] on icon at bounding box center [352, 418] width 6 height 12
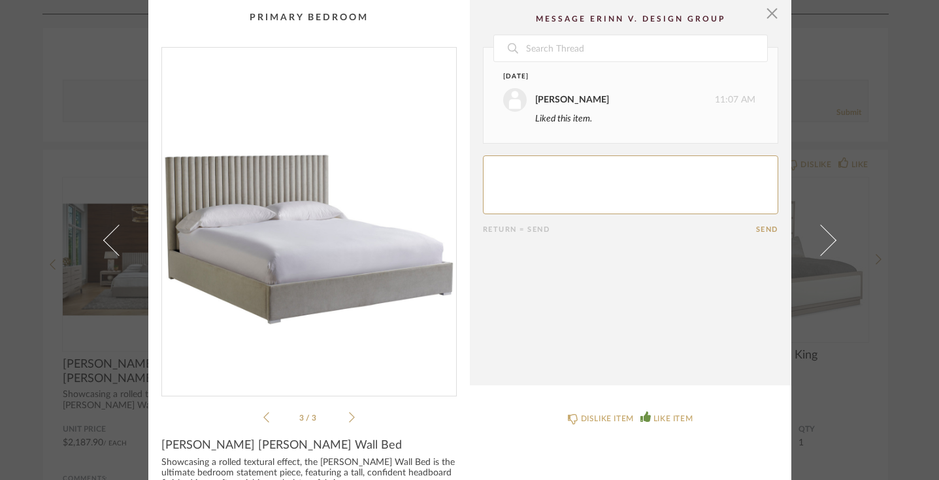
click at [349, 417] on icon at bounding box center [352, 418] width 6 height 12
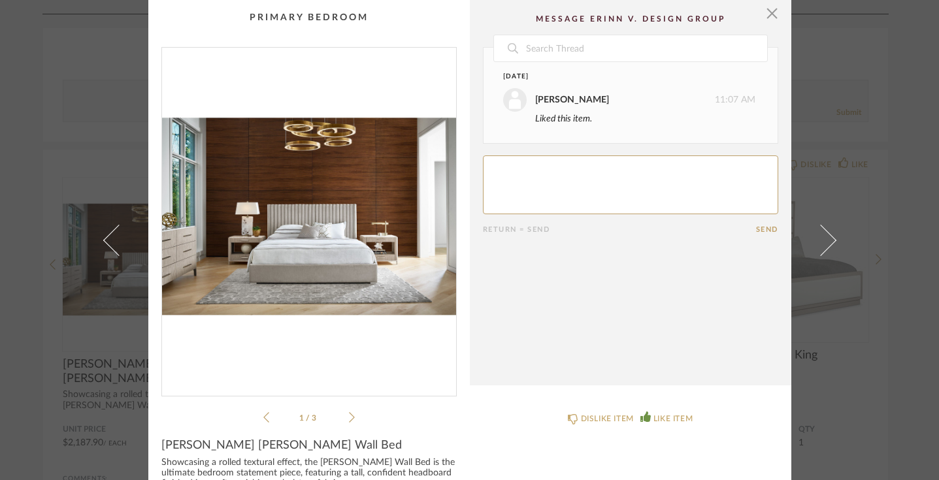
click at [349, 417] on icon at bounding box center [352, 418] width 6 height 12
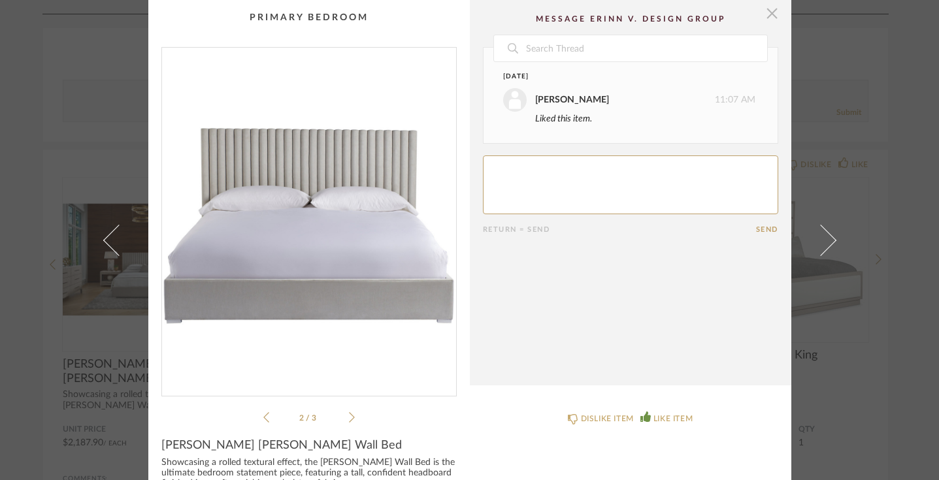
click at [769, 17] on span "button" at bounding box center [773, 13] width 26 height 26
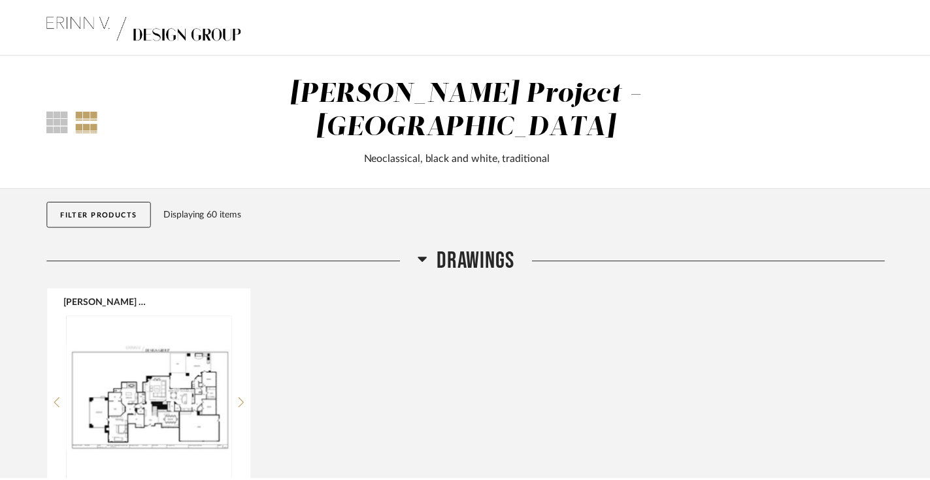
scroll to position [5651, 0]
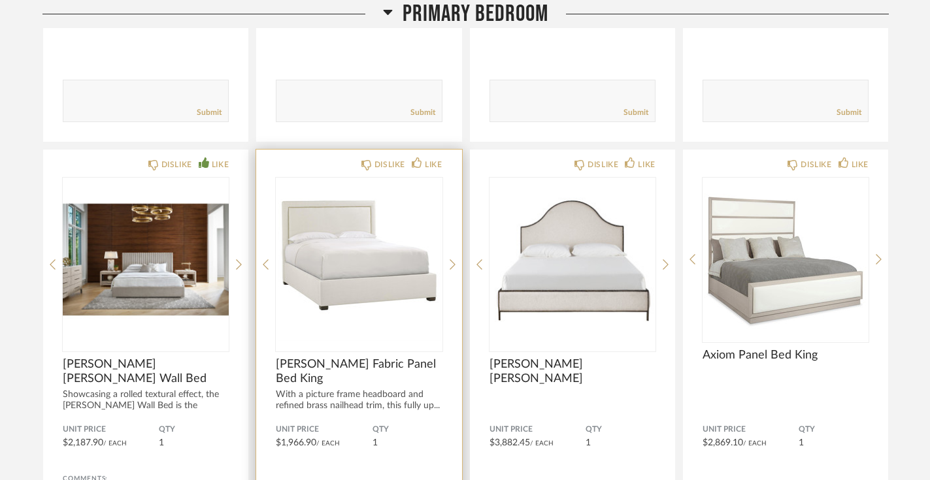
click at [384, 283] on img "0" at bounding box center [359, 259] width 166 height 163
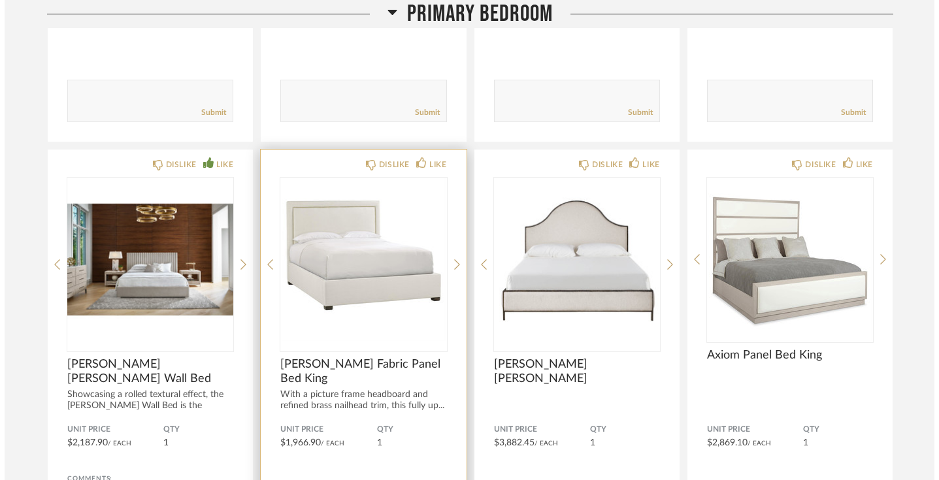
scroll to position [0, 0]
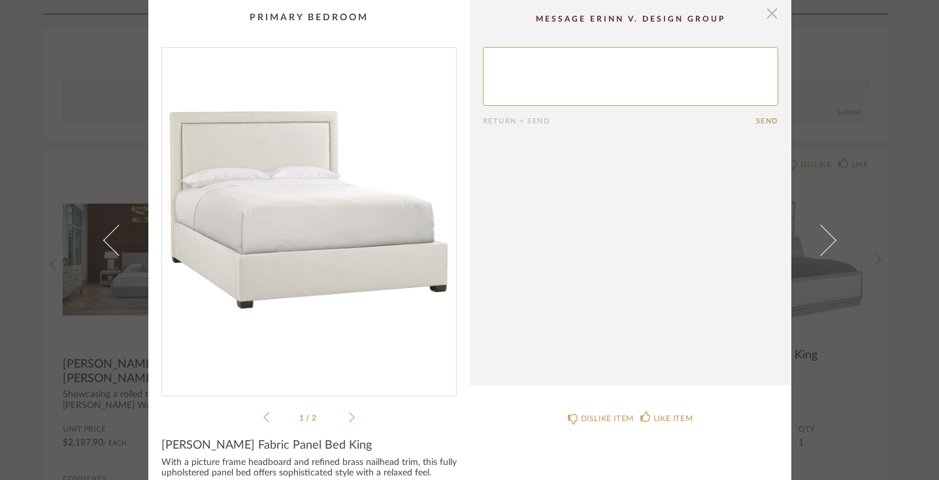
click at [763, 16] on span "button" at bounding box center [773, 13] width 26 height 26
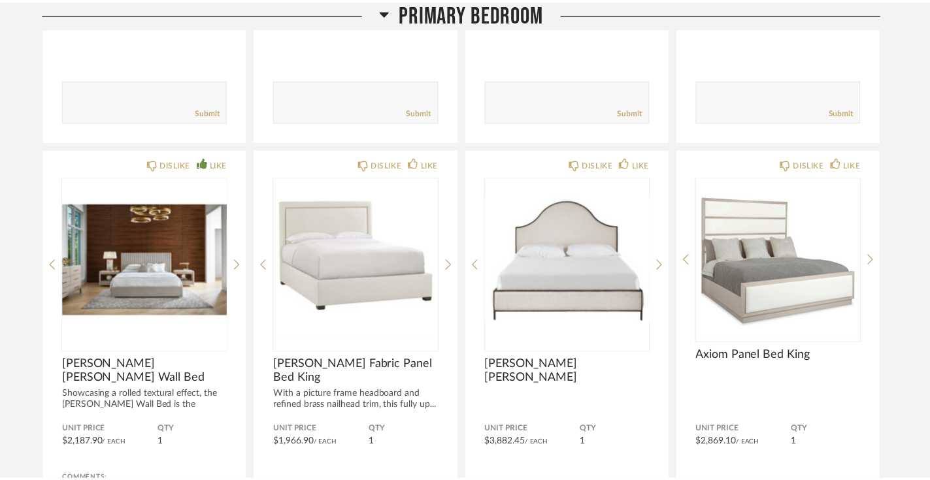
scroll to position [5651, 0]
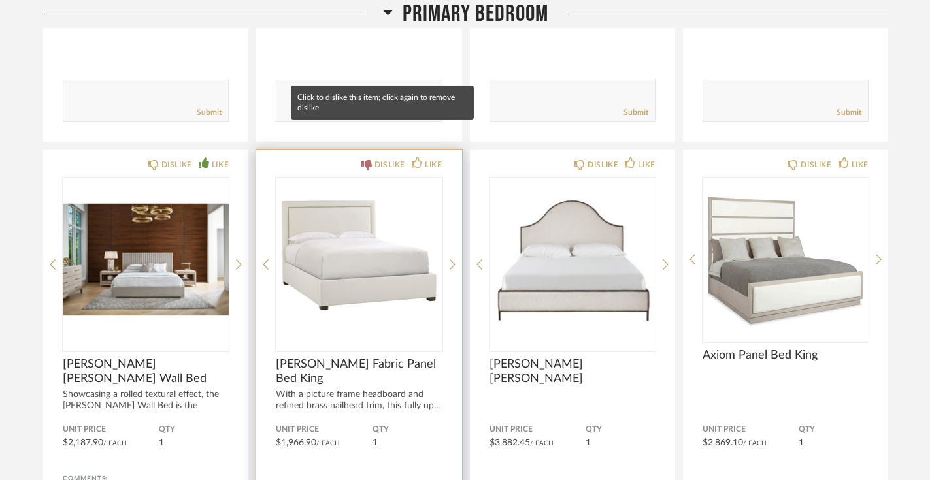
click at [383, 158] on div "DISLIKE" at bounding box center [390, 164] width 31 height 13
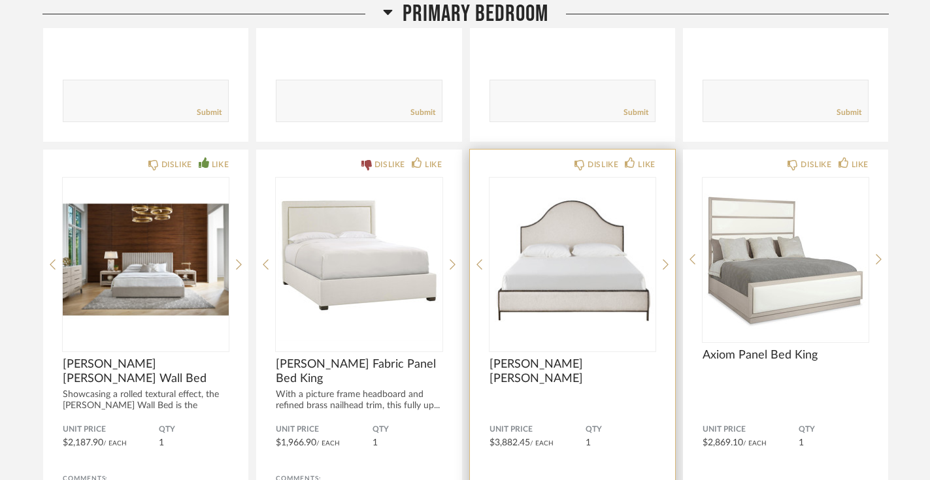
click at [586, 226] on img "0" at bounding box center [573, 259] width 166 height 163
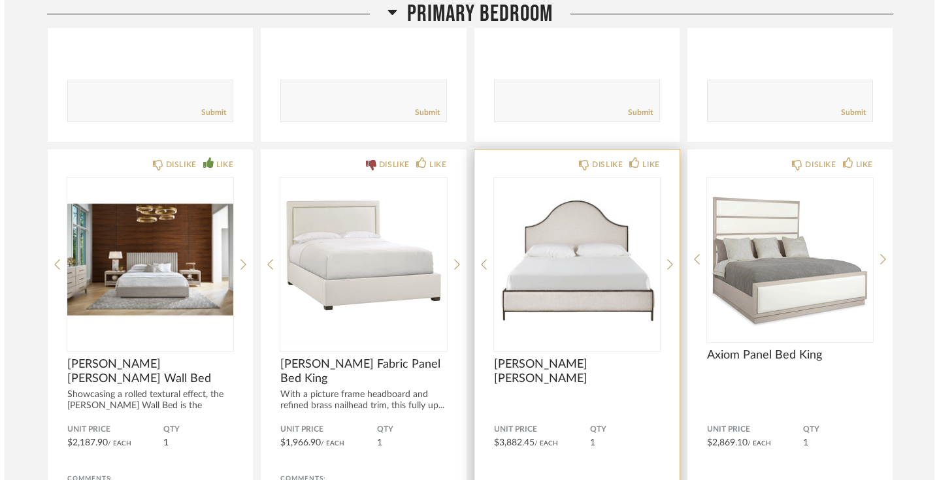
scroll to position [0, 0]
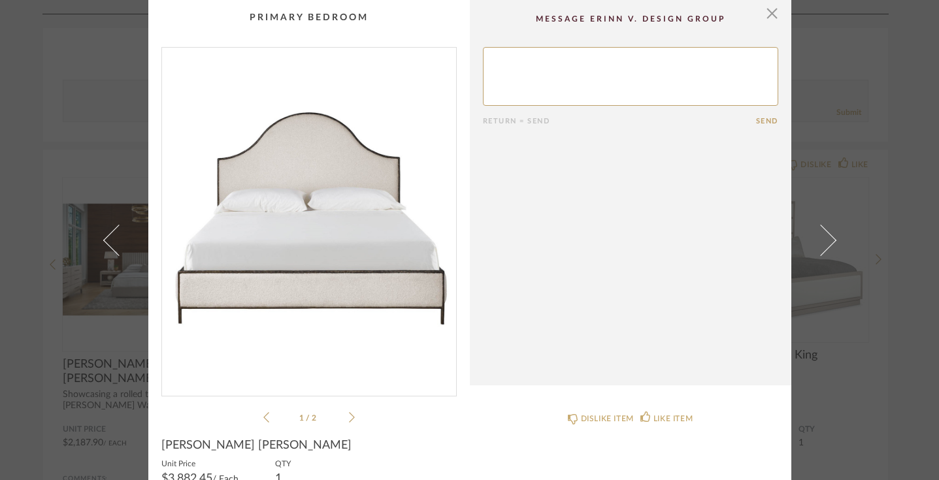
click at [350, 417] on icon at bounding box center [352, 418] width 6 height 12
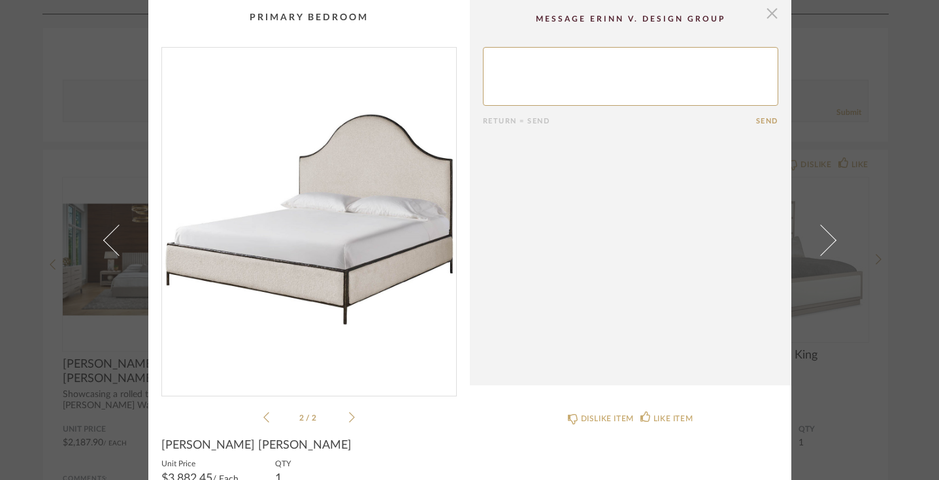
click at [769, 19] on span "button" at bounding box center [773, 13] width 26 height 26
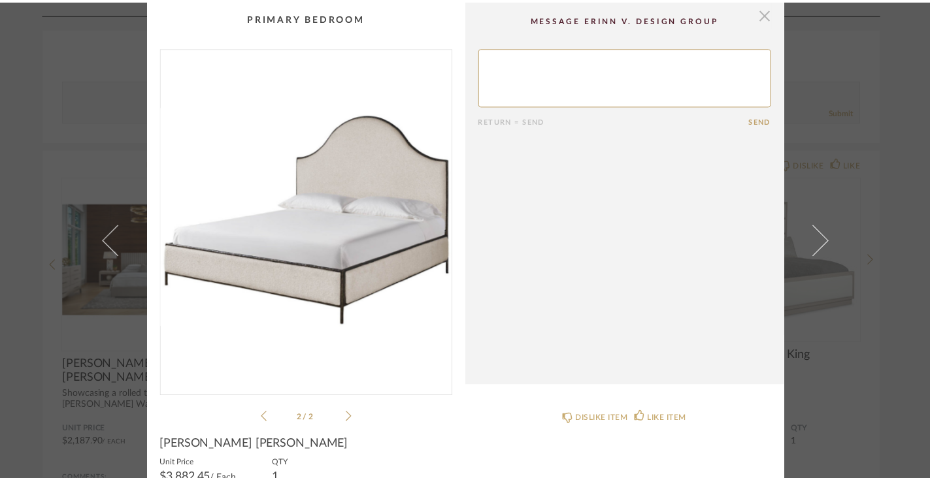
scroll to position [5651, 0]
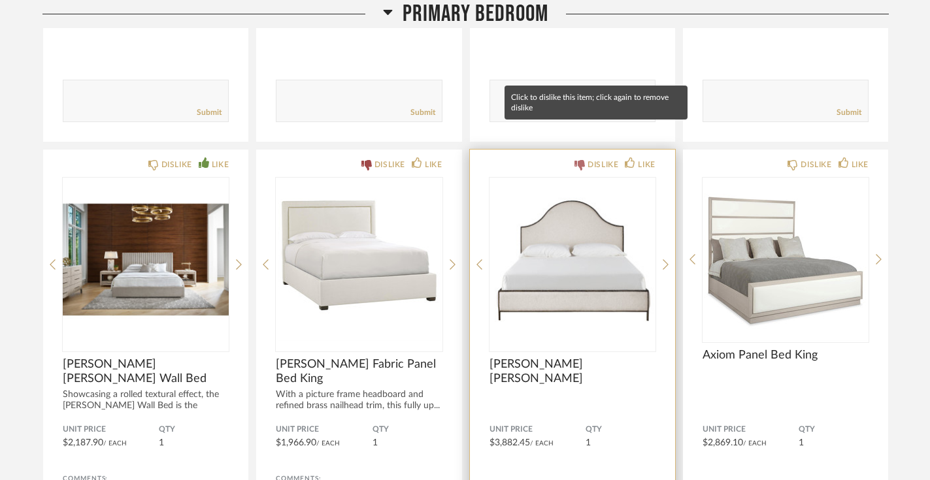
click at [588, 158] on div "DISLIKE" at bounding box center [603, 164] width 31 height 13
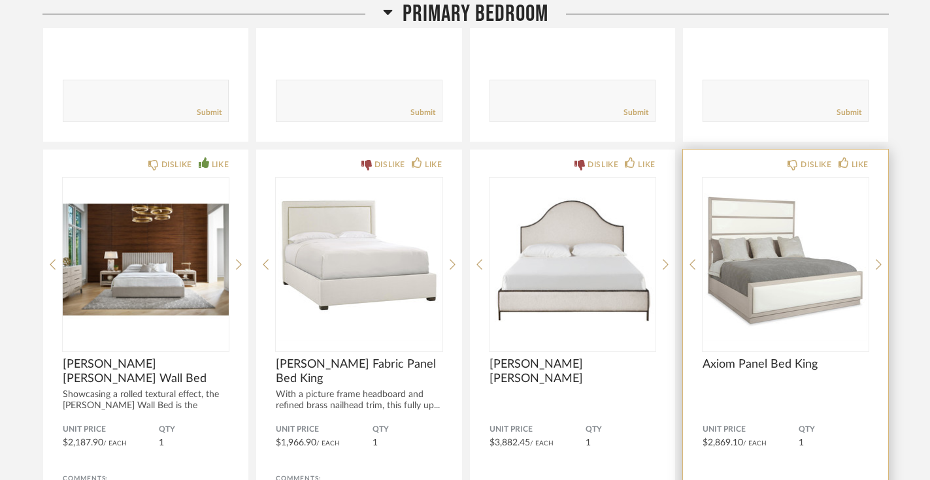
click at [770, 230] on img "0" at bounding box center [786, 259] width 166 height 163
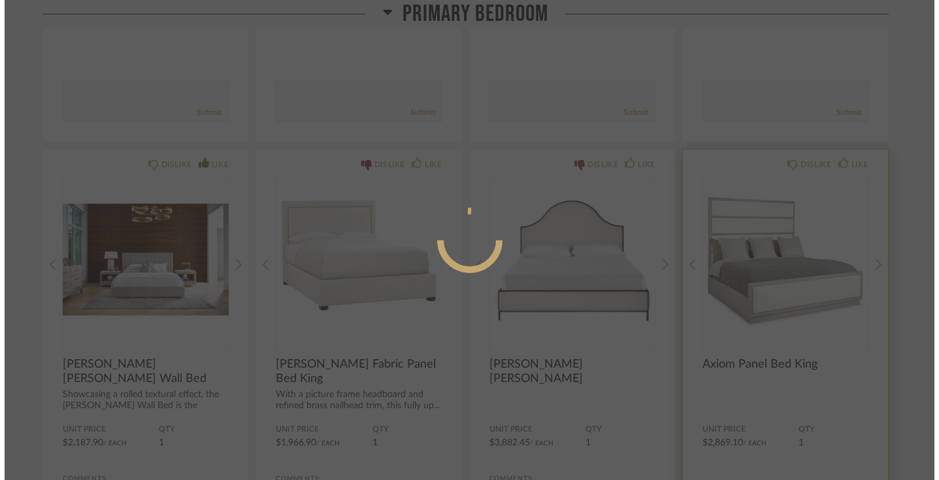
scroll to position [0, 0]
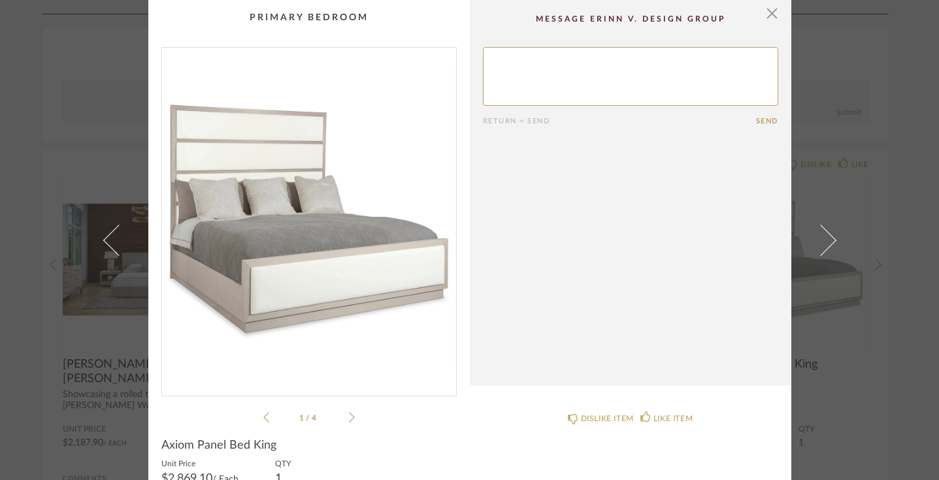
click at [349, 419] on icon at bounding box center [352, 418] width 6 height 12
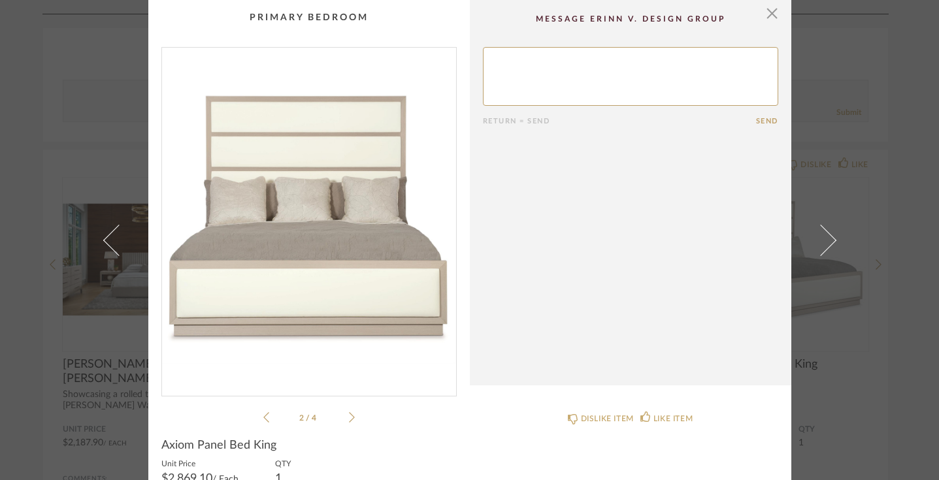
click at [349, 419] on icon at bounding box center [352, 418] width 6 height 12
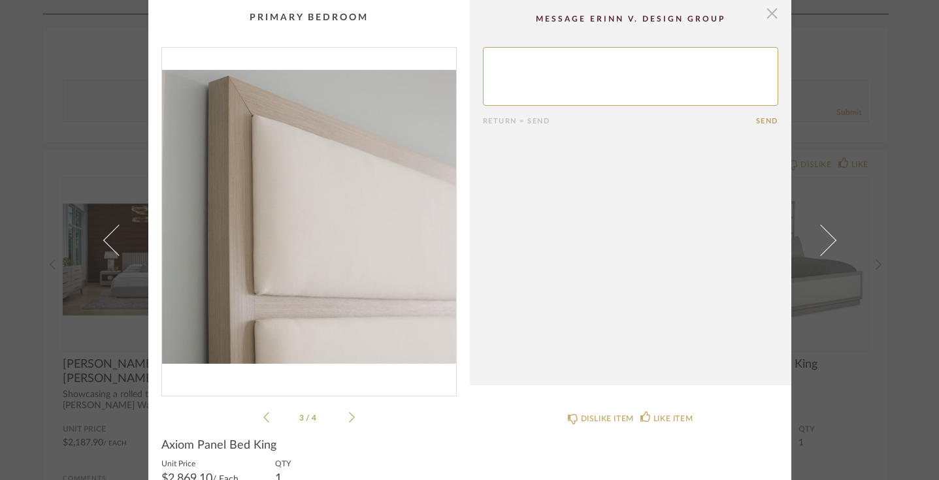
click at [768, 14] on span "button" at bounding box center [773, 13] width 26 height 26
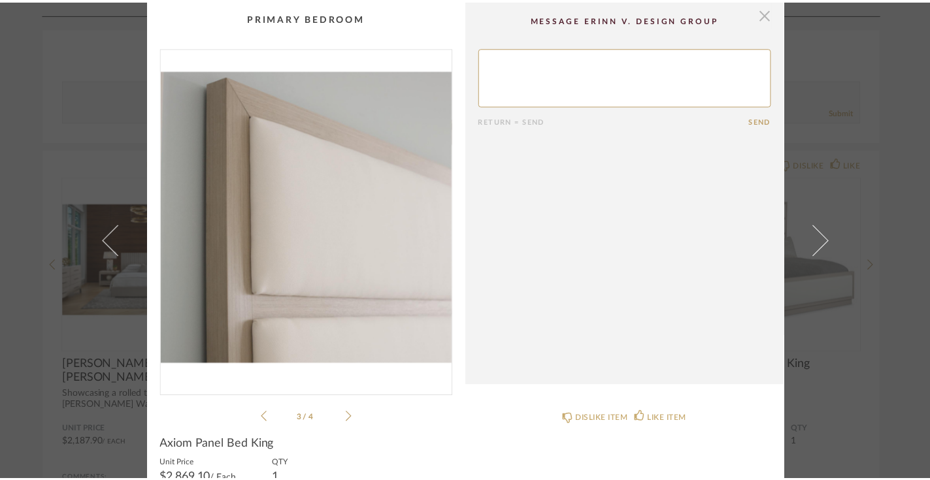
scroll to position [5651, 0]
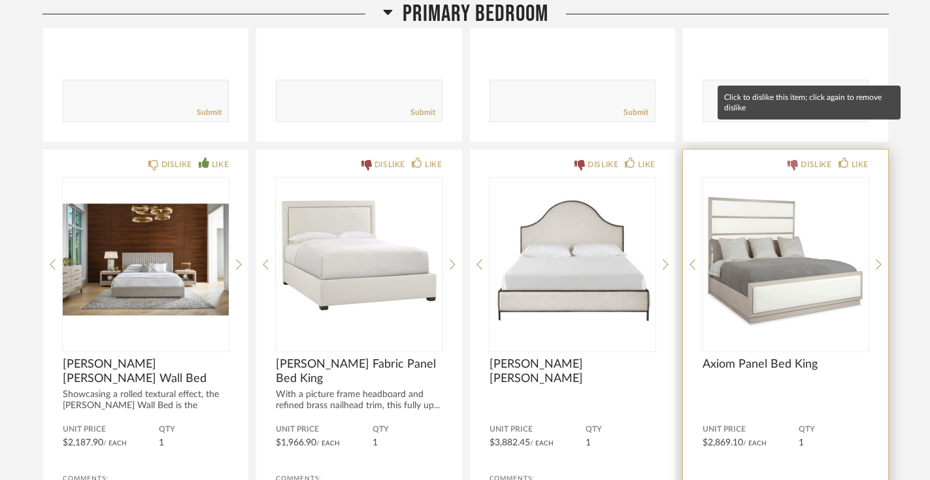
click at [807, 158] on div "DISLIKE" at bounding box center [816, 164] width 31 height 13
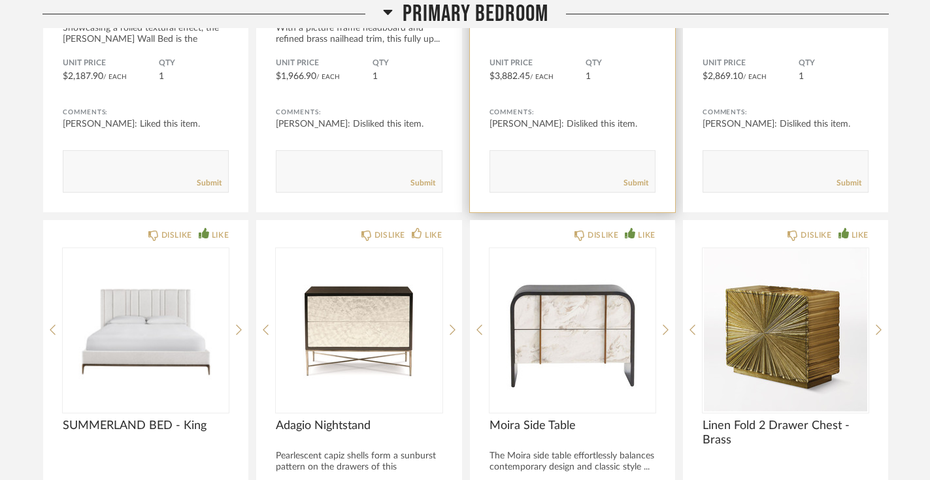
scroll to position [6019, 0]
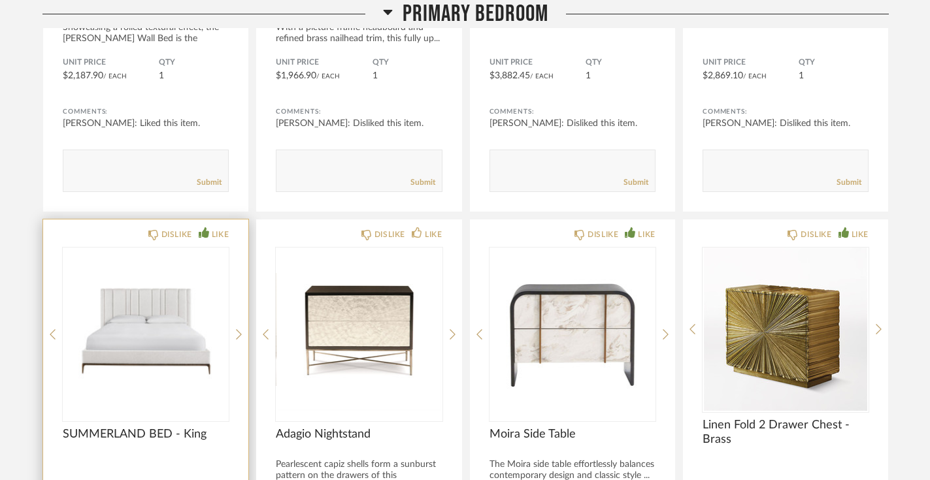
click at [186, 301] on img "0" at bounding box center [146, 329] width 166 height 163
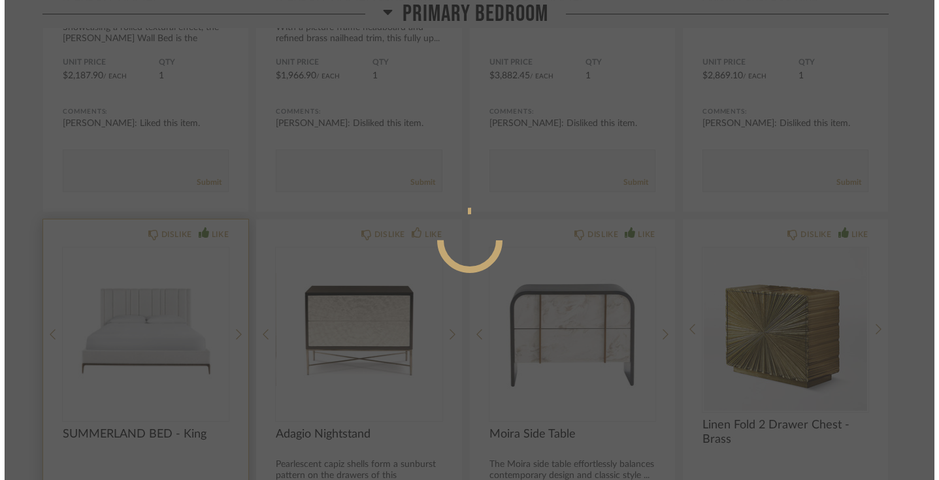
scroll to position [0, 0]
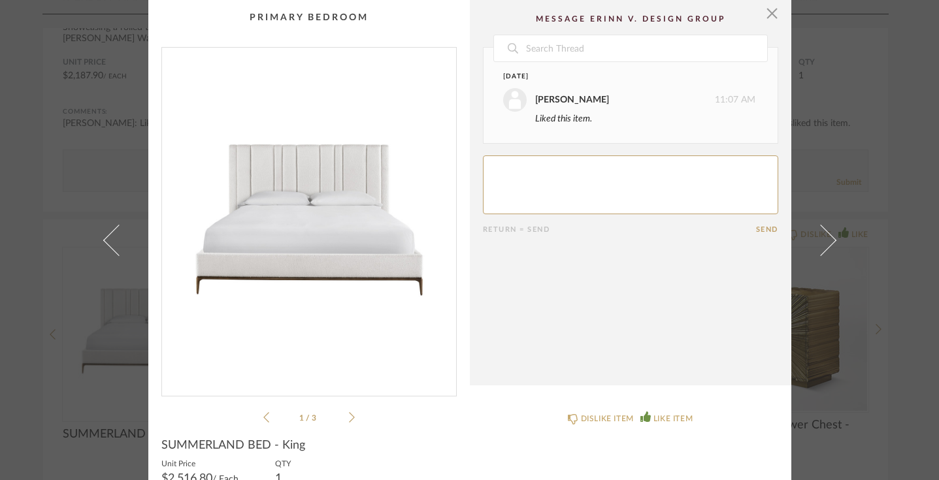
click at [350, 420] on div "1 / 3" at bounding box center [308, 236] width 295 height 379
click at [349, 416] on icon at bounding box center [352, 418] width 6 height 12
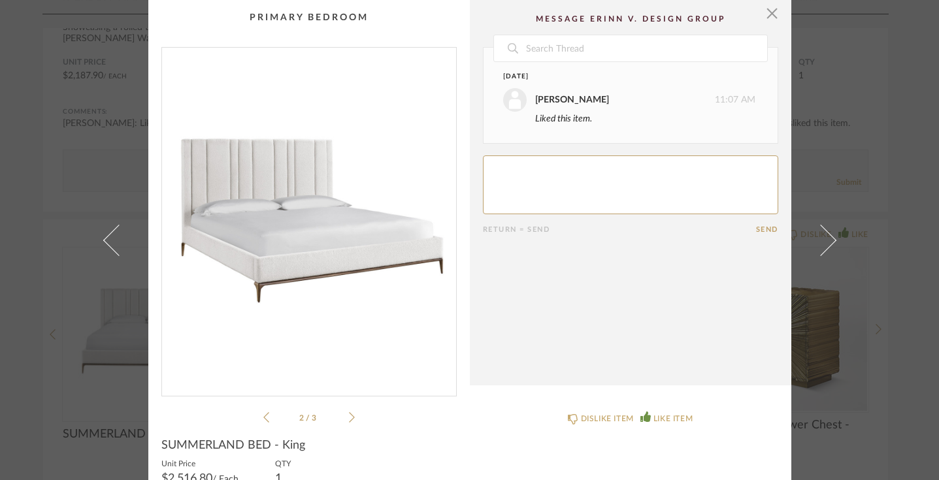
click at [349, 416] on icon at bounding box center [352, 418] width 6 height 12
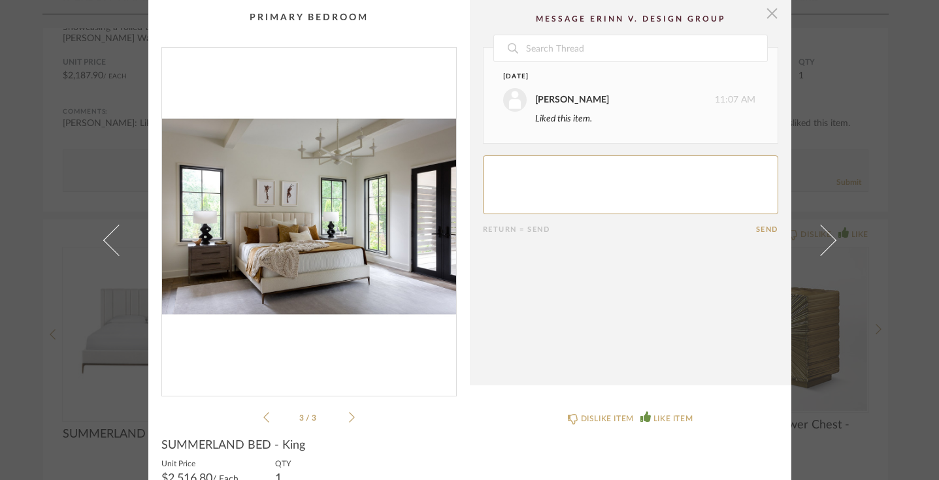
click at [767, 17] on span "button" at bounding box center [773, 13] width 26 height 26
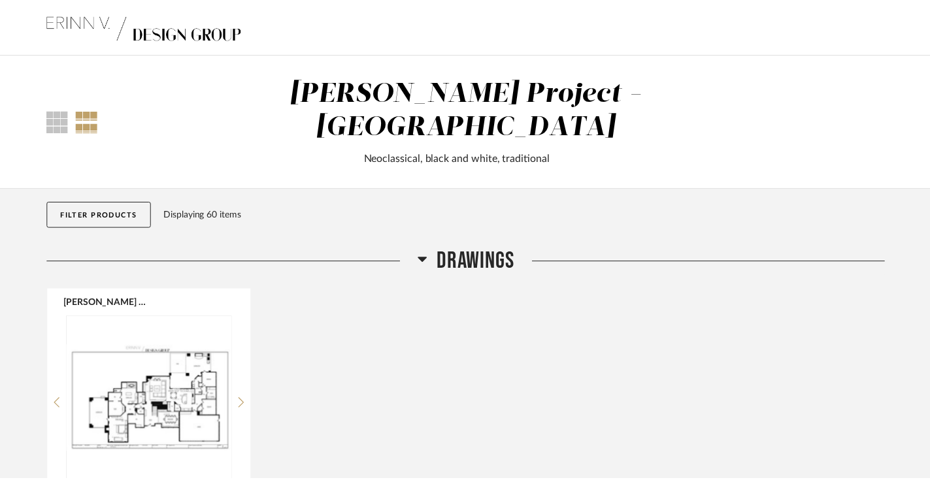
scroll to position [6019, 0]
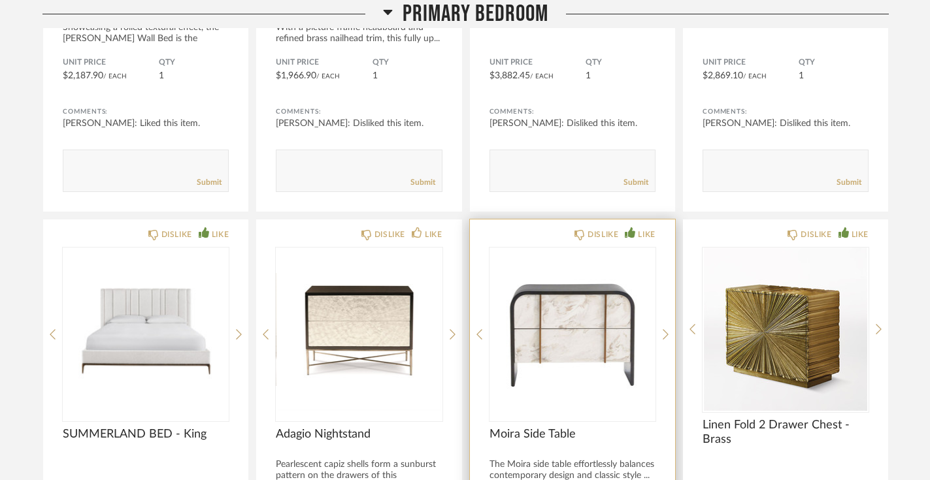
click at [585, 295] on img "0" at bounding box center [573, 329] width 166 height 163
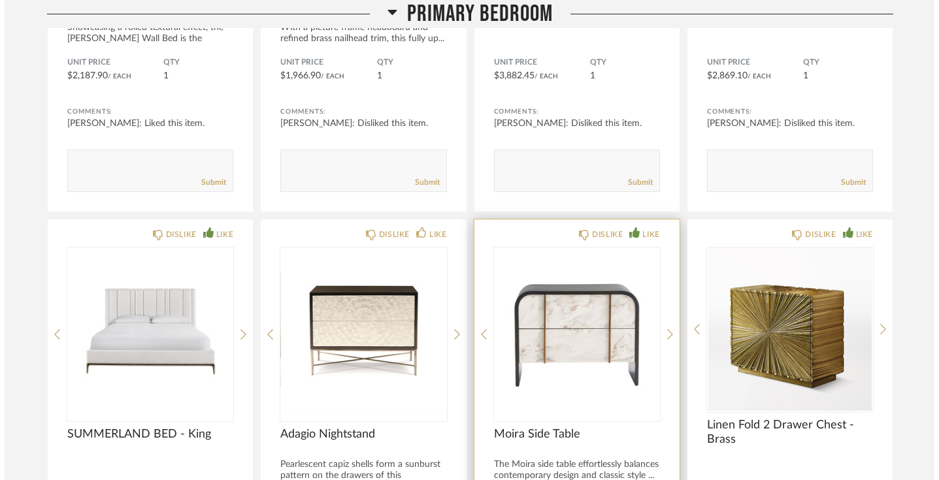
scroll to position [0, 0]
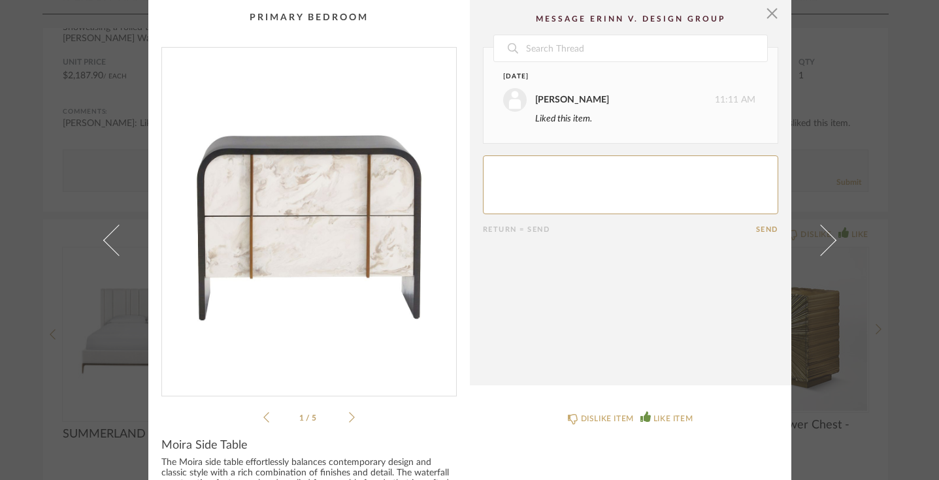
click at [349, 415] on icon at bounding box center [352, 417] width 6 height 10
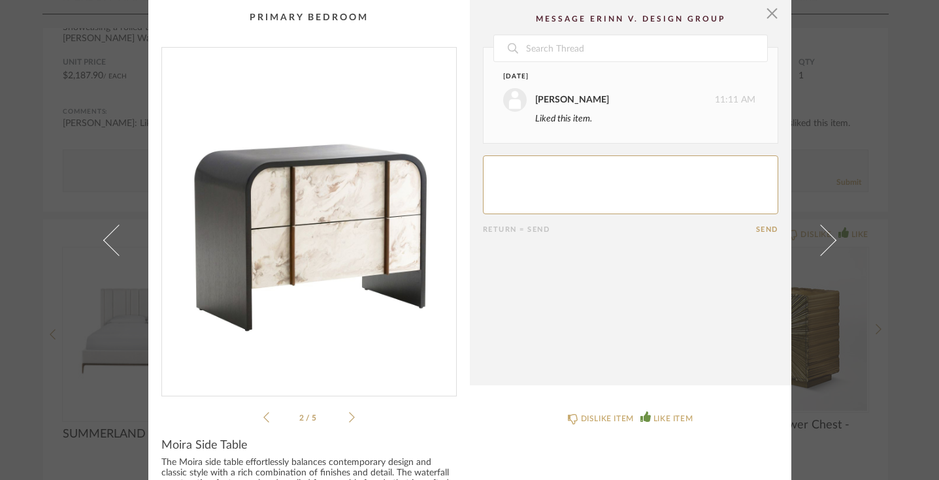
click at [349, 415] on icon at bounding box center [352, 417] width 6 height 10
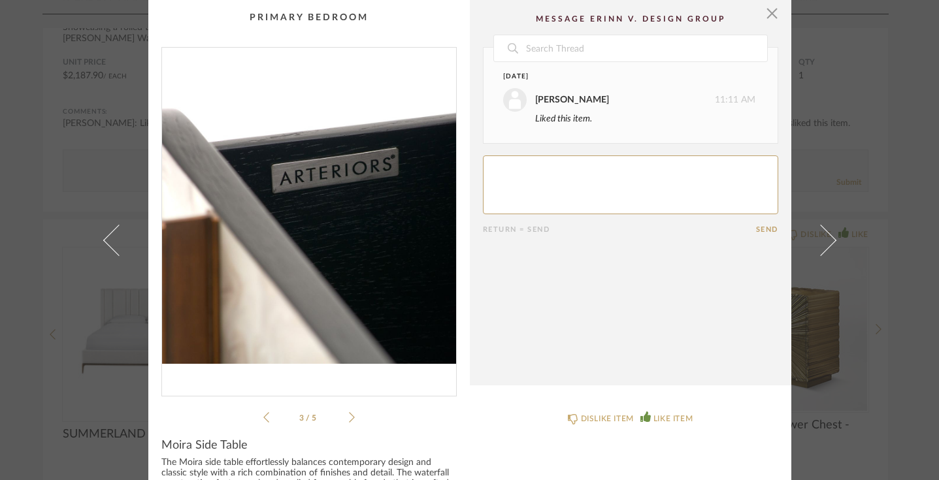
click at [349, 415] on icon at bounding box center [352, 417] width 6 height 10
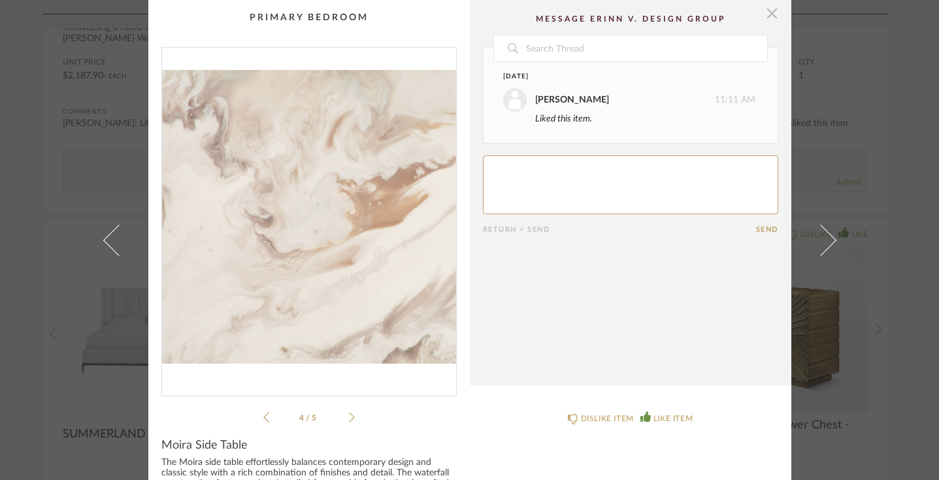
click at [764, 18] on span "button" at bounding box center [773, 13] width 26 height 26
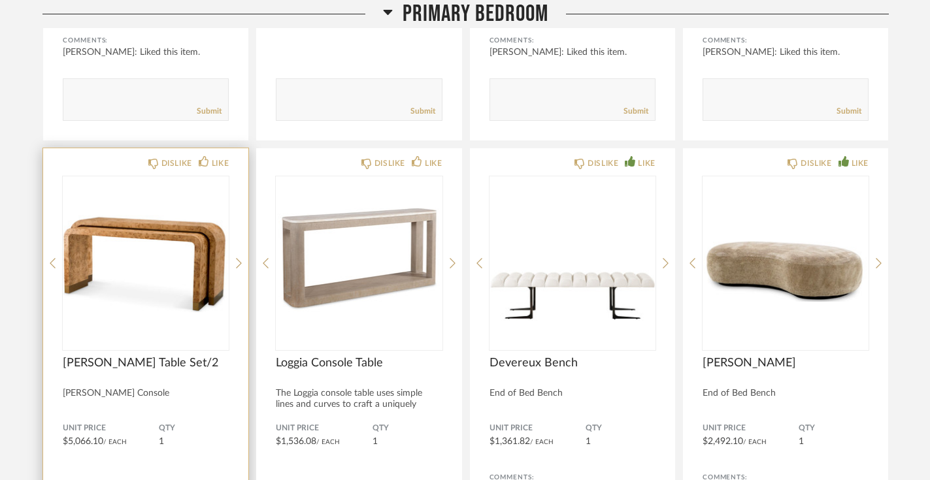
scroll to position [6541, 0]
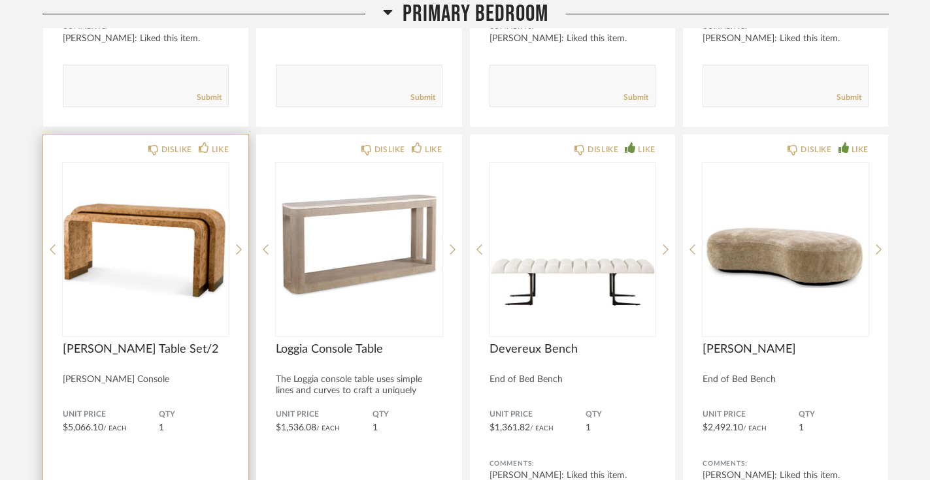
click at [139, 241] on img "0" at bounding box center [146, 244] width 166 height 163
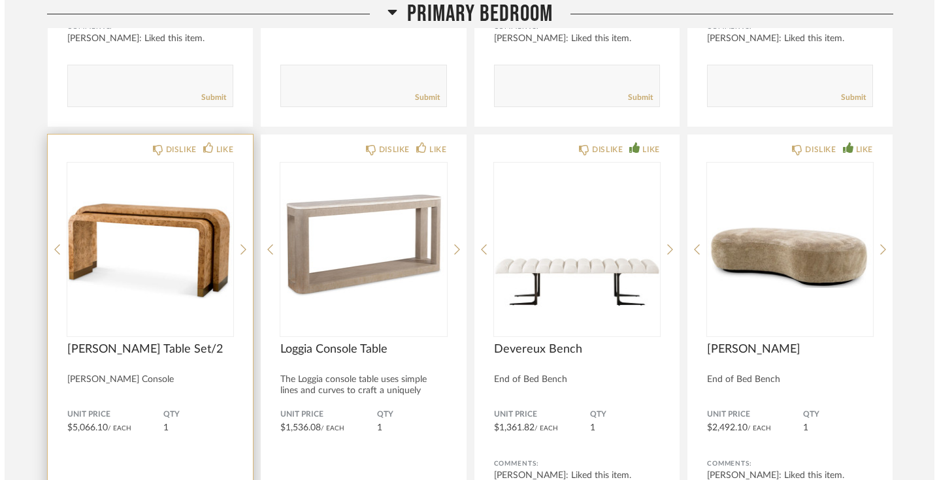
scroll to position [0, 0]
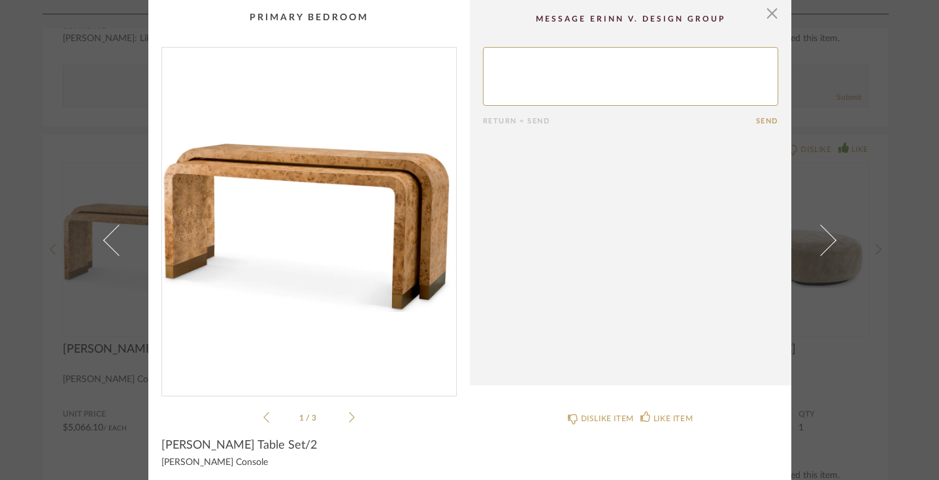
click at [349, 418] on icon at bounding box center [352, 418] width 6 height 12
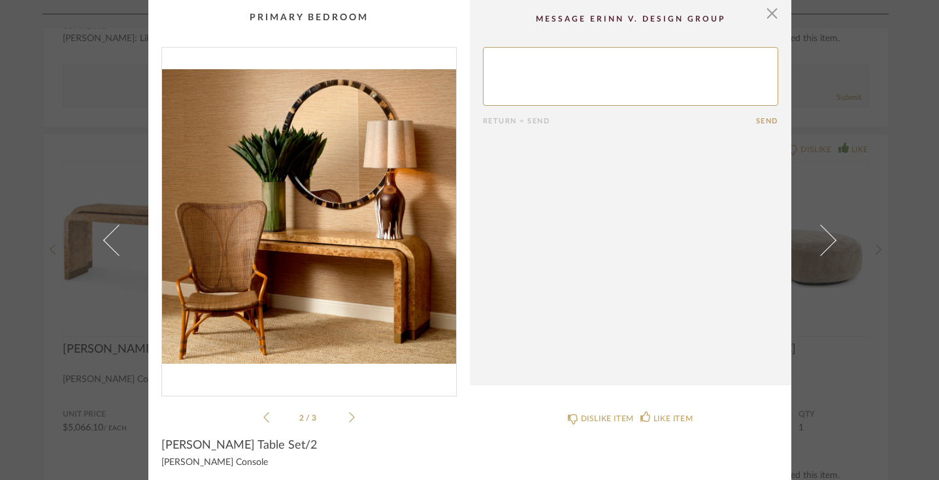
click at [349, 418] on icon at bounding box center [352, 418] width 6 height 12
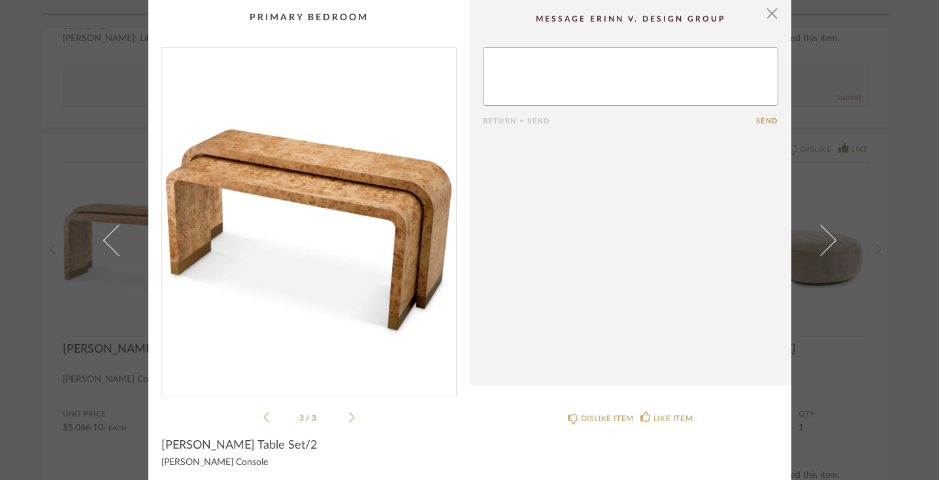
click at [349, 418] on icon at bounding box center [352, 418] width 6 height 12
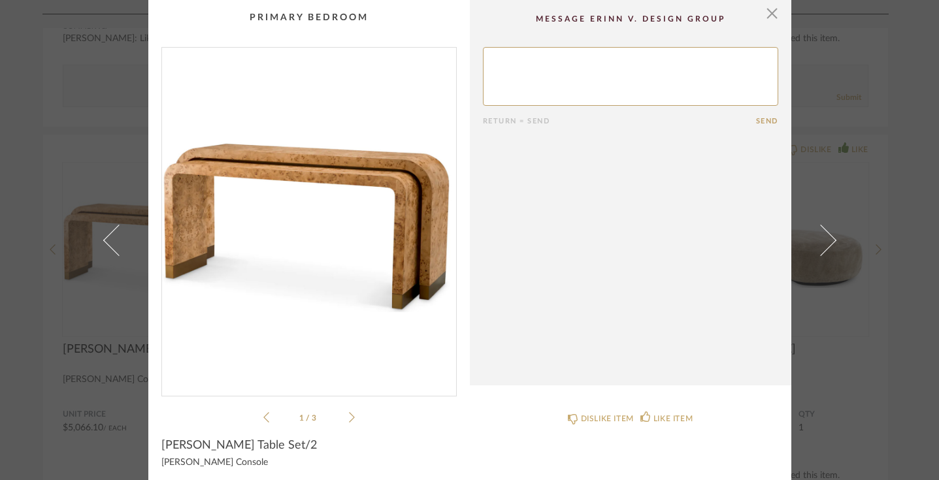
click at [349, 418] on icon at bounding box center [352, 418] width 6 height 12
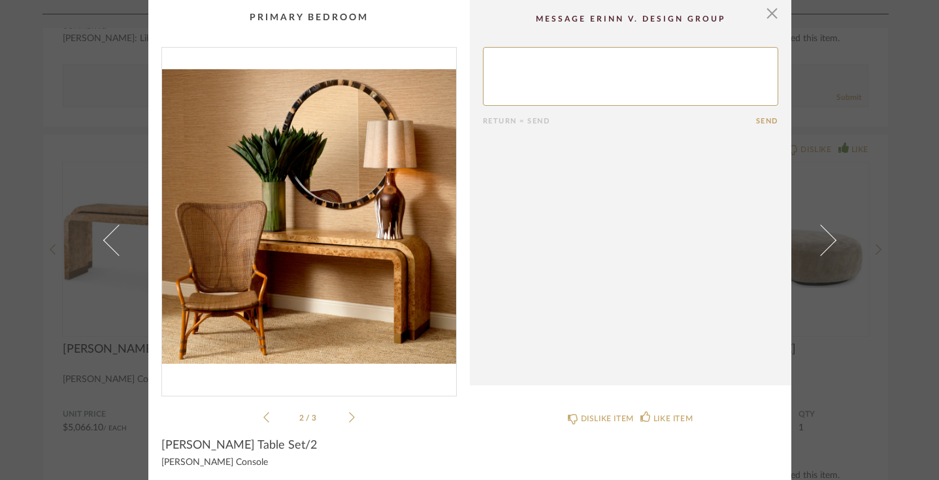
click at [349, 418] on icon at bounding box center [352, 418] width 6 height 12
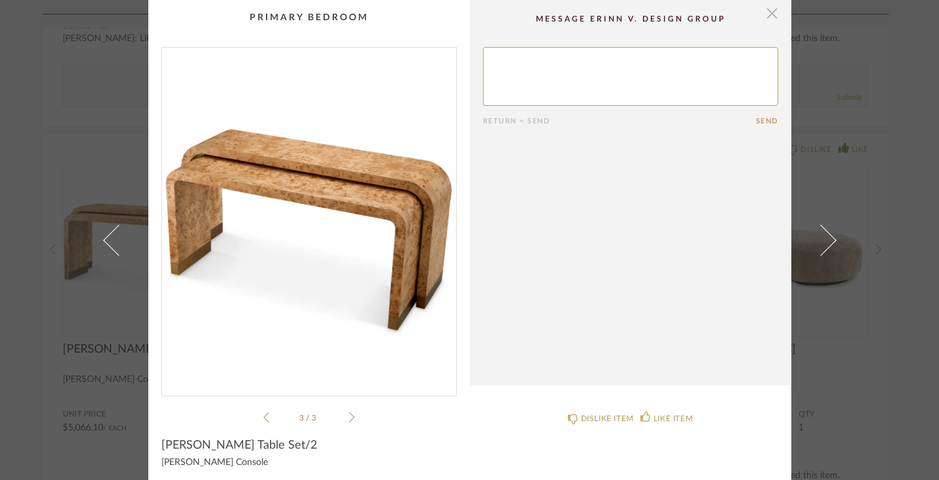
click at [769, 15] on span "button" at bounding box center [773, 13] width 26 height 26
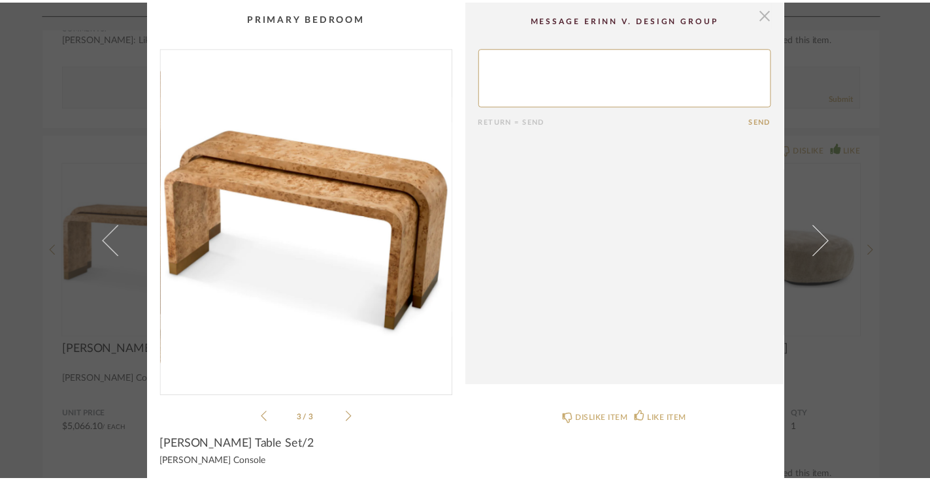
scroll to position [6541, 0]
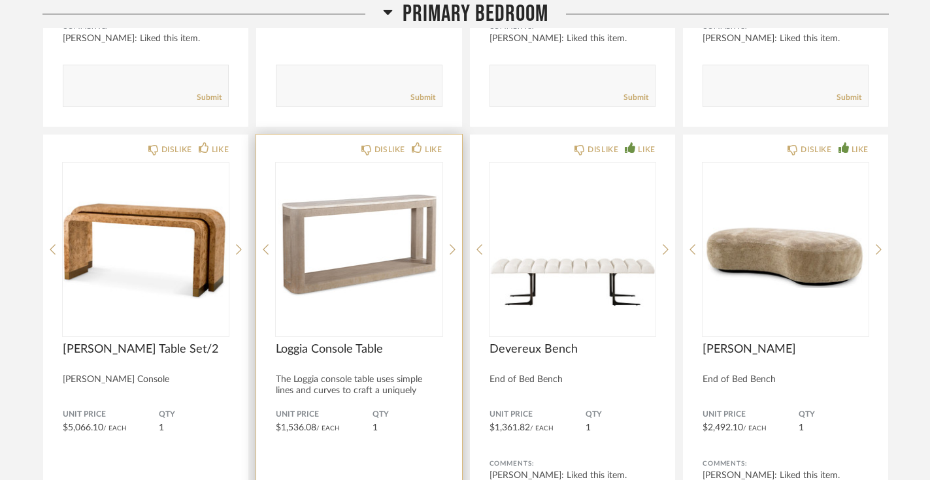
click at [354, 230] on img "0" at bounding box center [359, 244] width 166 height 163
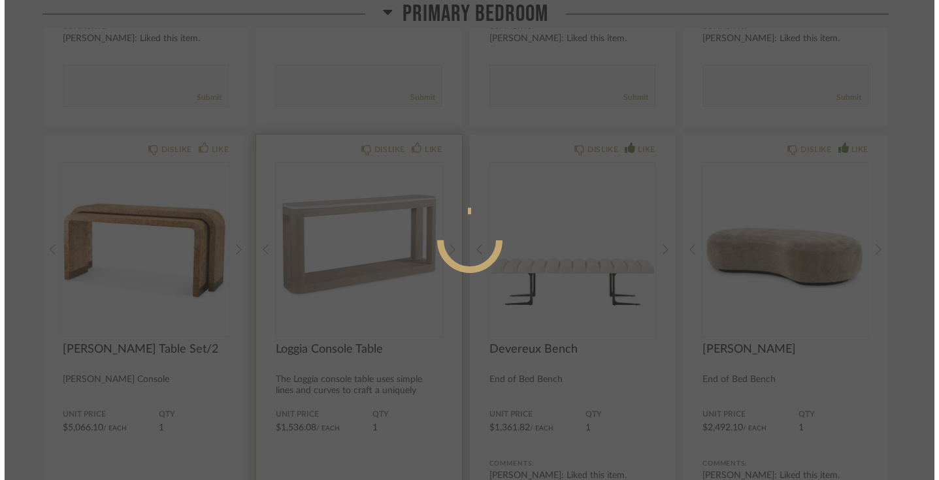
scroll to position [0, 0]
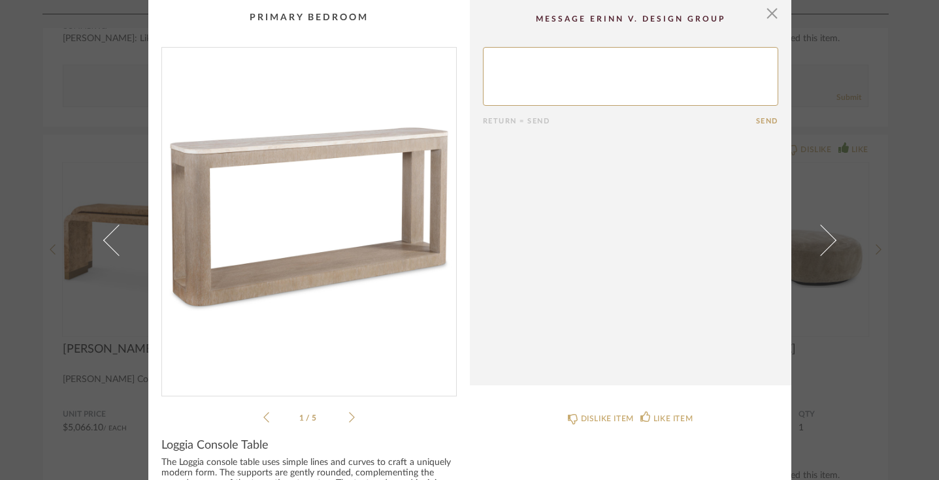
click at [351, 419] on div "1 / 5" at bounding box center [308, 236] width 295 height 379
click at [349, 416] on icon at bounding box center [352, 418] width 6 height 12
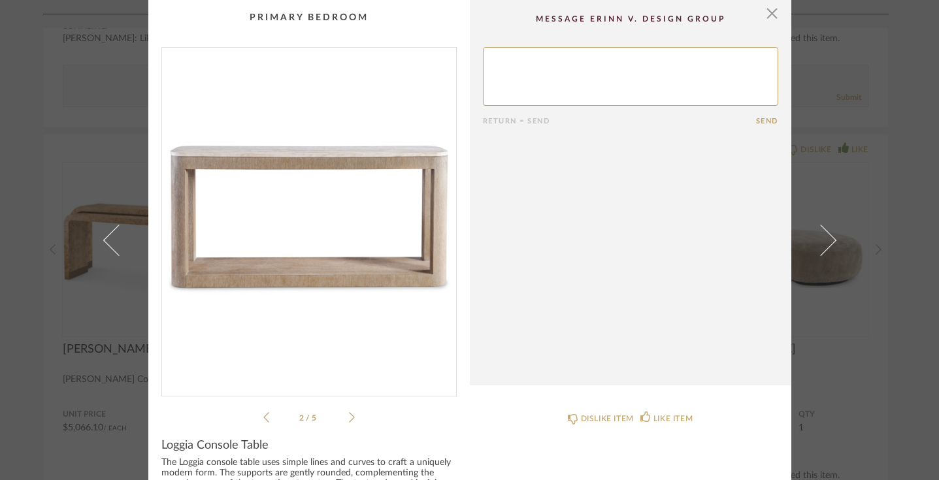
click at [349, 416] on icon at bounding box center [352, 418] width 6 height 12
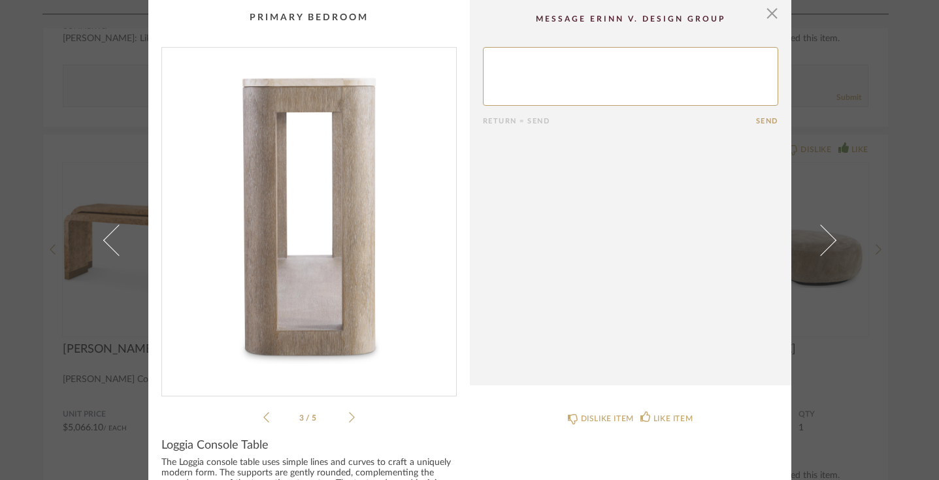
click at [349, 416] on icon at bounding box center [352, 418] width 6 height 12
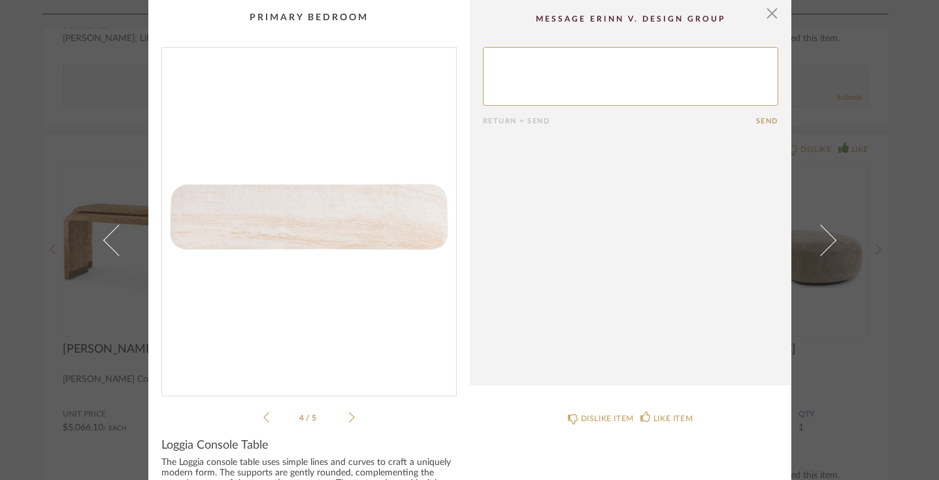
click at [349, 416] on icon at bounding box center [352, 418] width 6 height 12
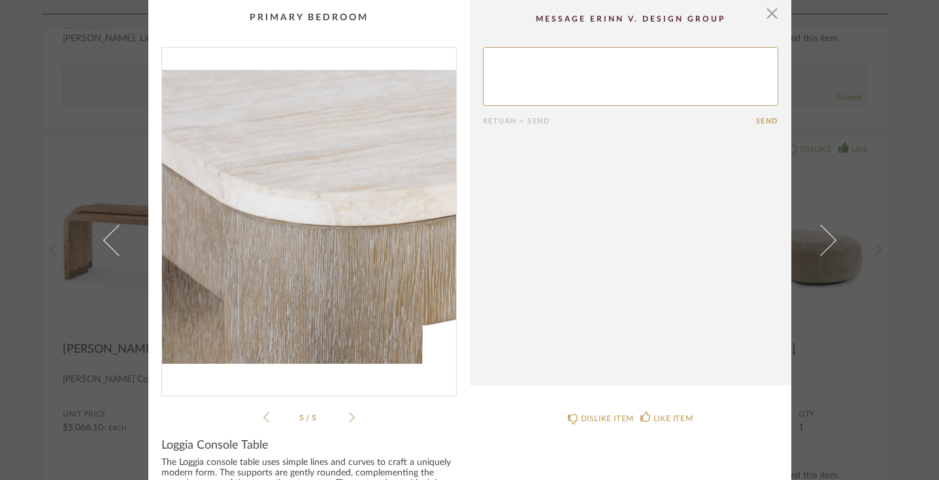
click at [349, 416] on icon at bounding box center [352, 418] width 6 height 12
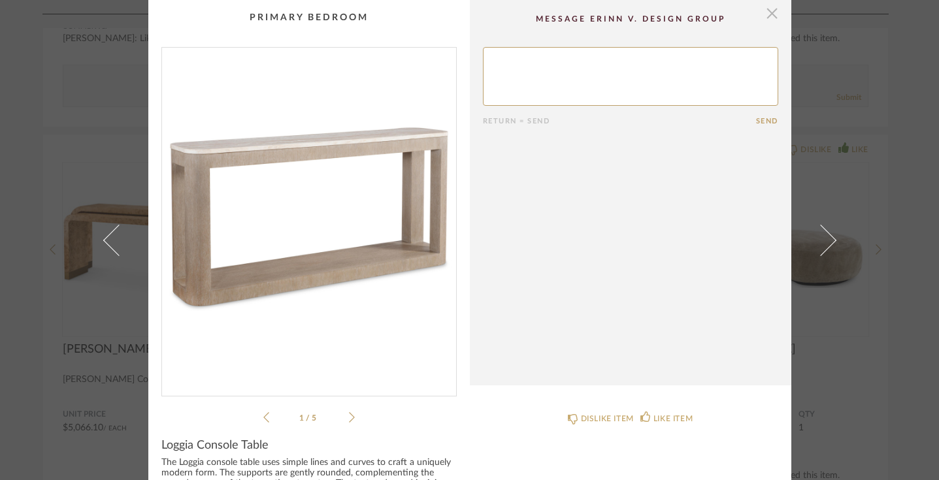
click at [767, 14] on span "button" at bounding box center [773, 13] width 26 height 26
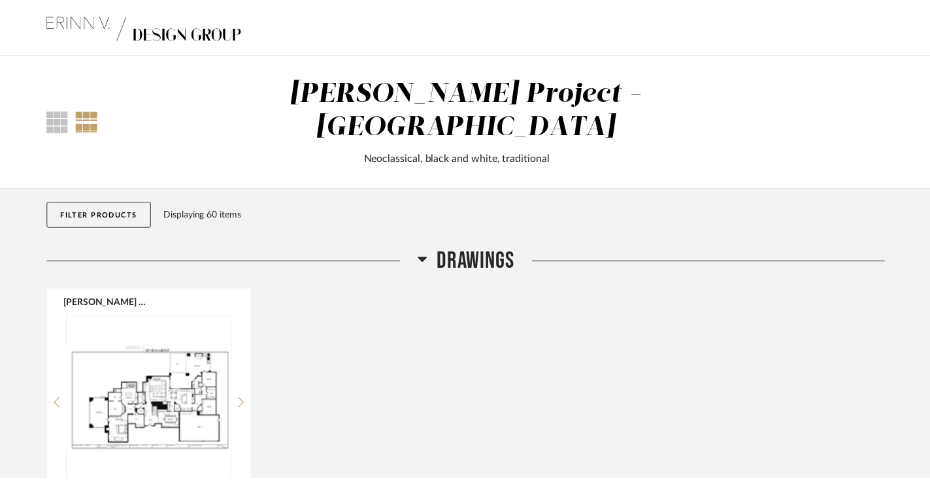
scroll to position [6541, 0]
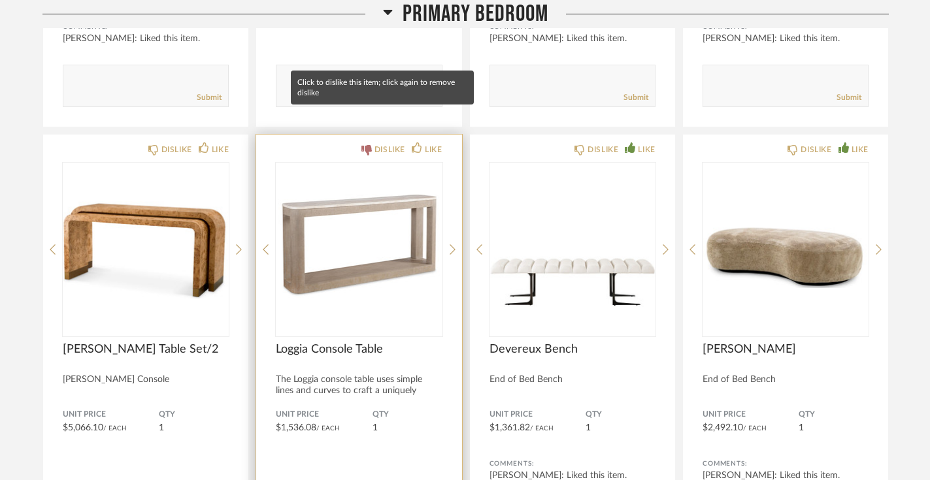
click at [384, 143] on div "DISLIKE" at bounding box center [390, 149] width 31 height 13
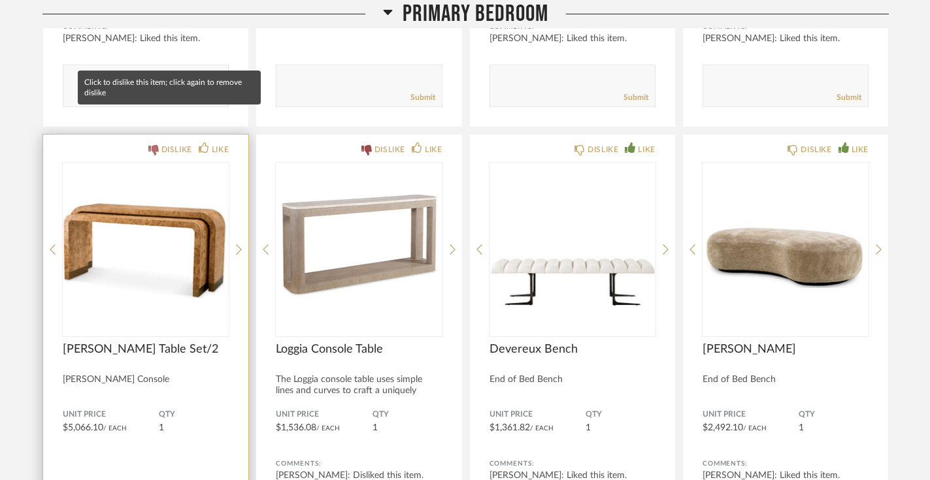
click at [169, 143] on div "DISLIKE" at bounding box center [176, 149] width 31 height 13
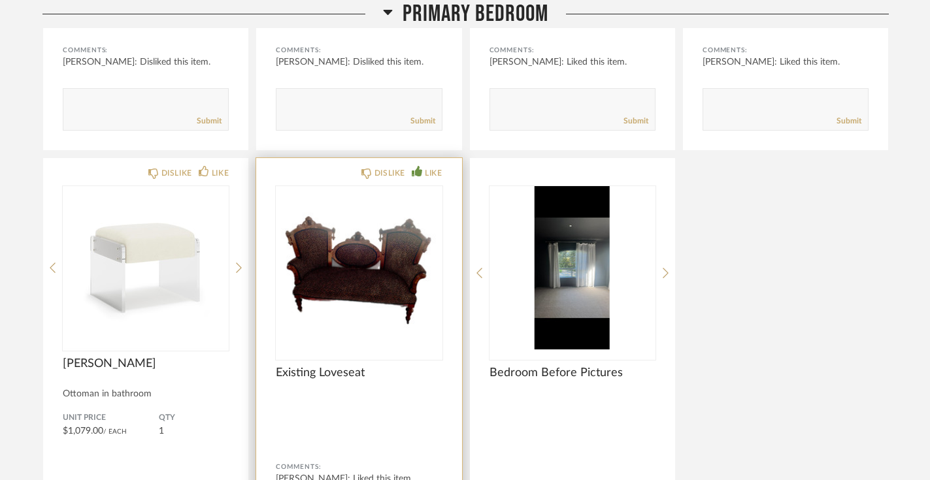
scroll to position [6952, 0]
